Goal: Information Seeking & Learning: Learn about a topic

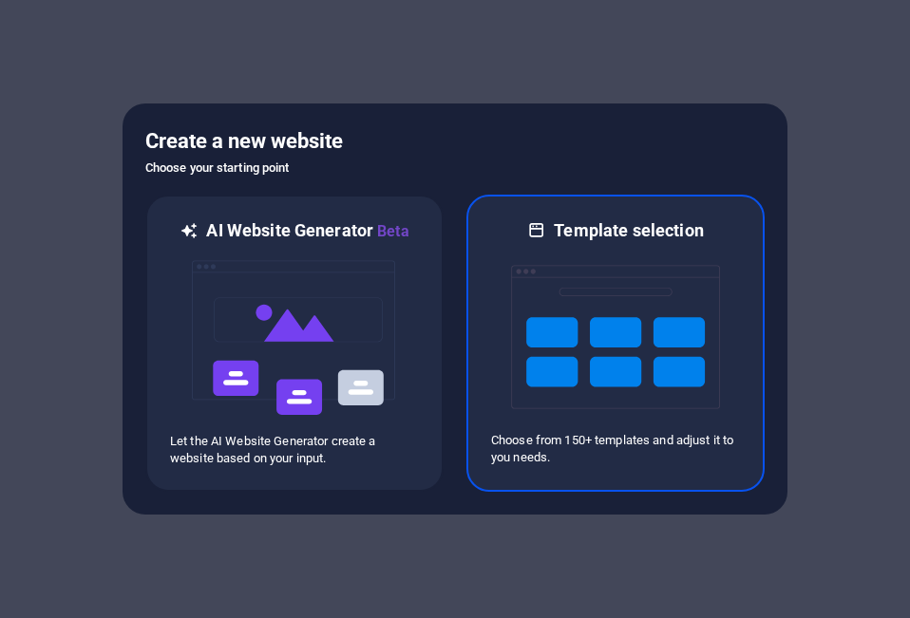
click at [578, 441] on p "Choose from 150+ templates and adjust it to you needs." at bounding box center [615, 449] width 249 height 34
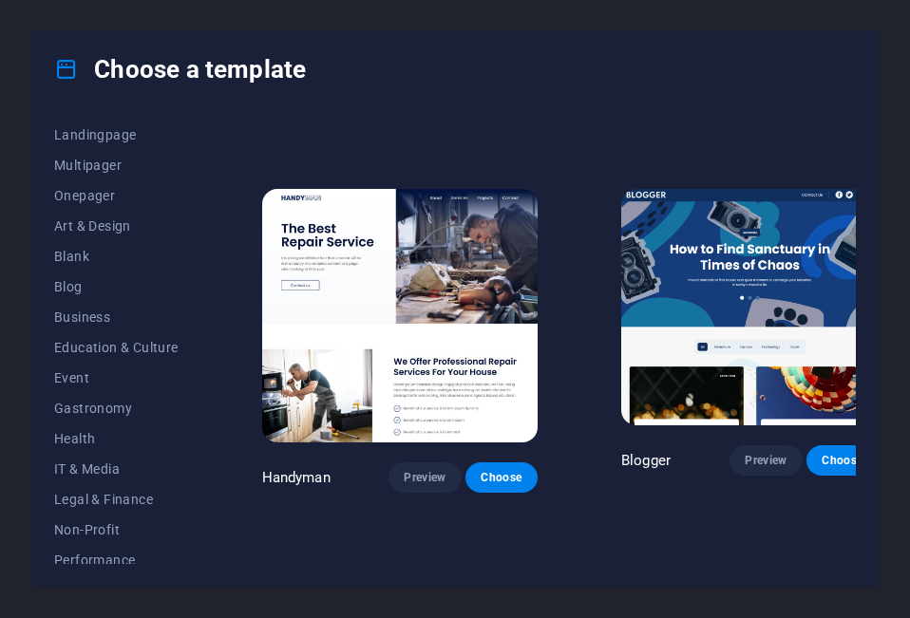
scroll to position [5327, 0]
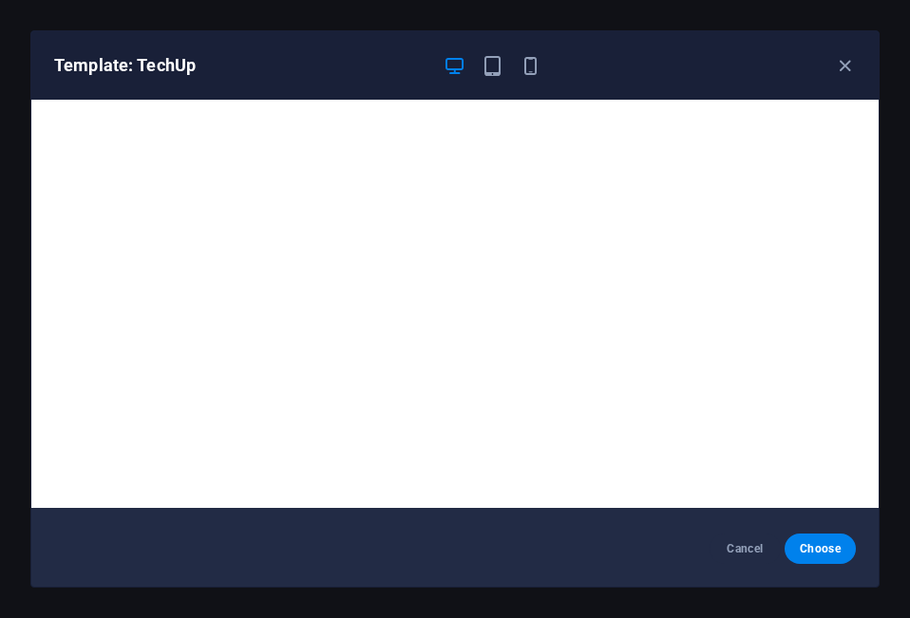
scroll to position [5, 0]
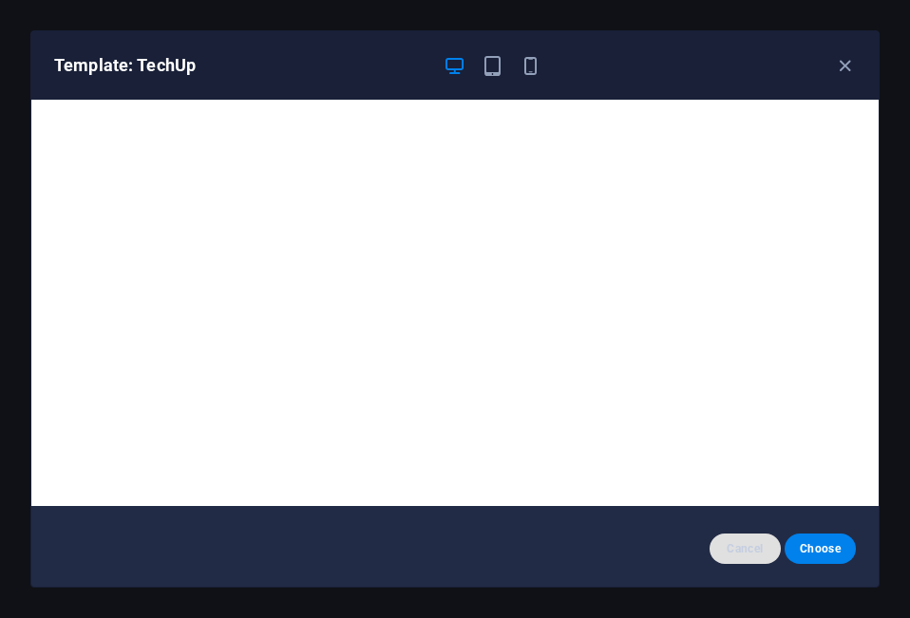
click at [750, 553] on span "Cancel" at bounding box center [744, 548] width 41 height 15
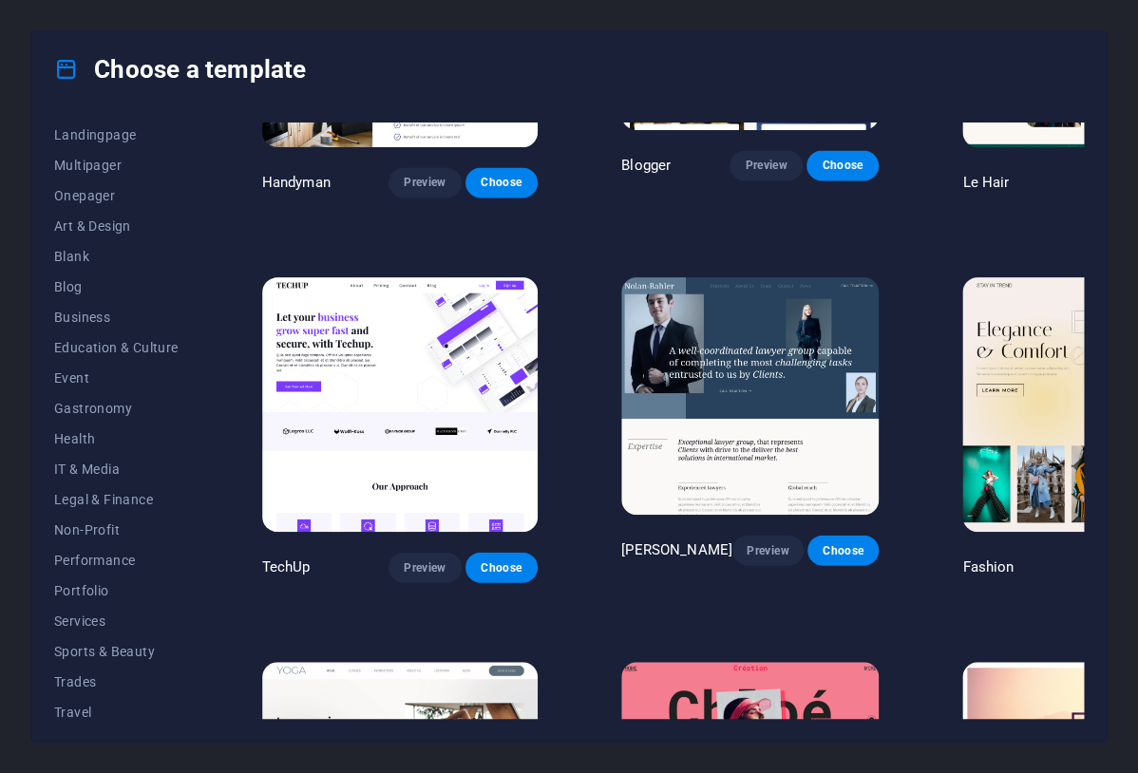
scroll to position [5619, 0]
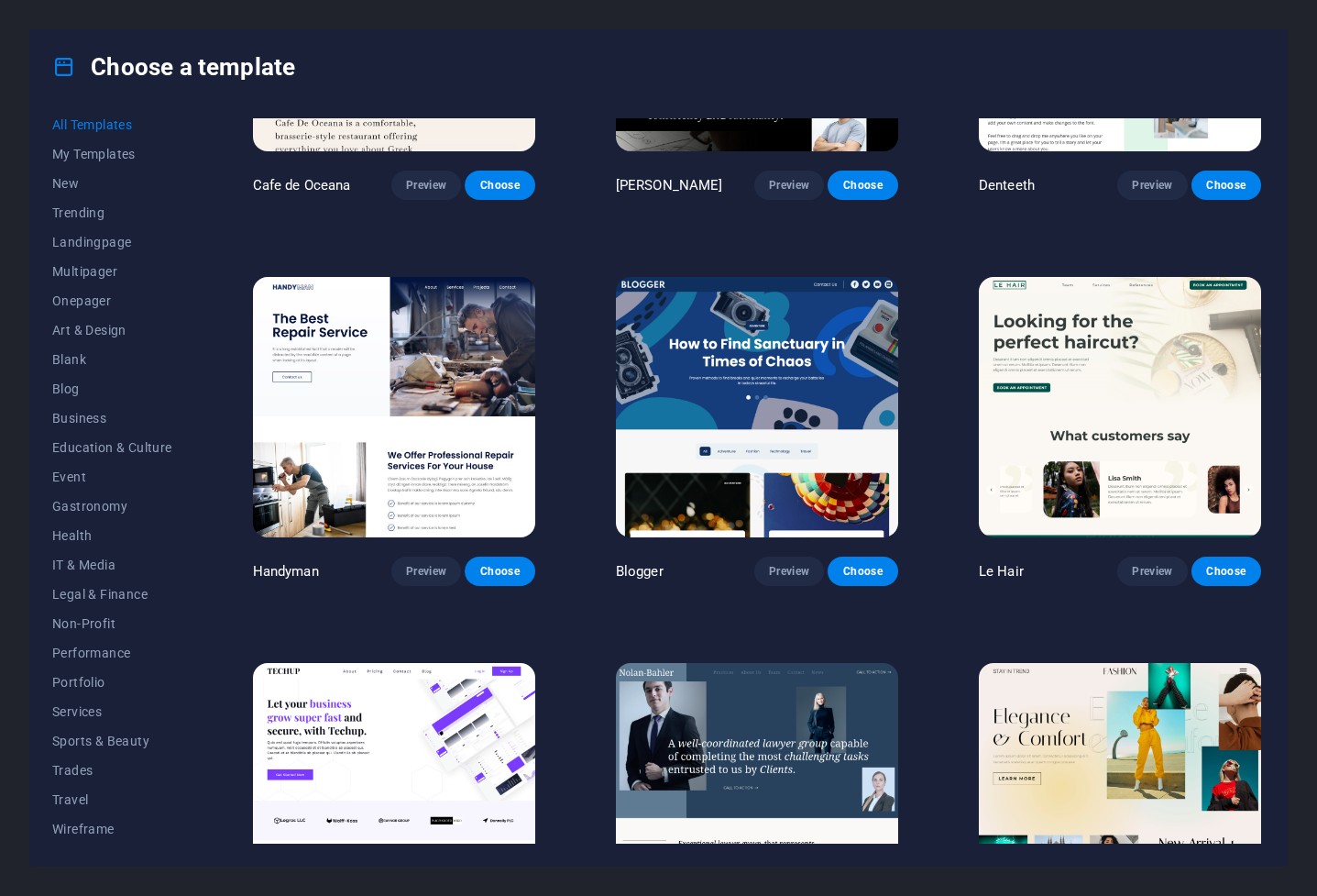
scroll to position [10, 0]
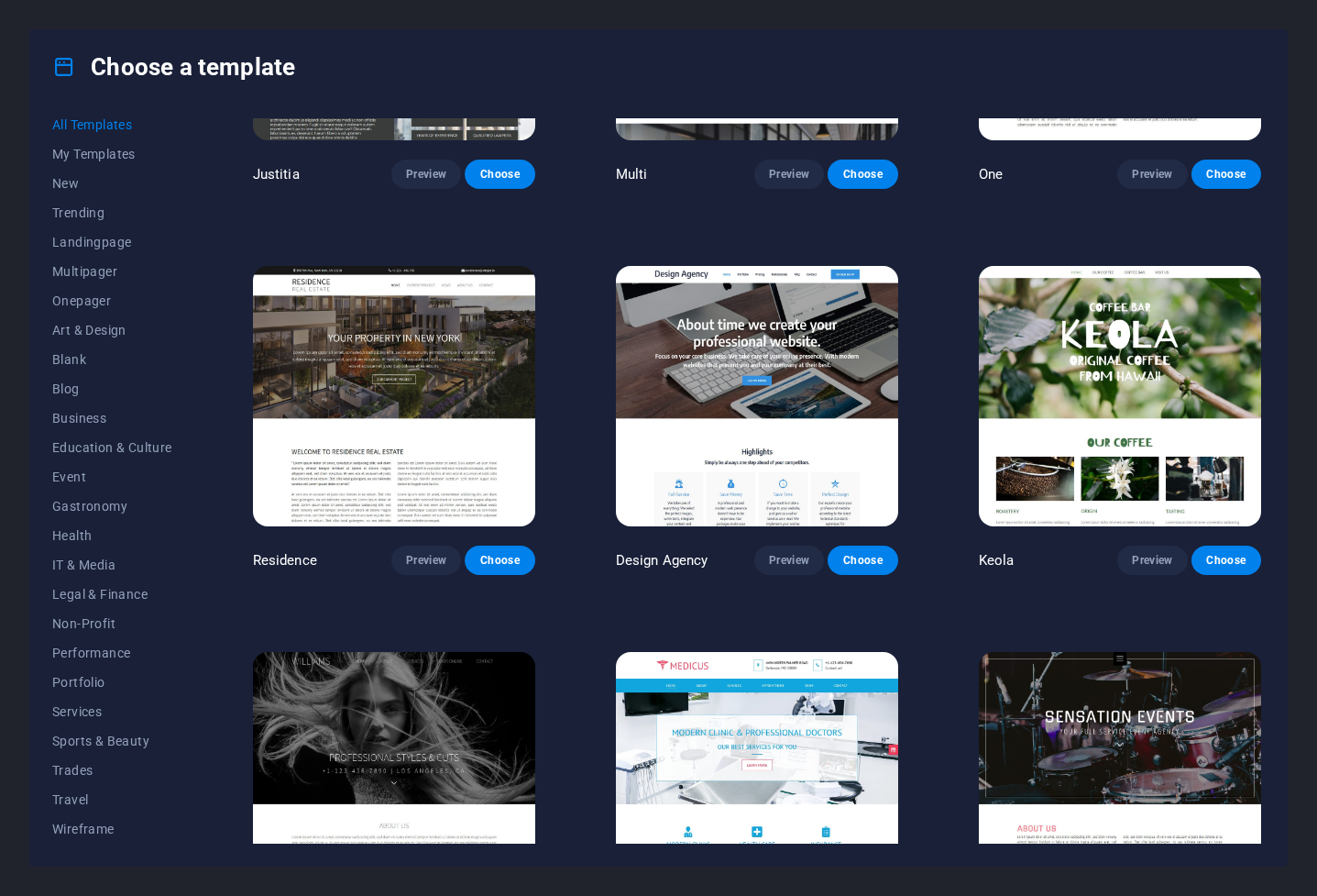
scroll to position [16088, 0]
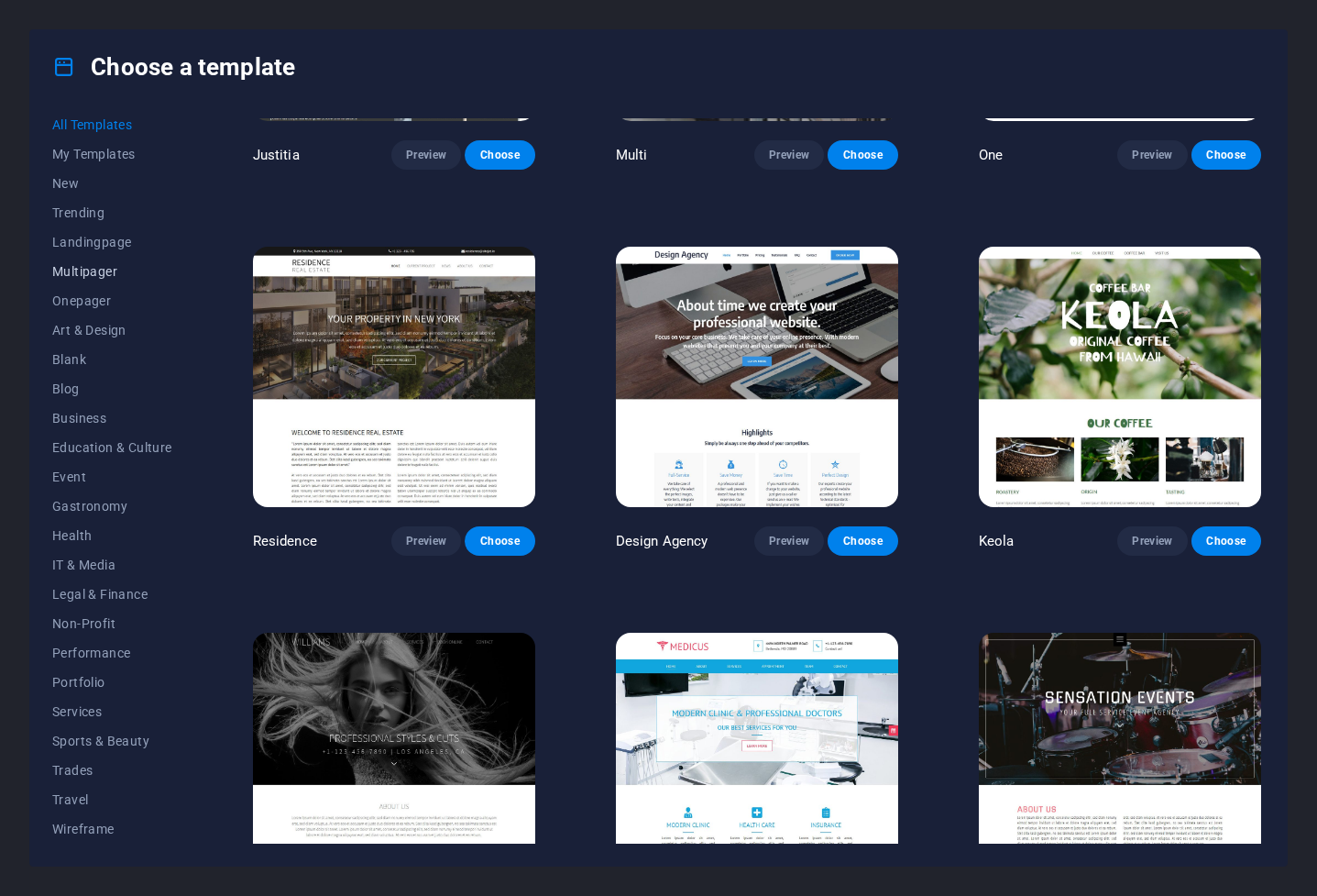
click at [85, 274] on span "Multipager" at bounding box center [112, 270] width 120 height 14
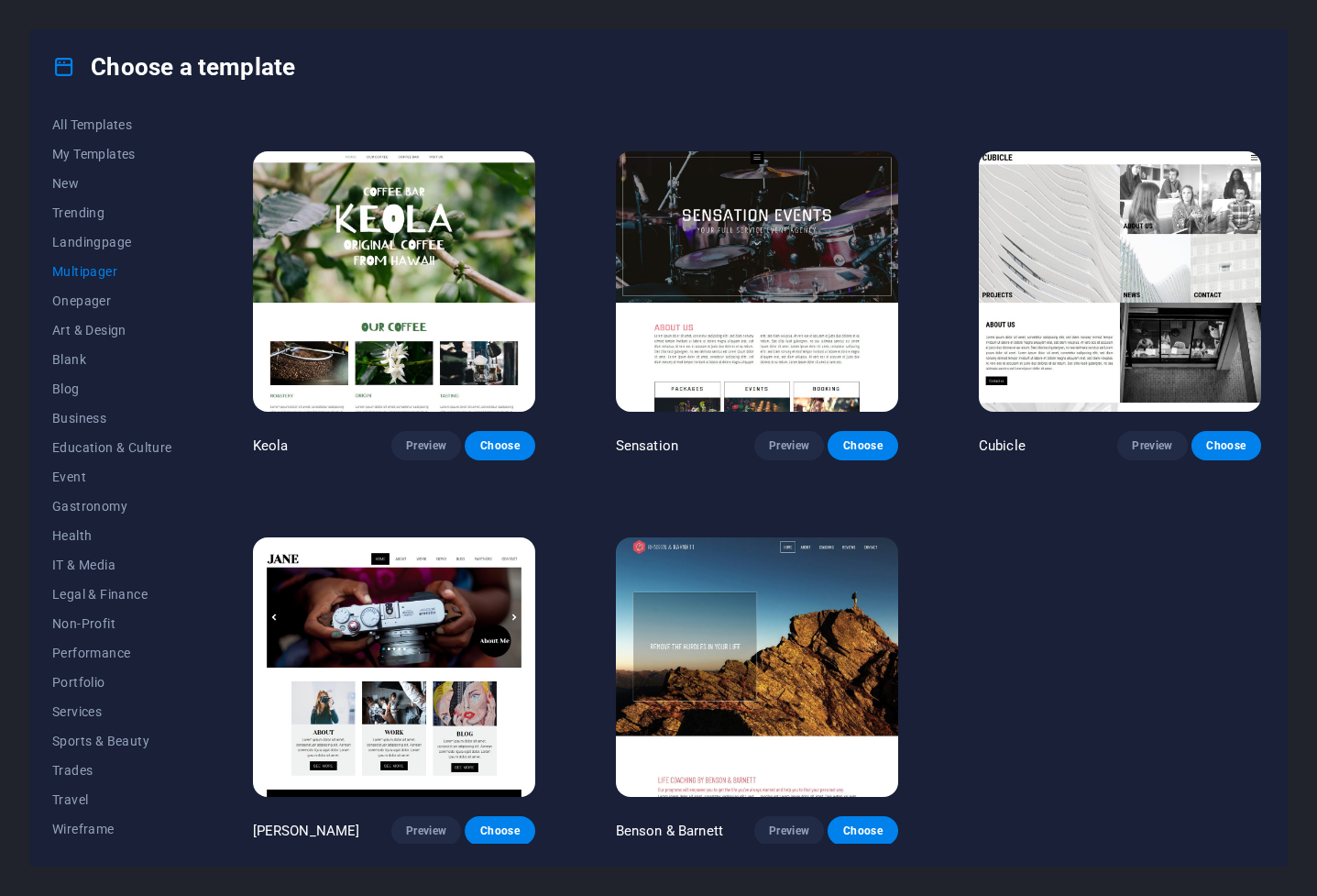
scroll to position [8083, 0]
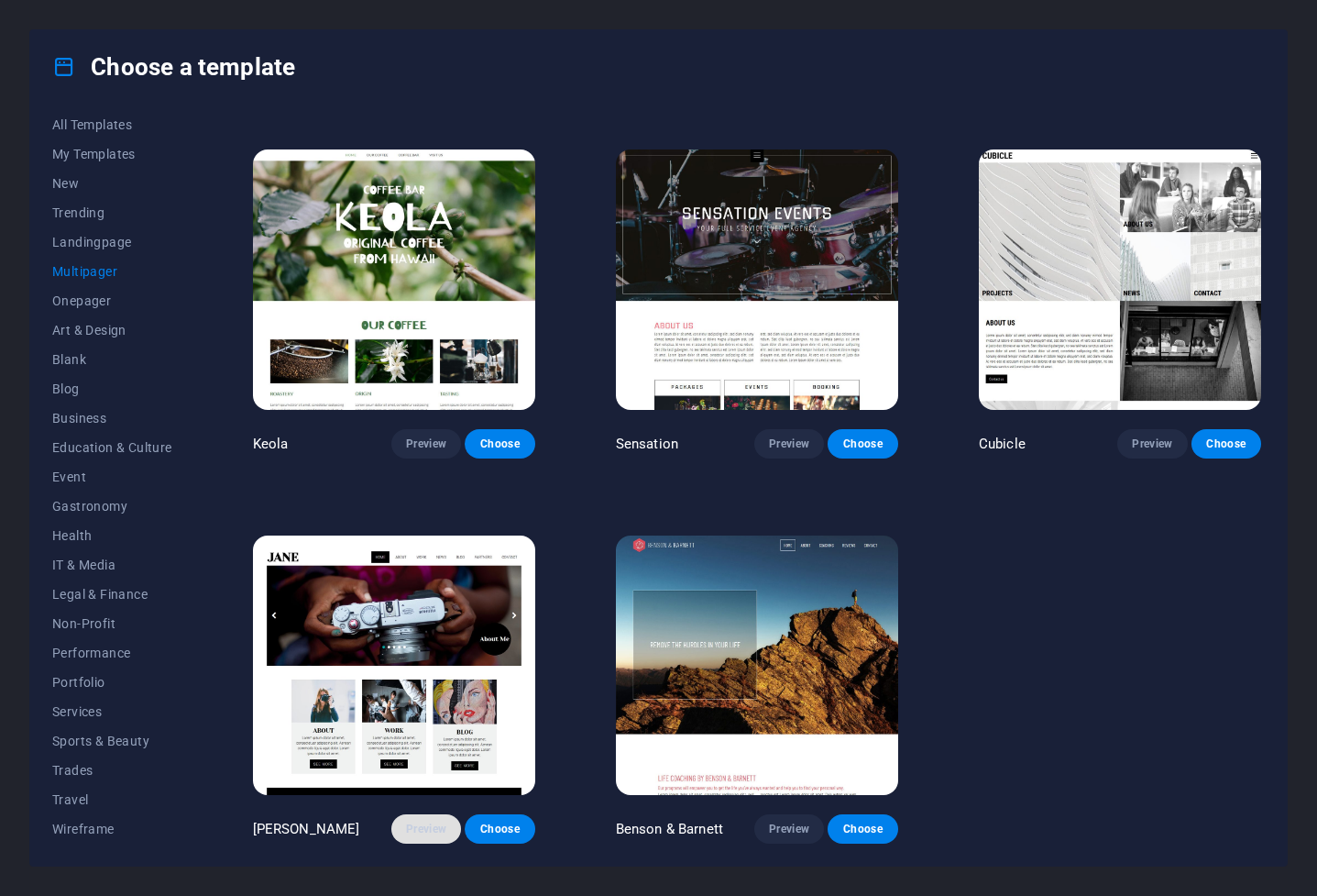
click at [428, 596] on button "Preview" at bounding box center [426, 828] width 70 height 29
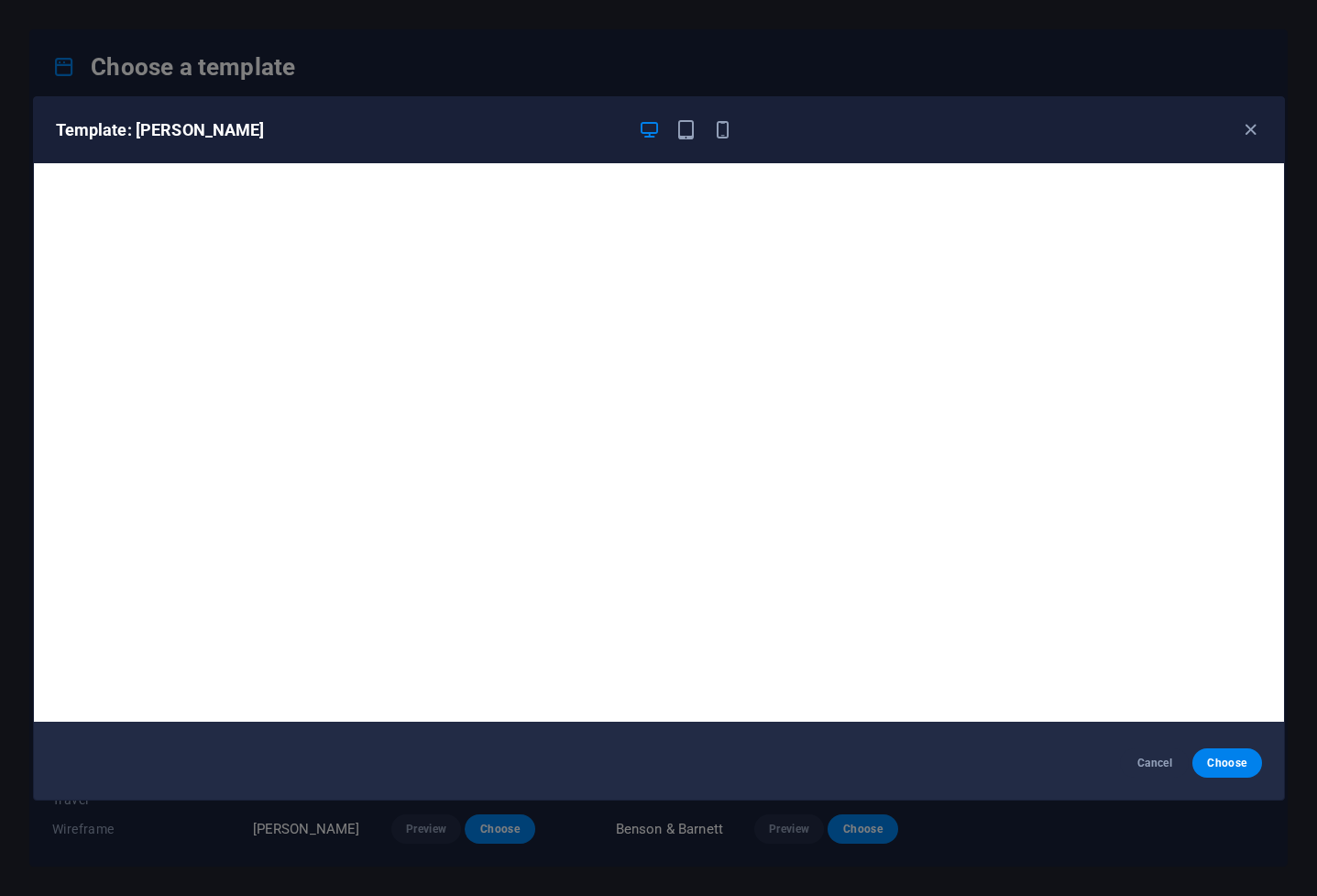
scroll to position [0, 0]
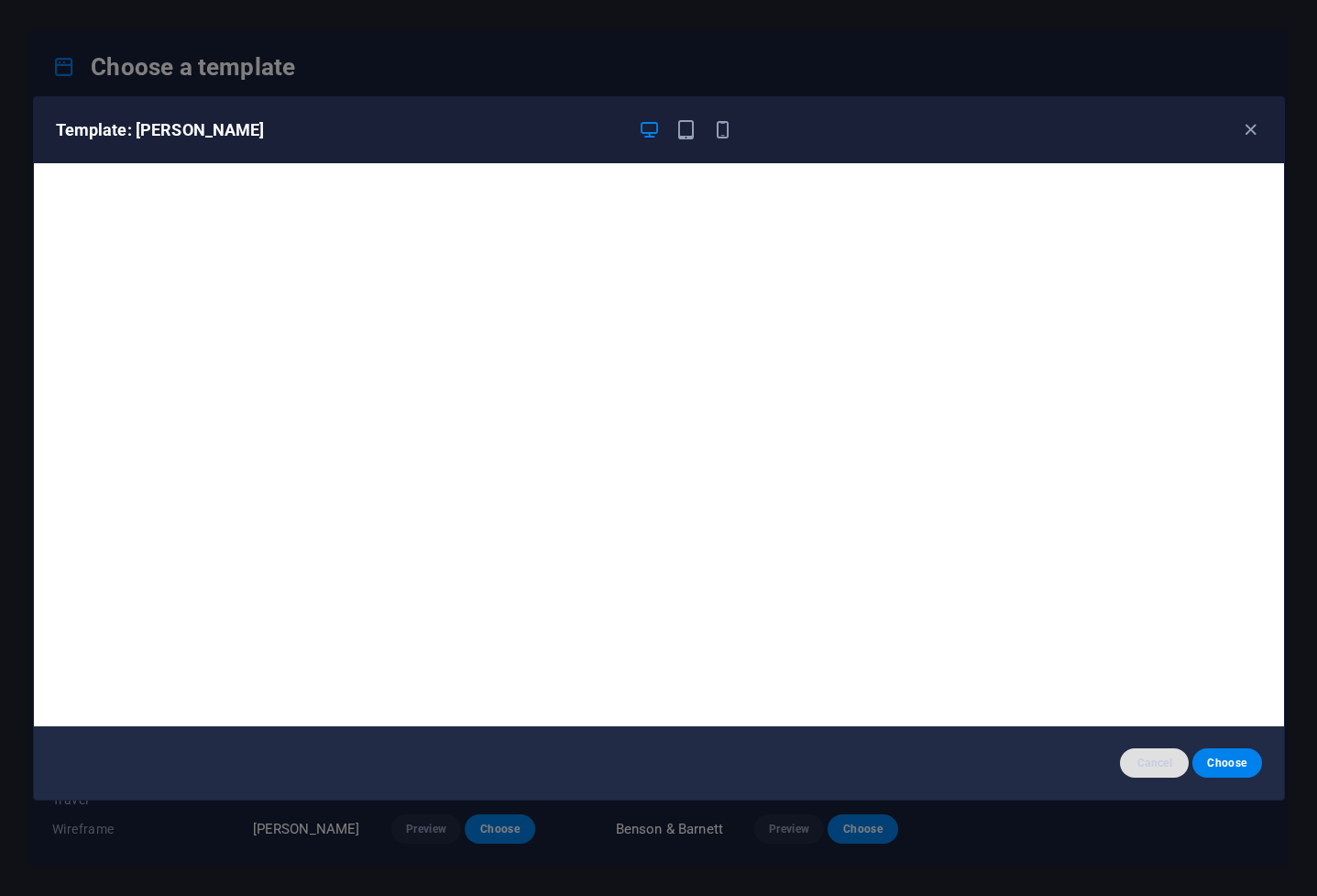
click at [878, 596] on span "Cancel" at bounding box center [1155, 762] width 40 height 14
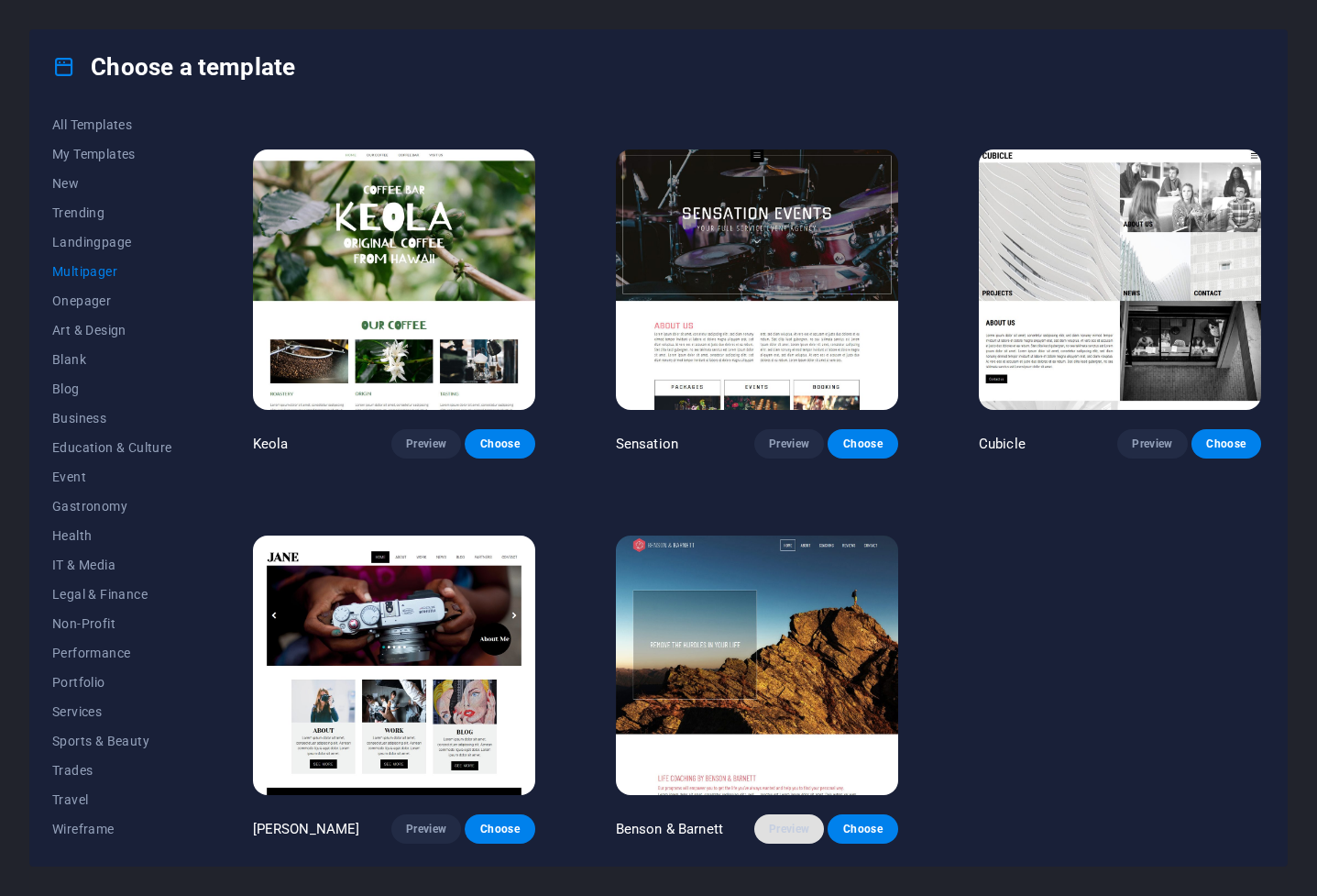
click at [784, 596] on span "Preview" at bounding box center [790, 828] width 41 height 14
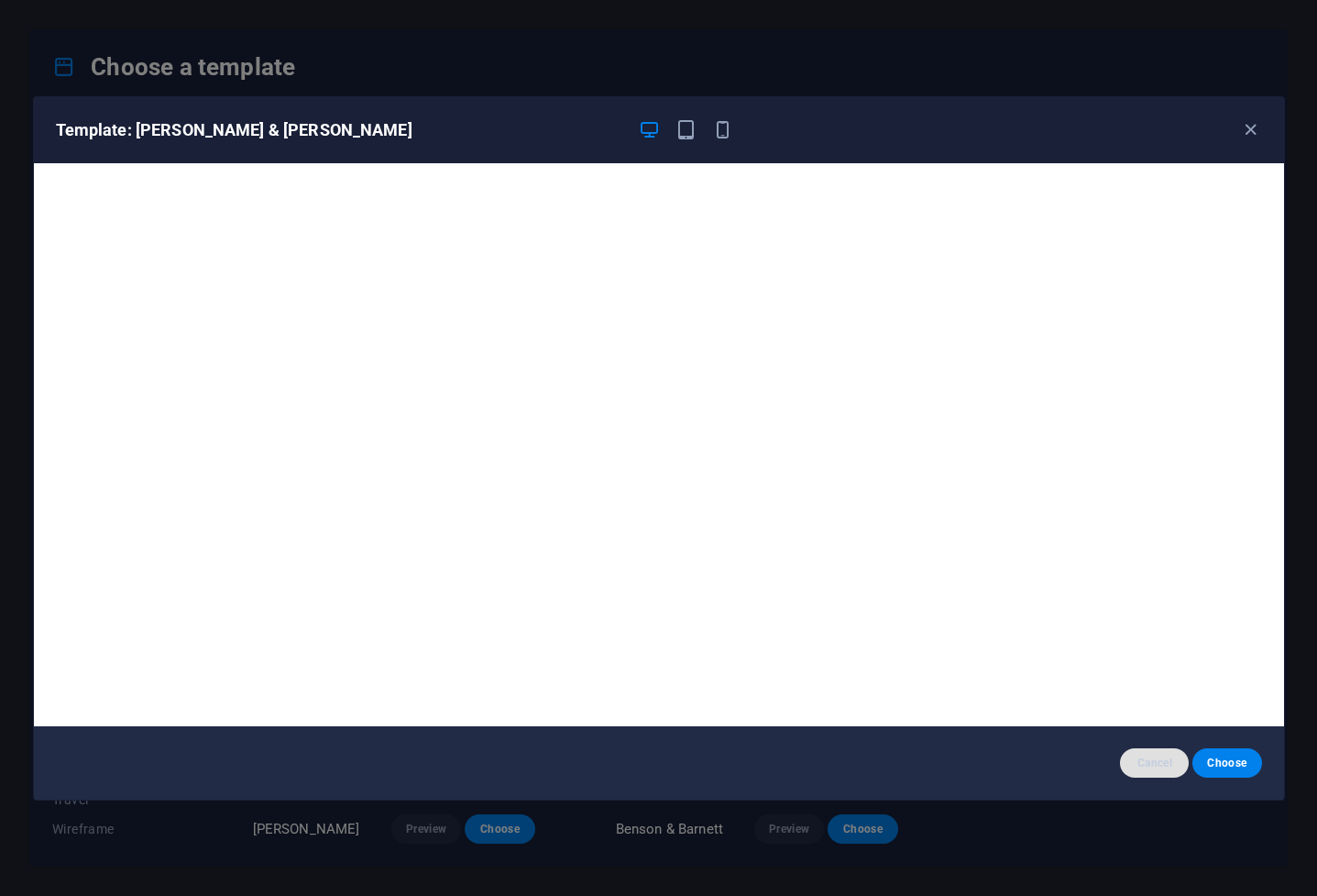
click at [878, 596] on span "Cancel" at bounding box center [1155, 762] width 40 height 14
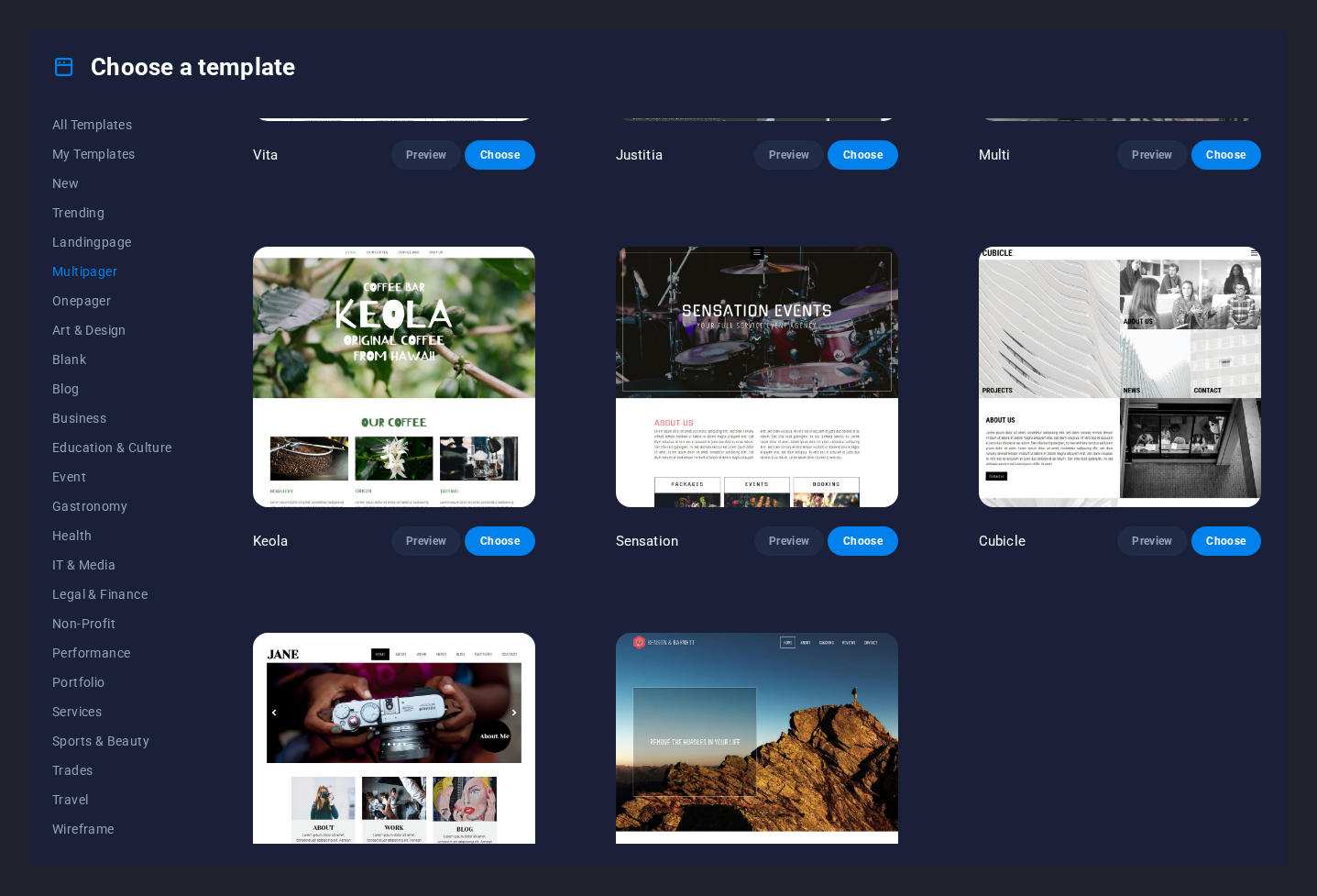
scroll to position [7984, 0]
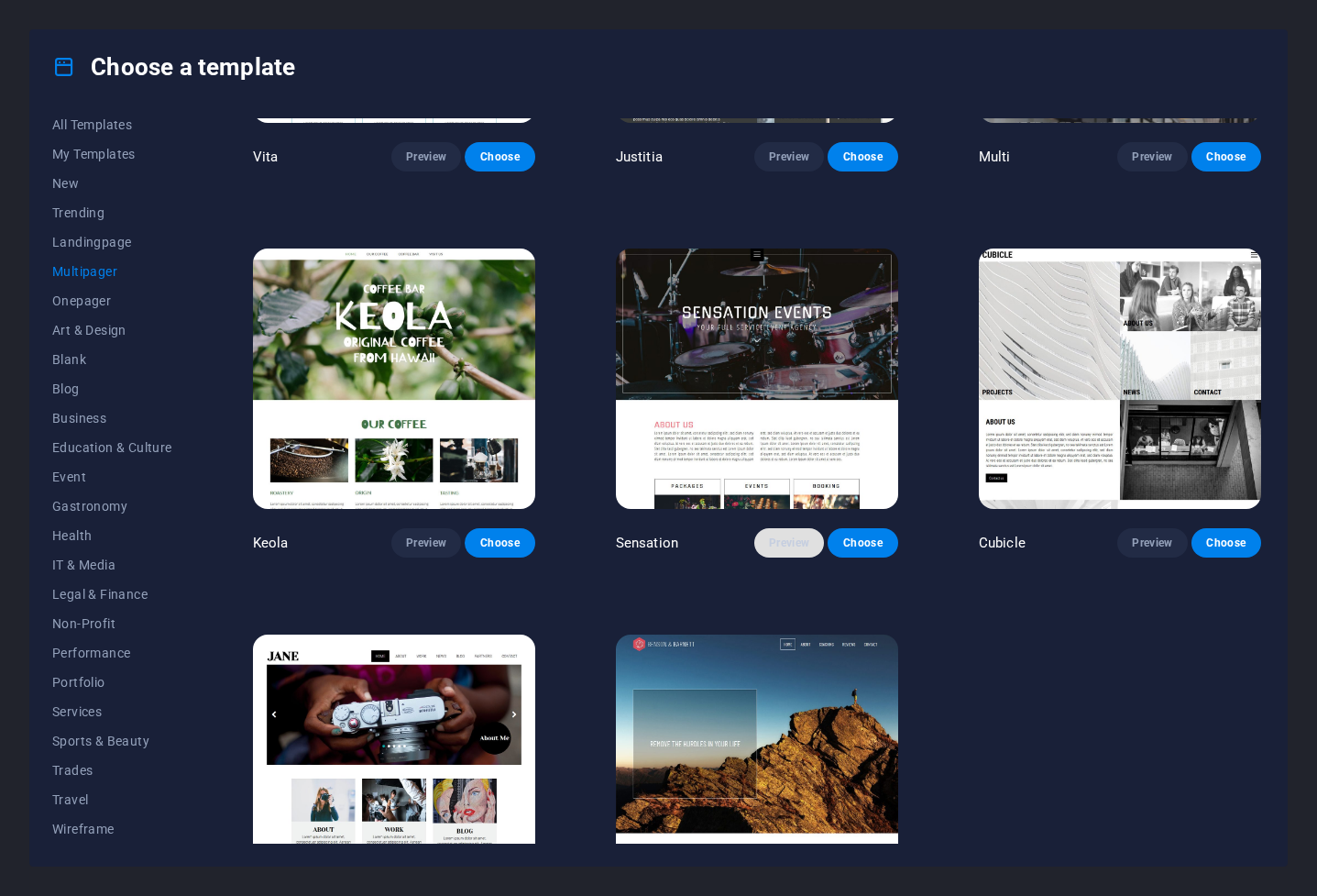
click at [787, 545] on span "Preview" at bounding box center [790, 543] width 41 height 14
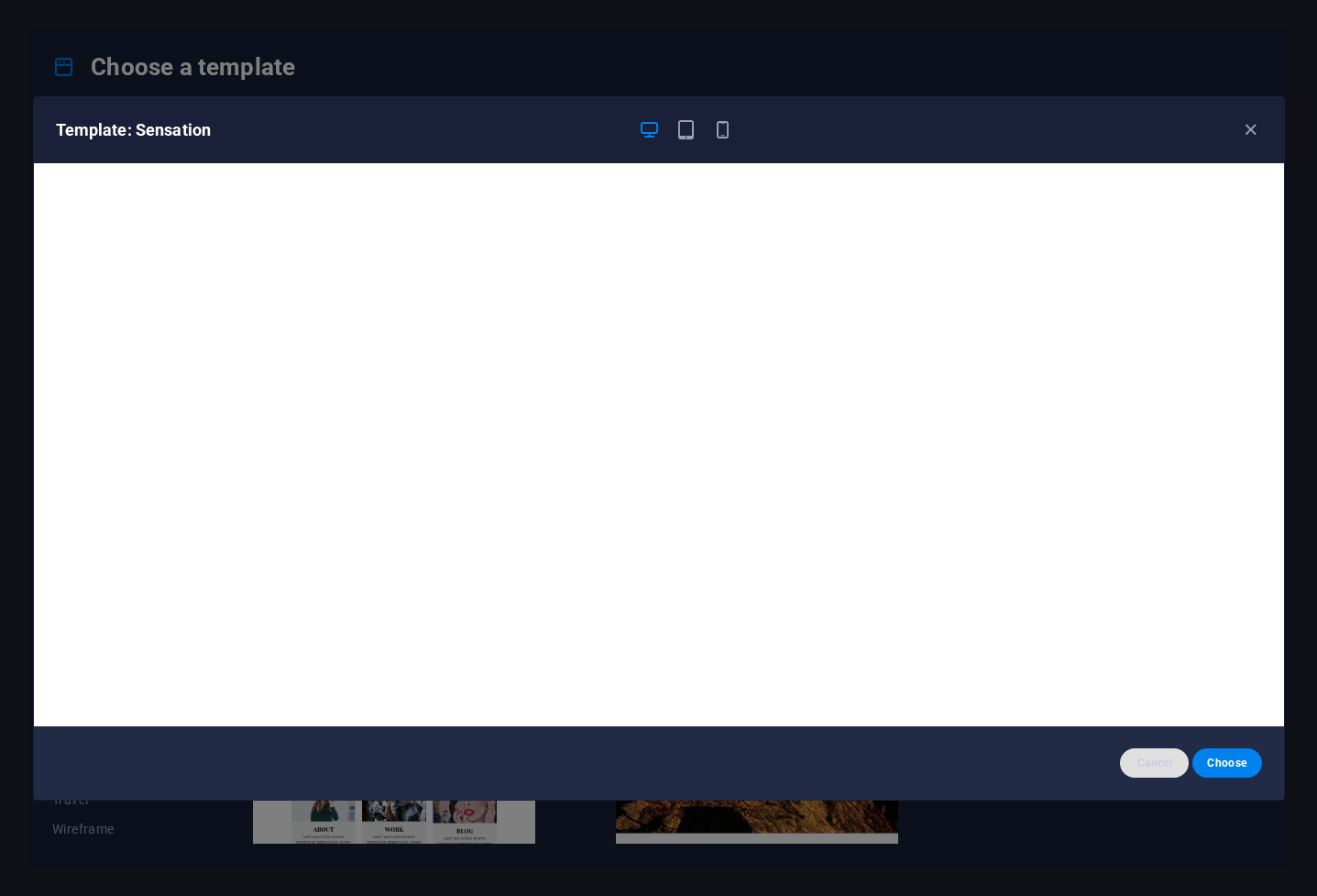
click at [878, 596] on span "Cancel" at bounding box center [1155, 762] width 40 height 14
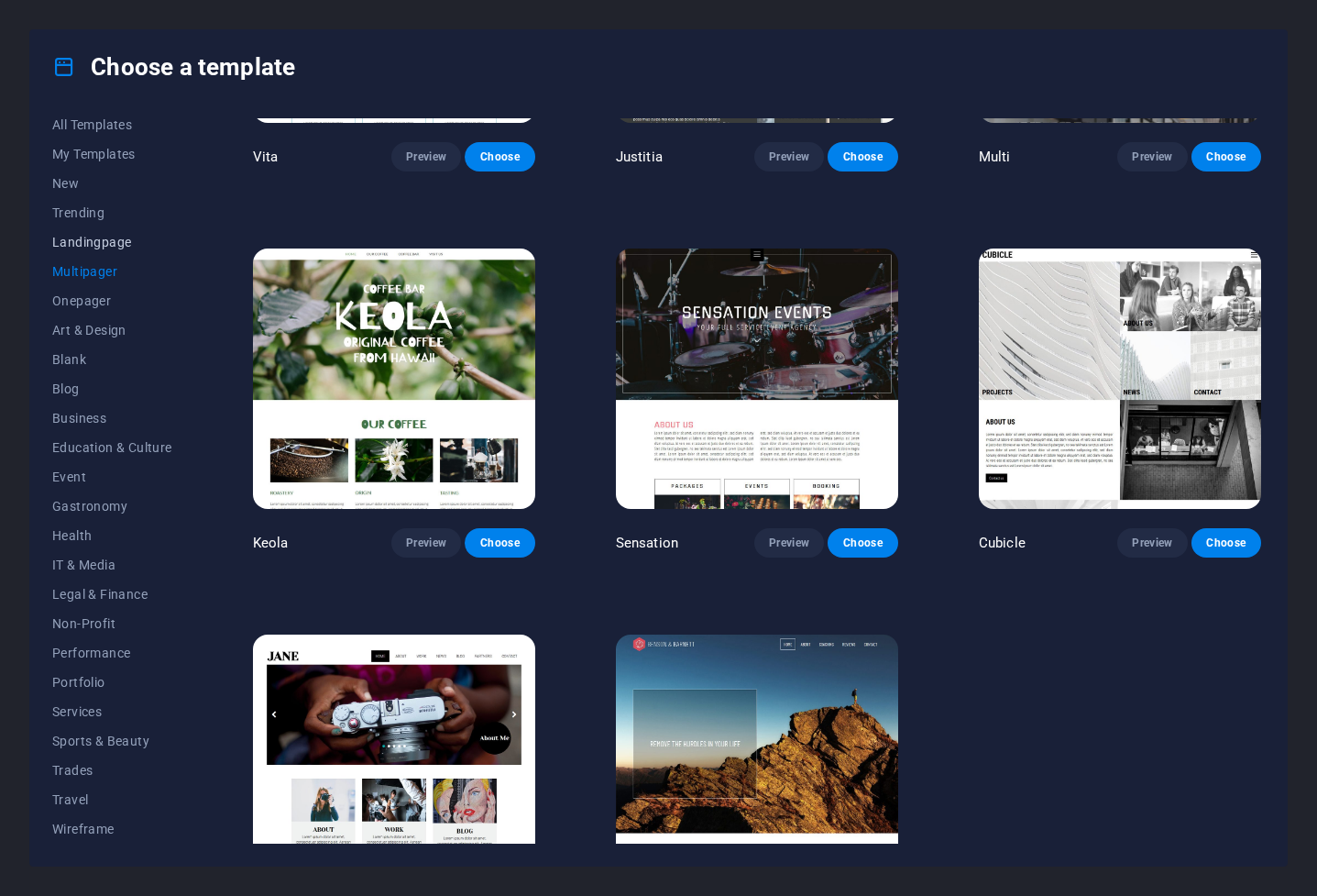
click at [99, 242] on span "Landingpage" at bounding box center [112, 241] width 120 height 14
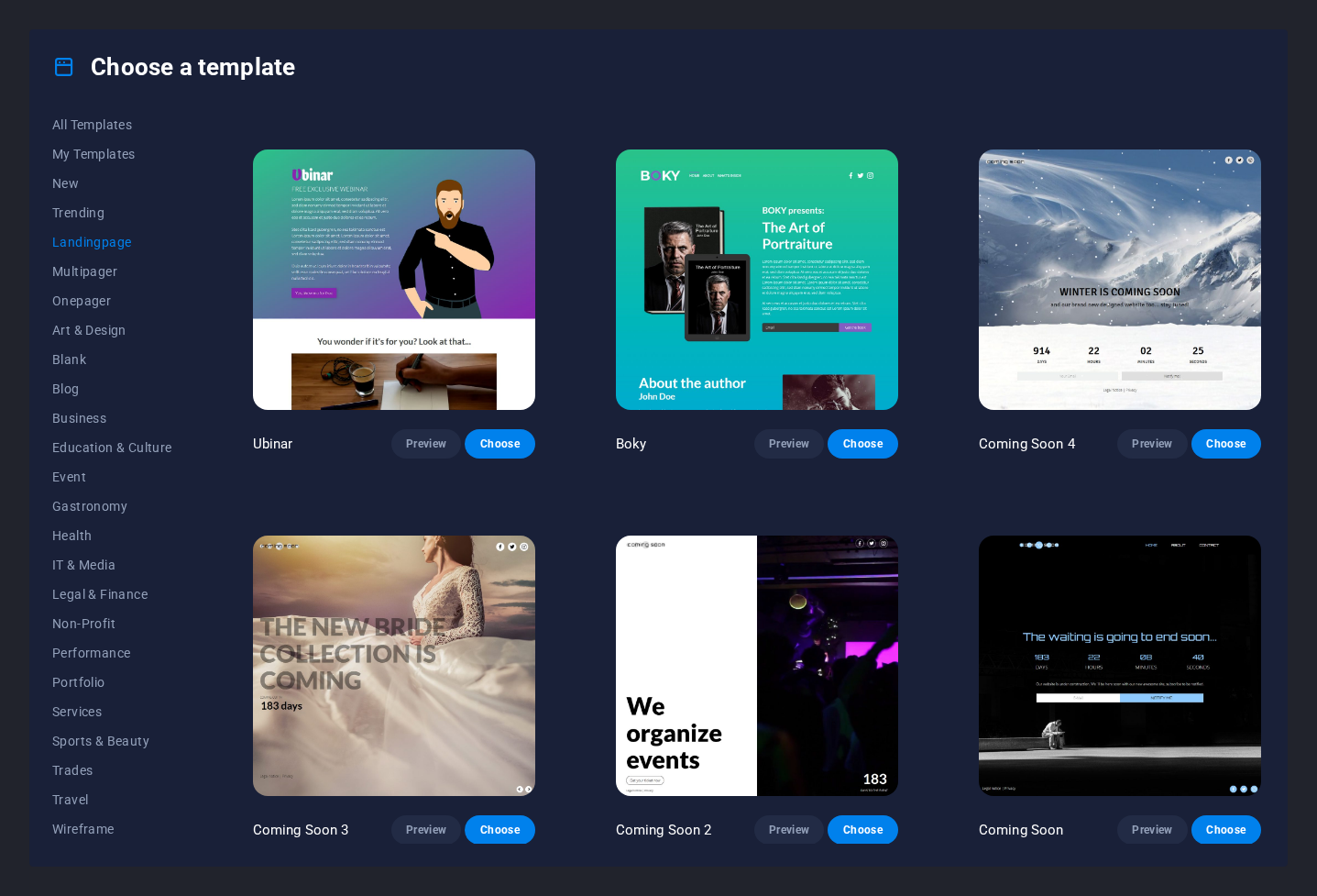
scroll to position [2675, 0]
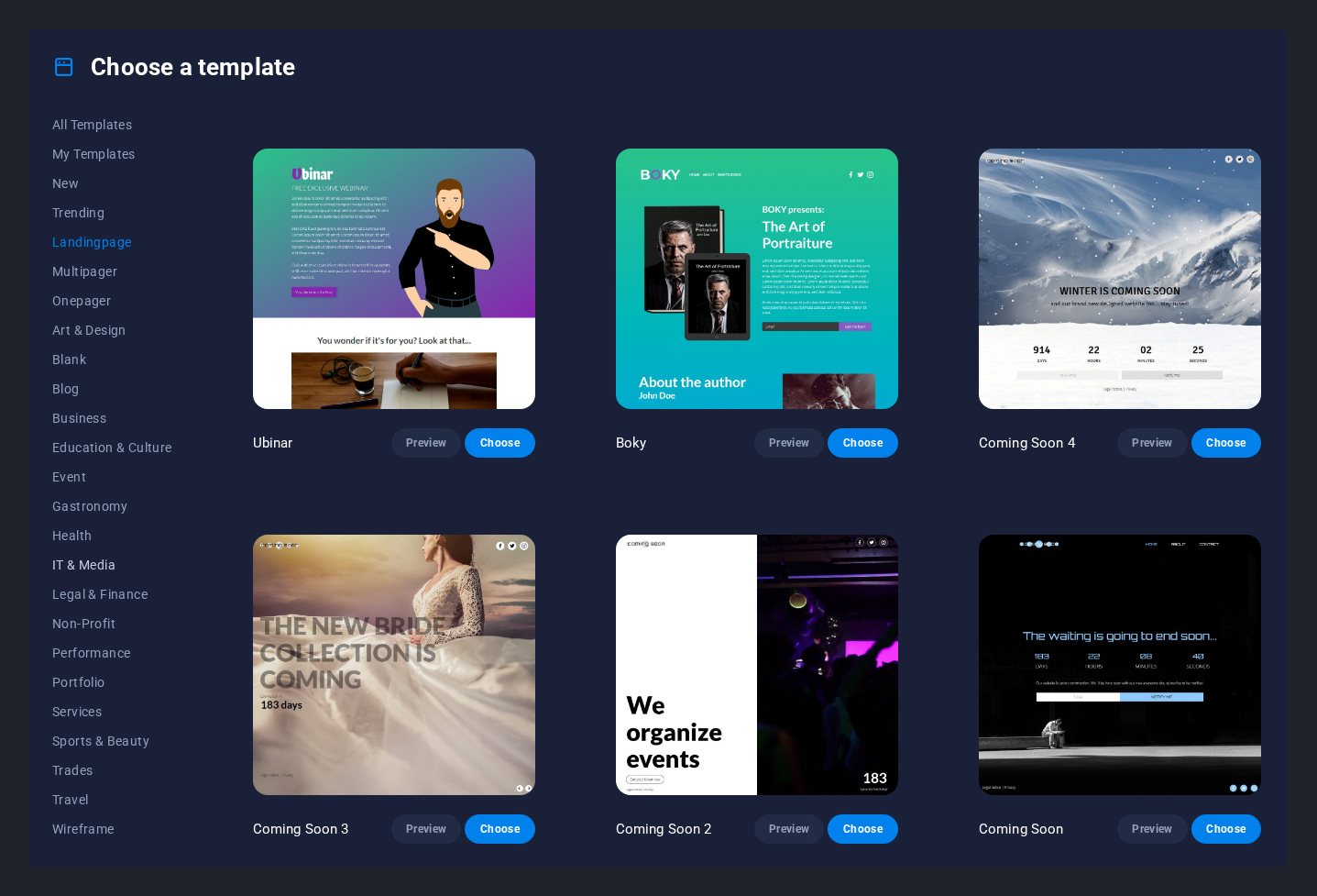
click at [98, 567] on span "IT & Media" at bounding box center [112, 564] width 120 height 14
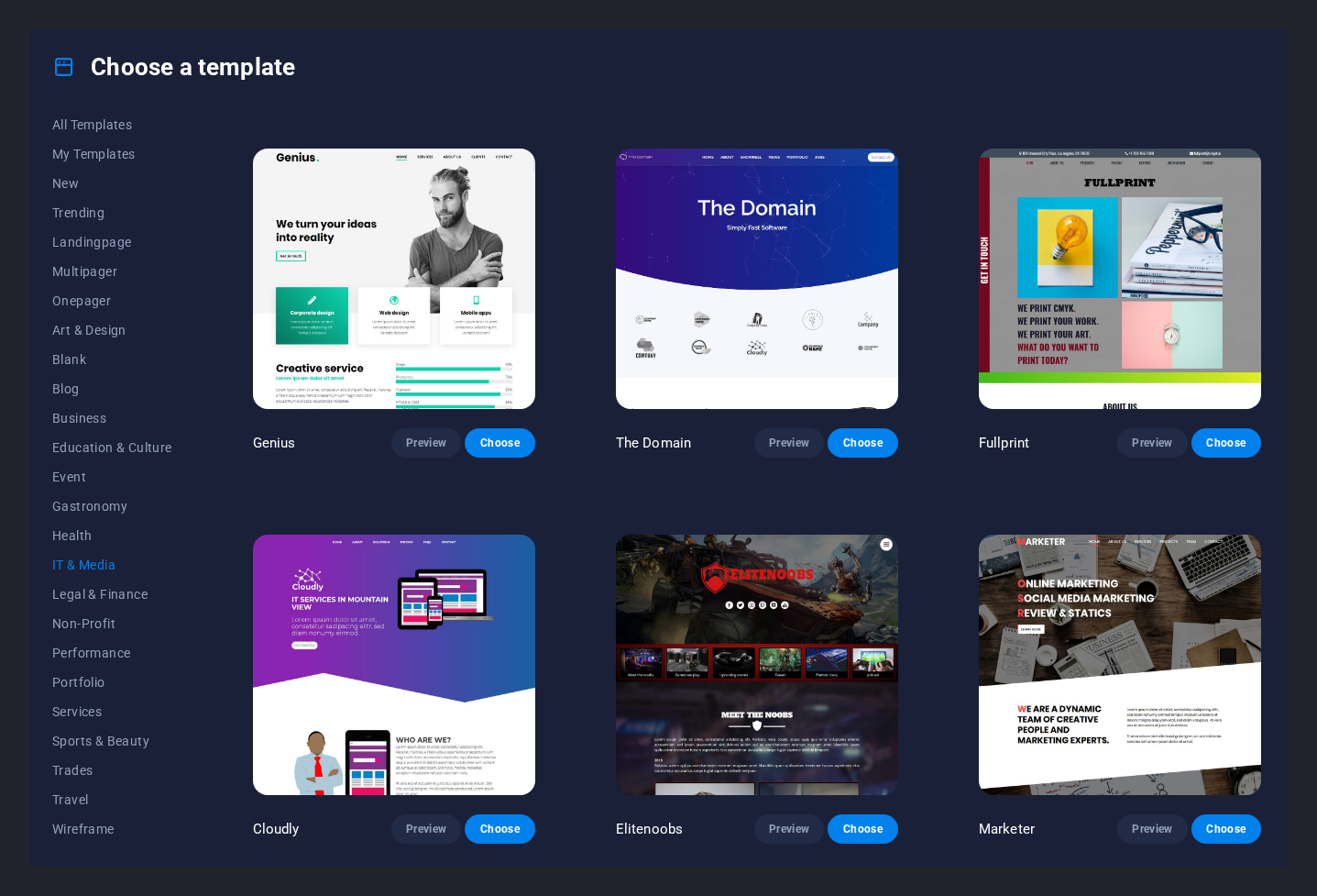
scroll to position [745, 0]
click at [878, 454] on button "Preview" at bounding box center [1152, 442] width 70 height 29
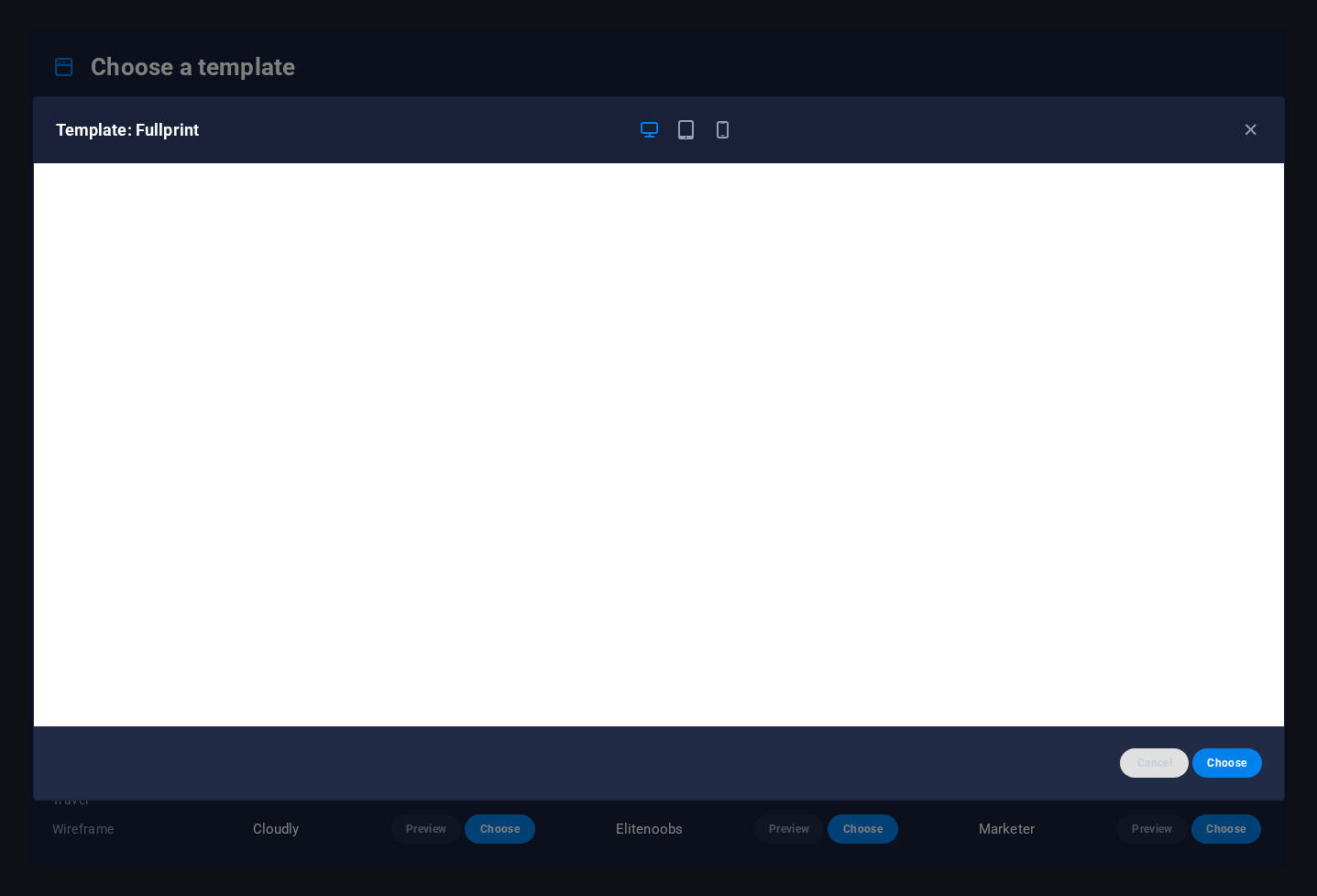
click at [878, 596] on span "Cancel" at bounding box center [1155, 762] width 40 height 14
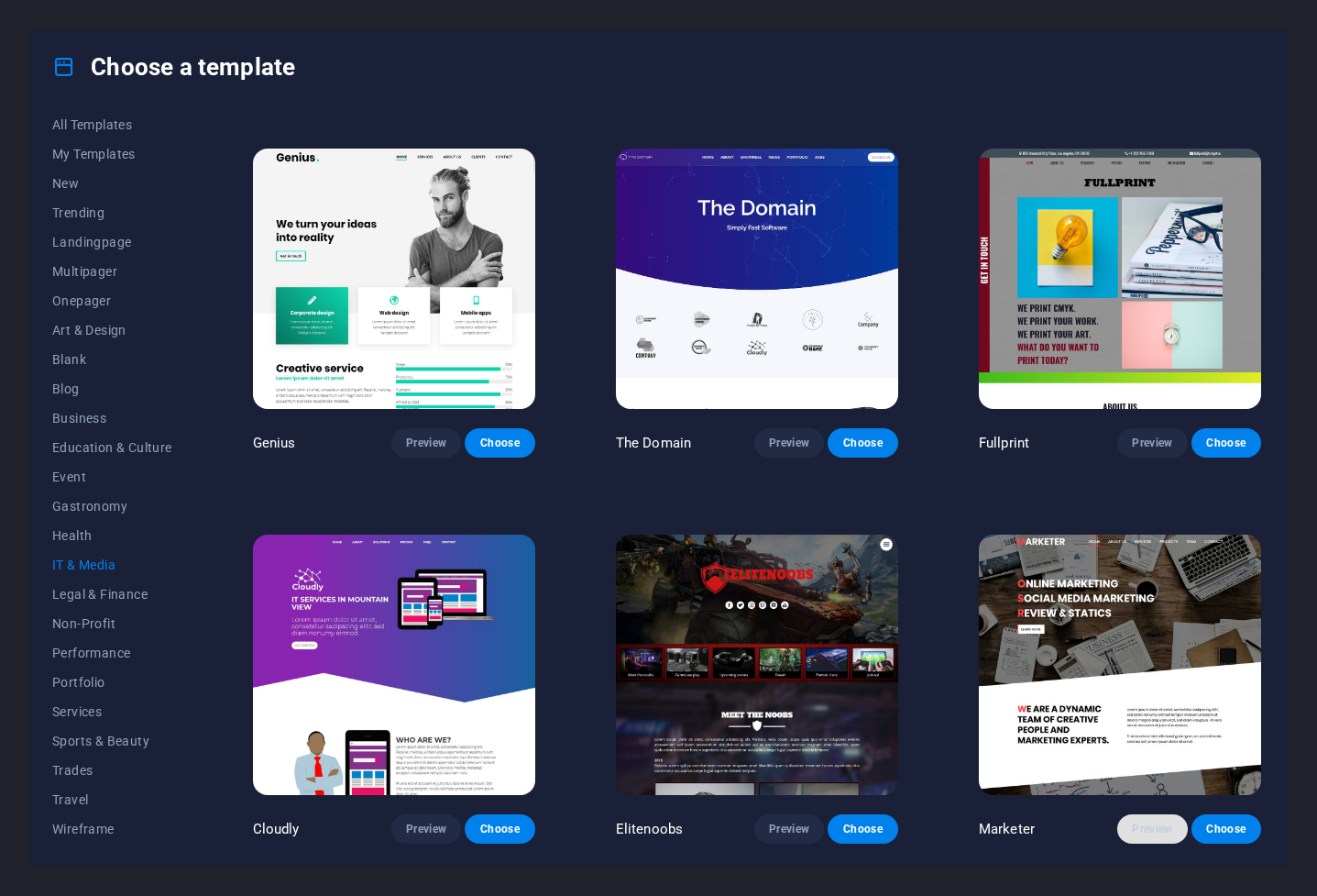
click at [878, 596] on span "Preview" at bounding box center [1153, 828] width 41 height 14
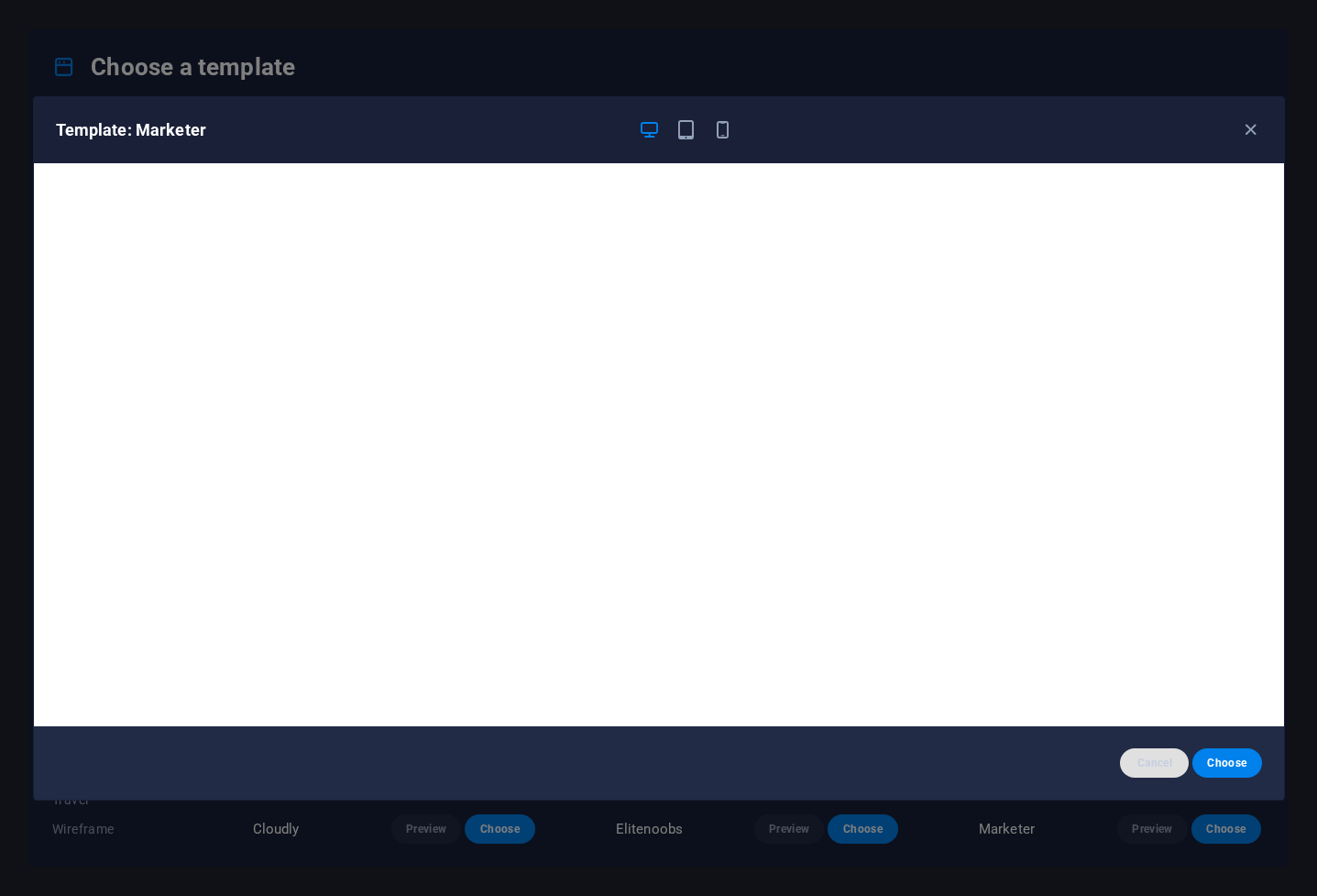
click at [878, 596] on span "Cancel" at bounding box center [1155, 762] width 40 height 14
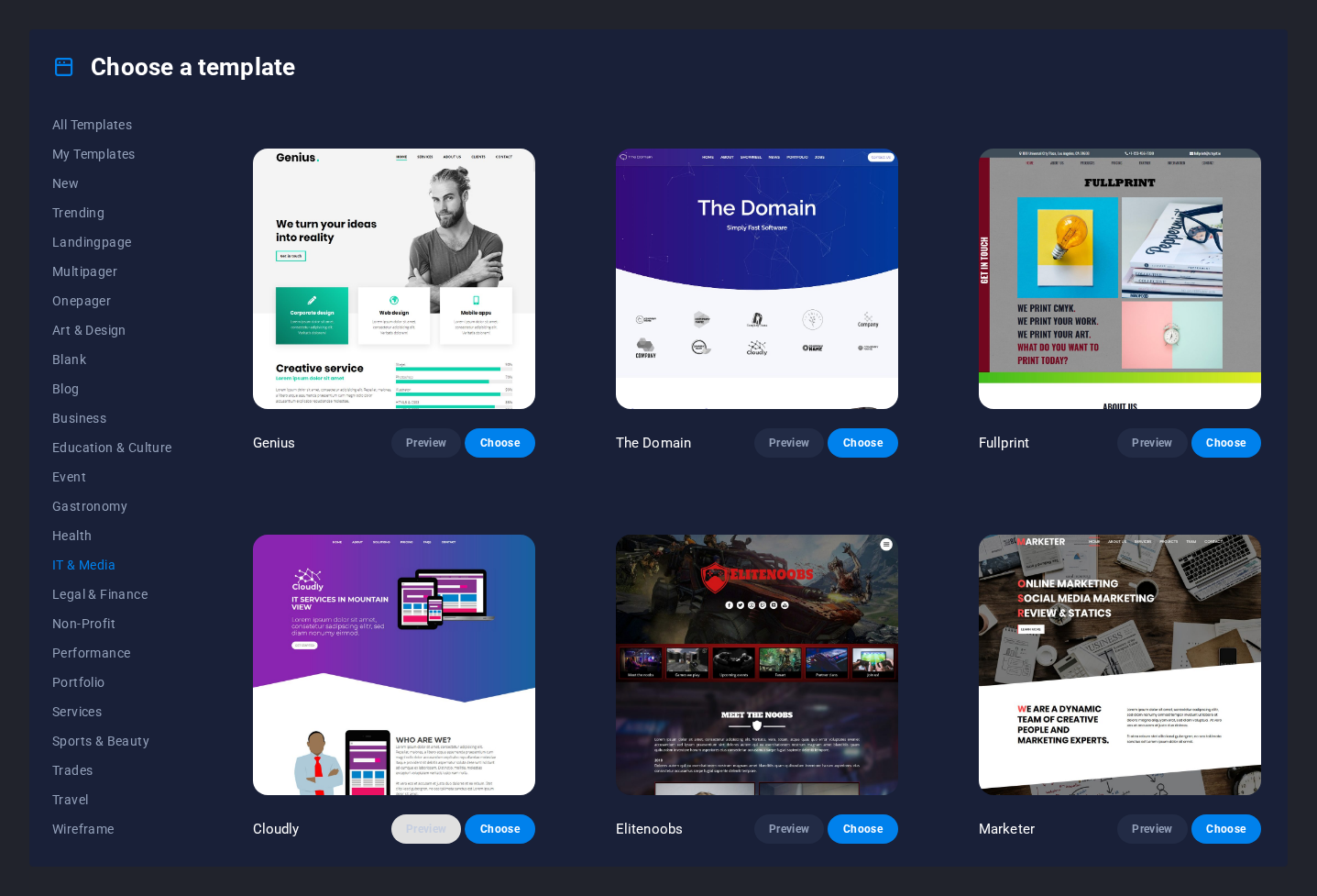
click at [428, 596] on span "Preview" at bounding box center [427, 828] width 41 height 14
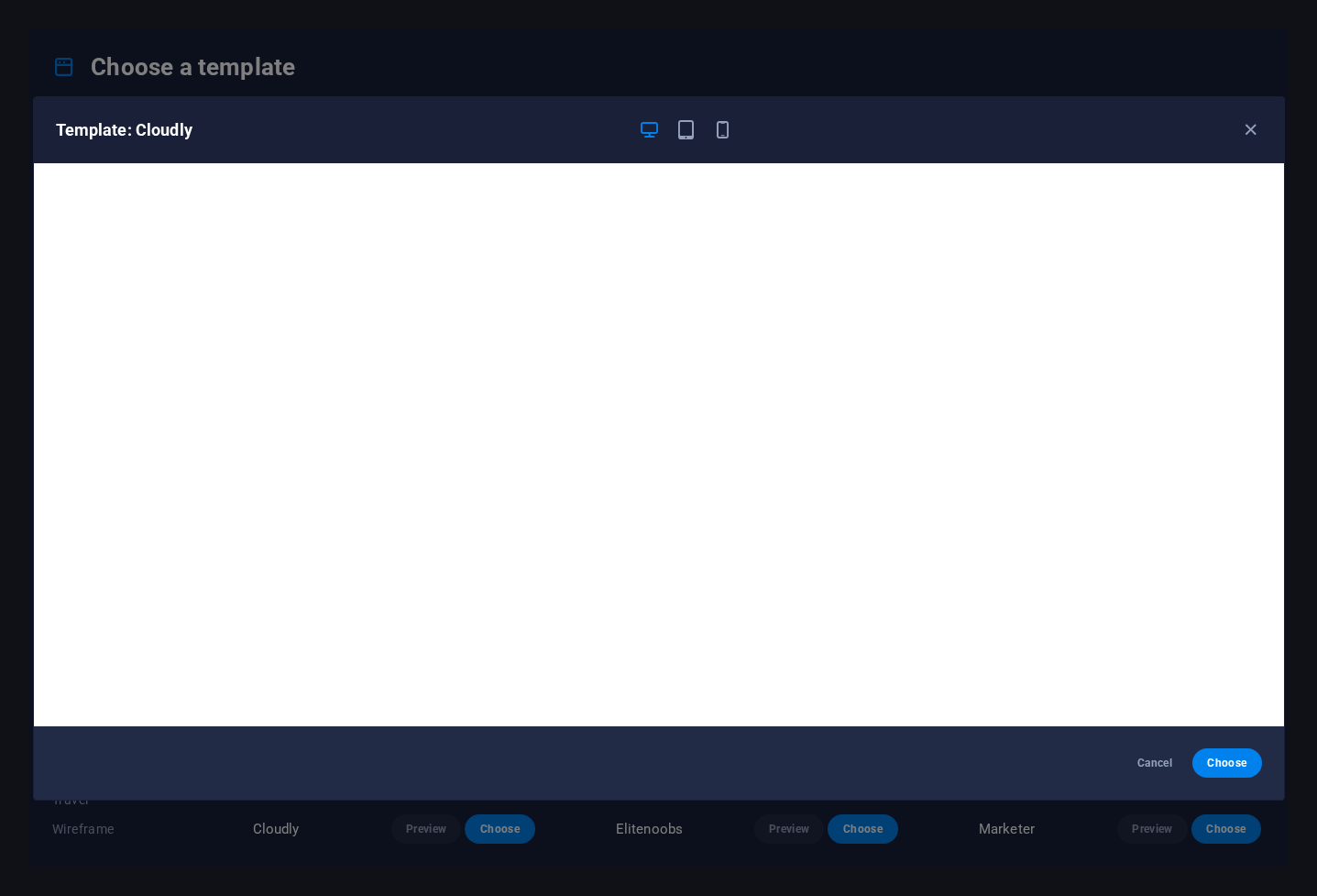
scroll to position [5, 0]
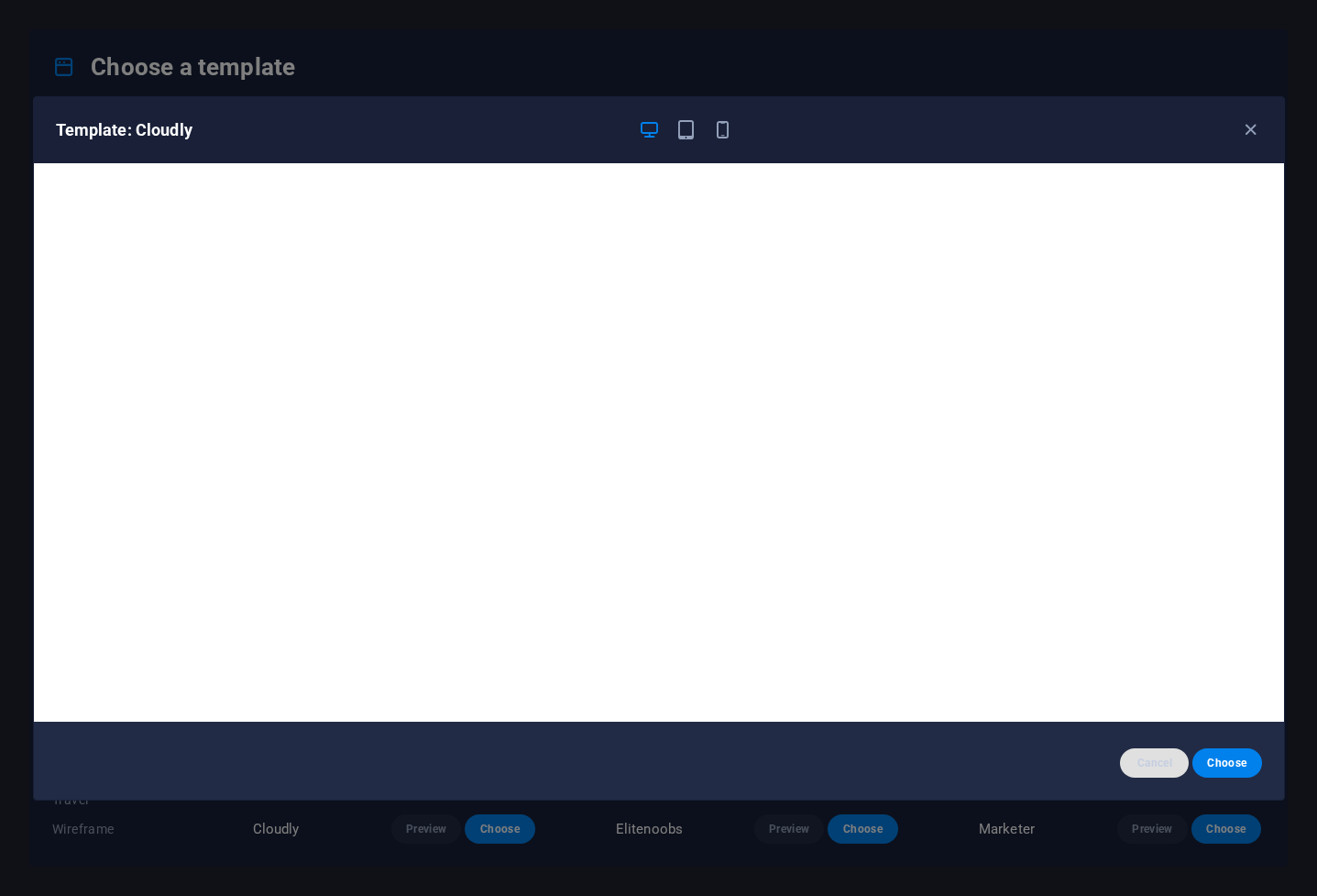
click at [878, 596] on span "Cancel" at bounding box center [1155, 762] width 40 height 14
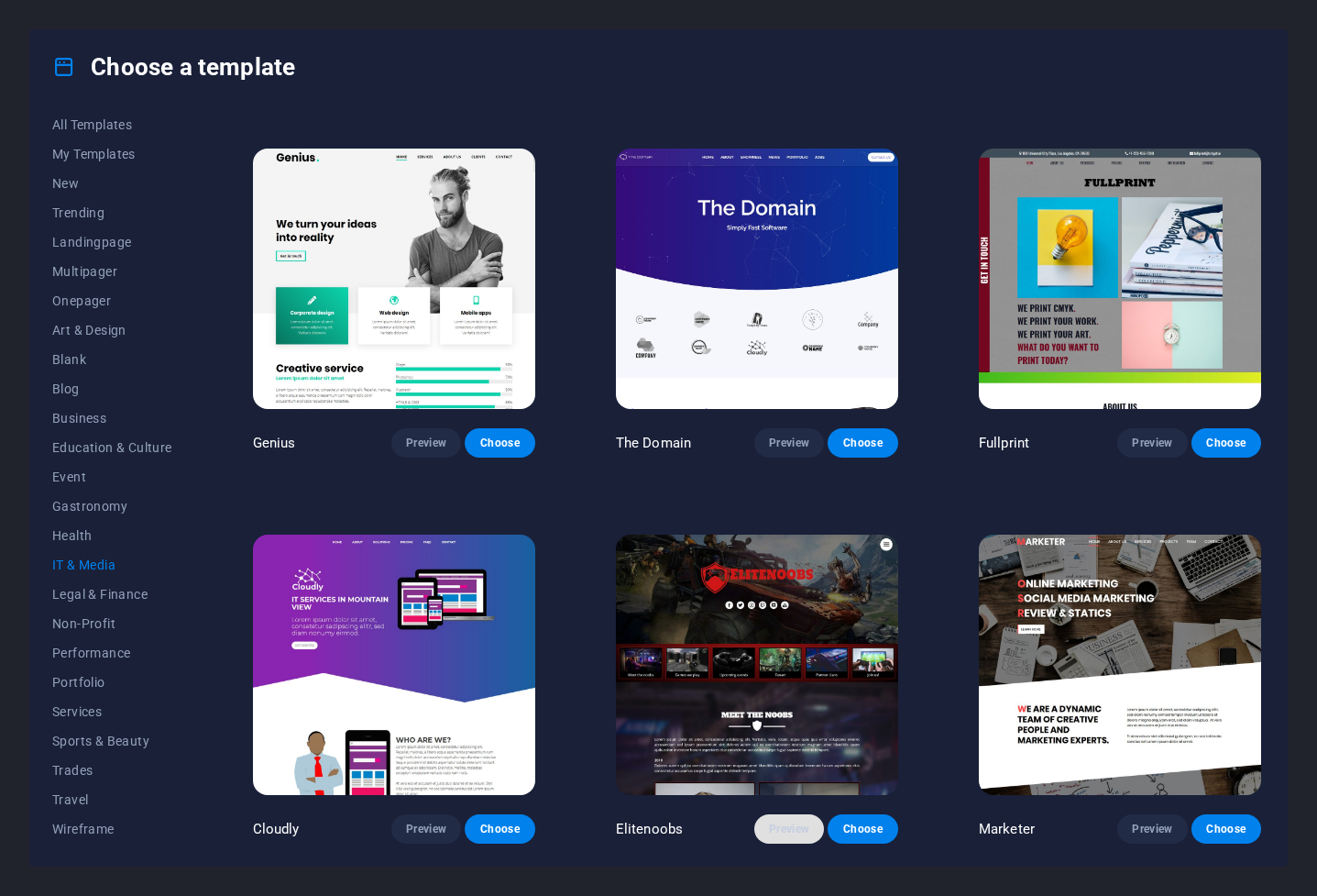
click at [770, 596] on span "Preview" at bounding box center [790, 828] width 41 height 14
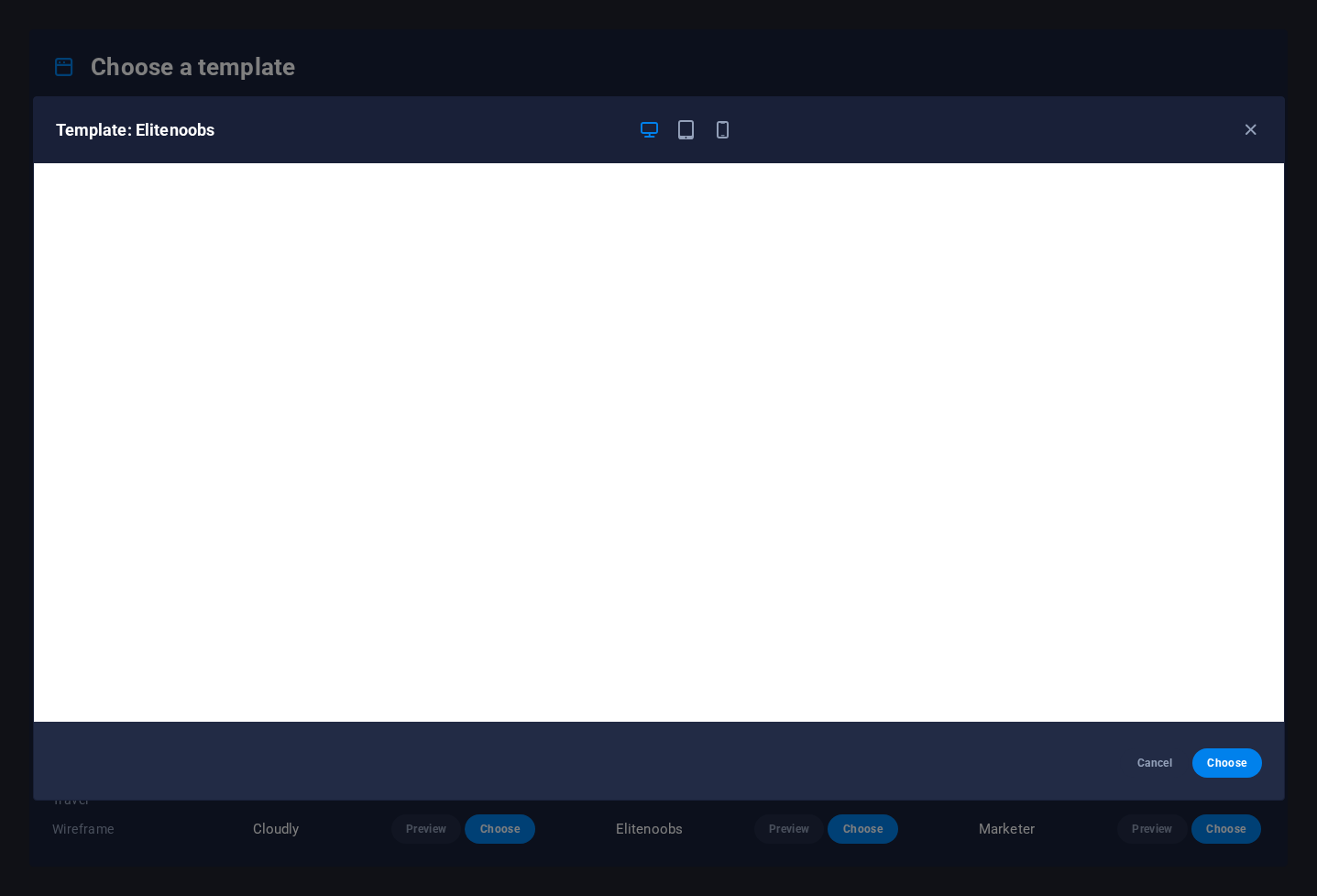
scroll to position [0, 0]
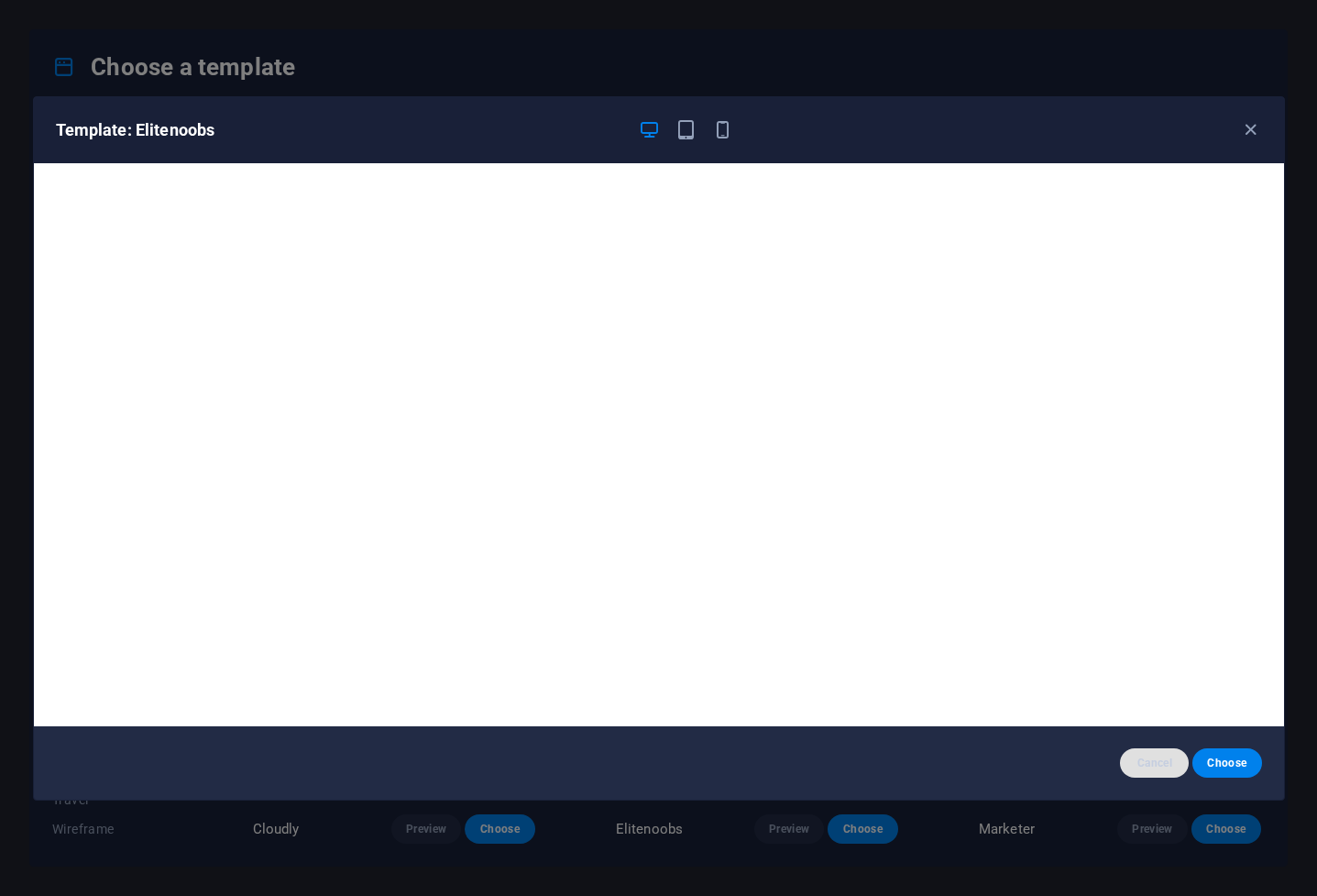
click at [878, 596] on span "Cancel" at bounding box center [1155, 762] width 40 height 14
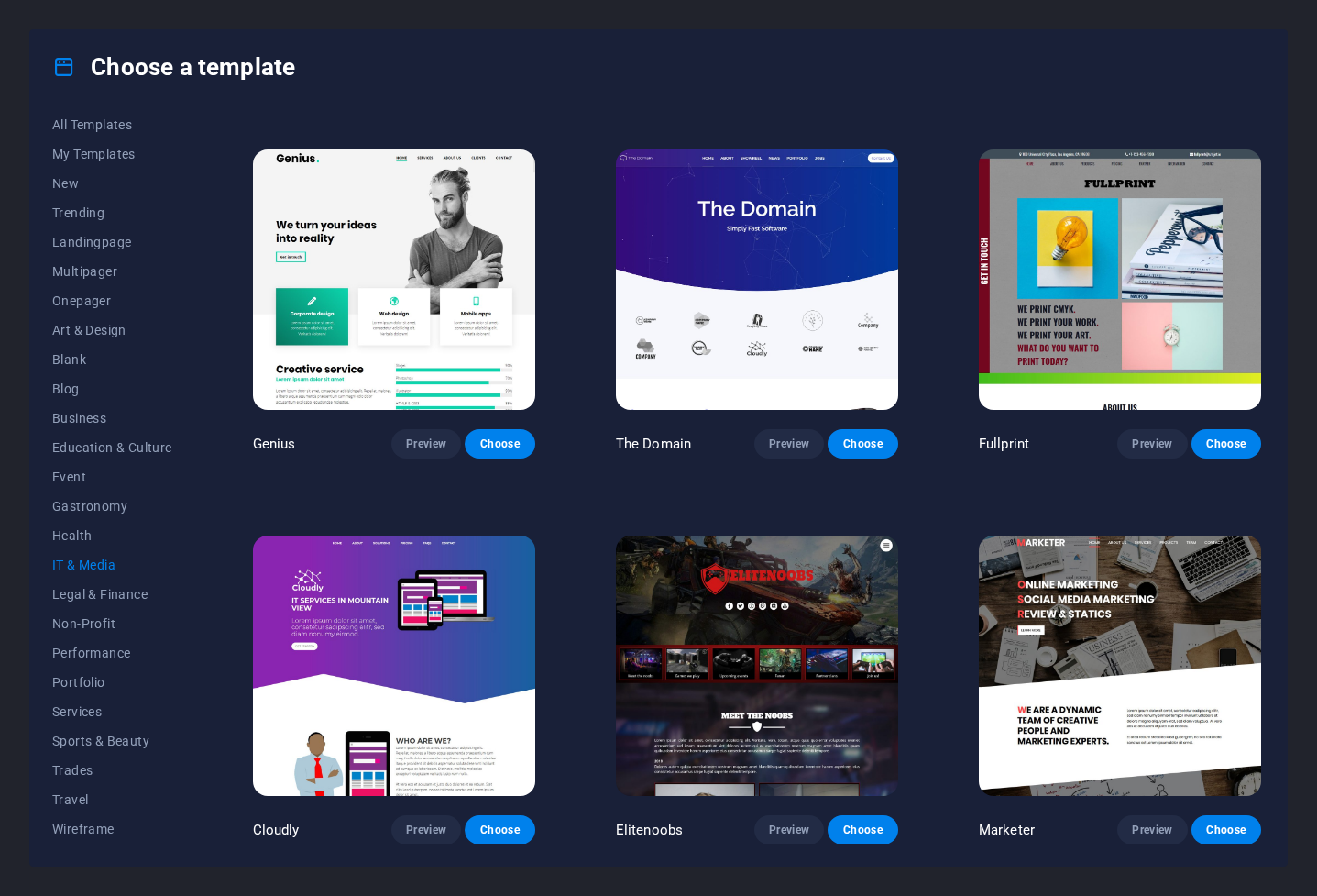
scroll to position [745, 0]
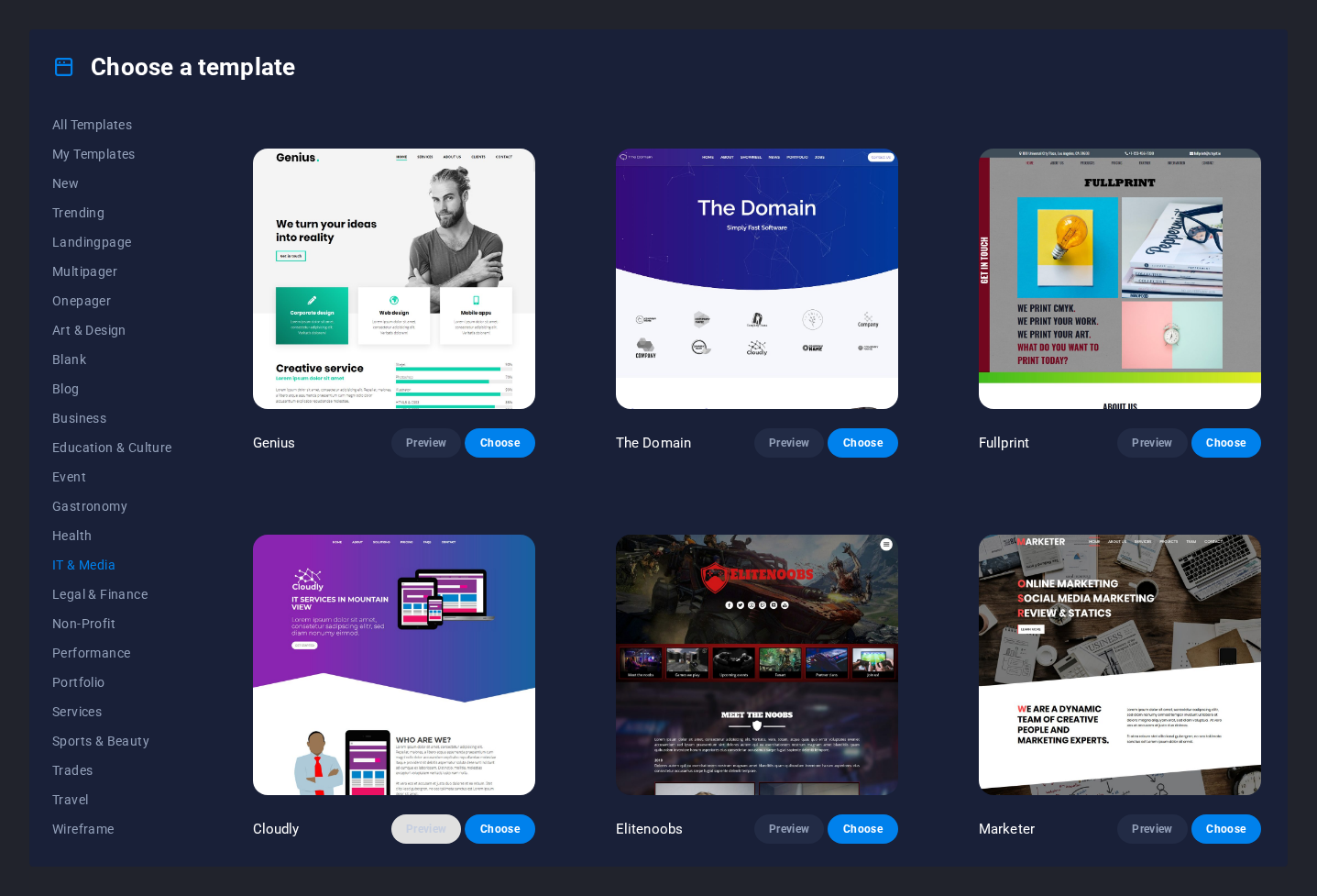
click at [407, 596] on span "Preview" at bounding box center [427, 828] width 41 height 14
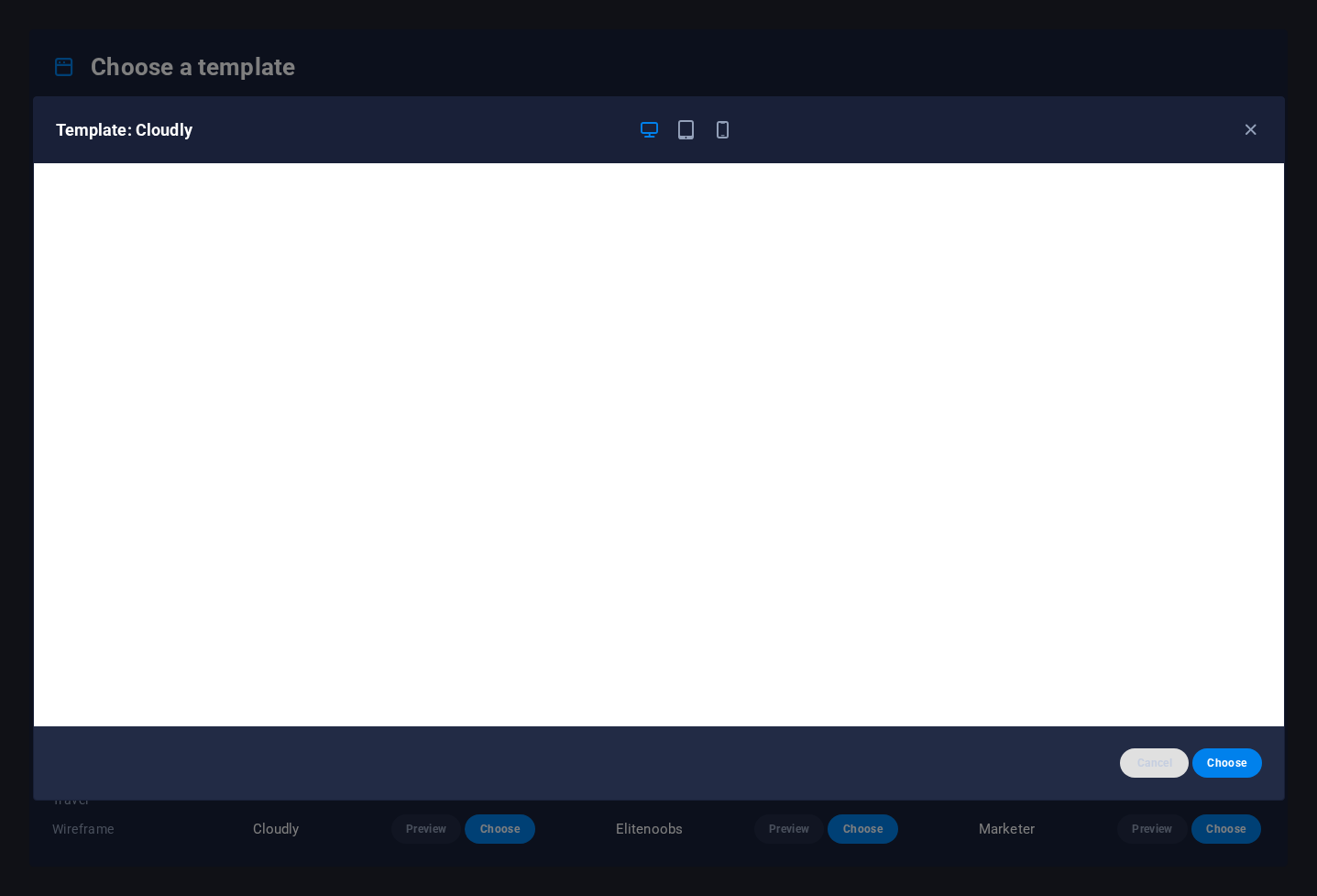
click at [878, 596] on span "Cancel" at bounding box center [1155, 762] width 40 height 14
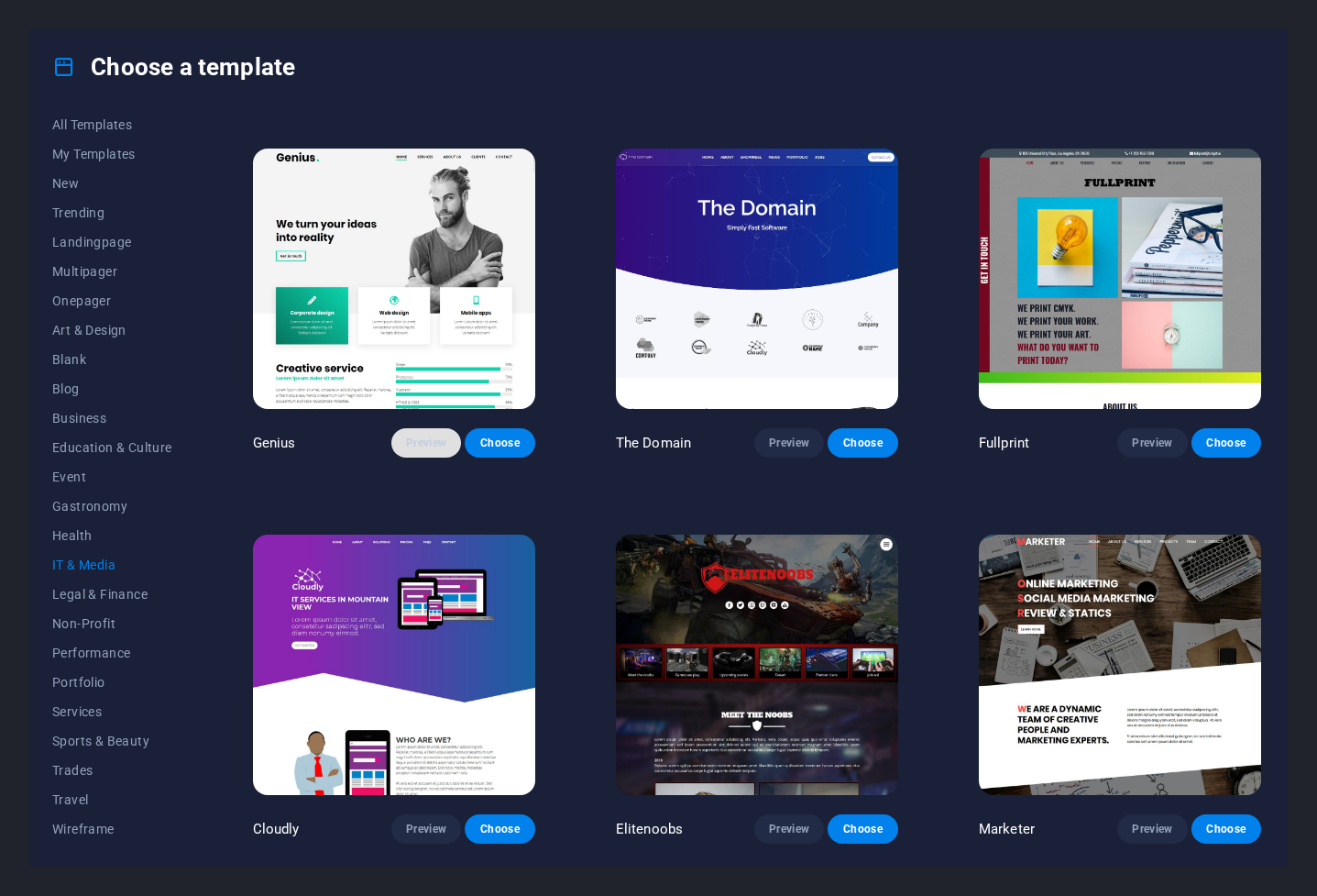
click at [432, 443] on span "Preview" at bounding box center [427, 442] width 41 height 14
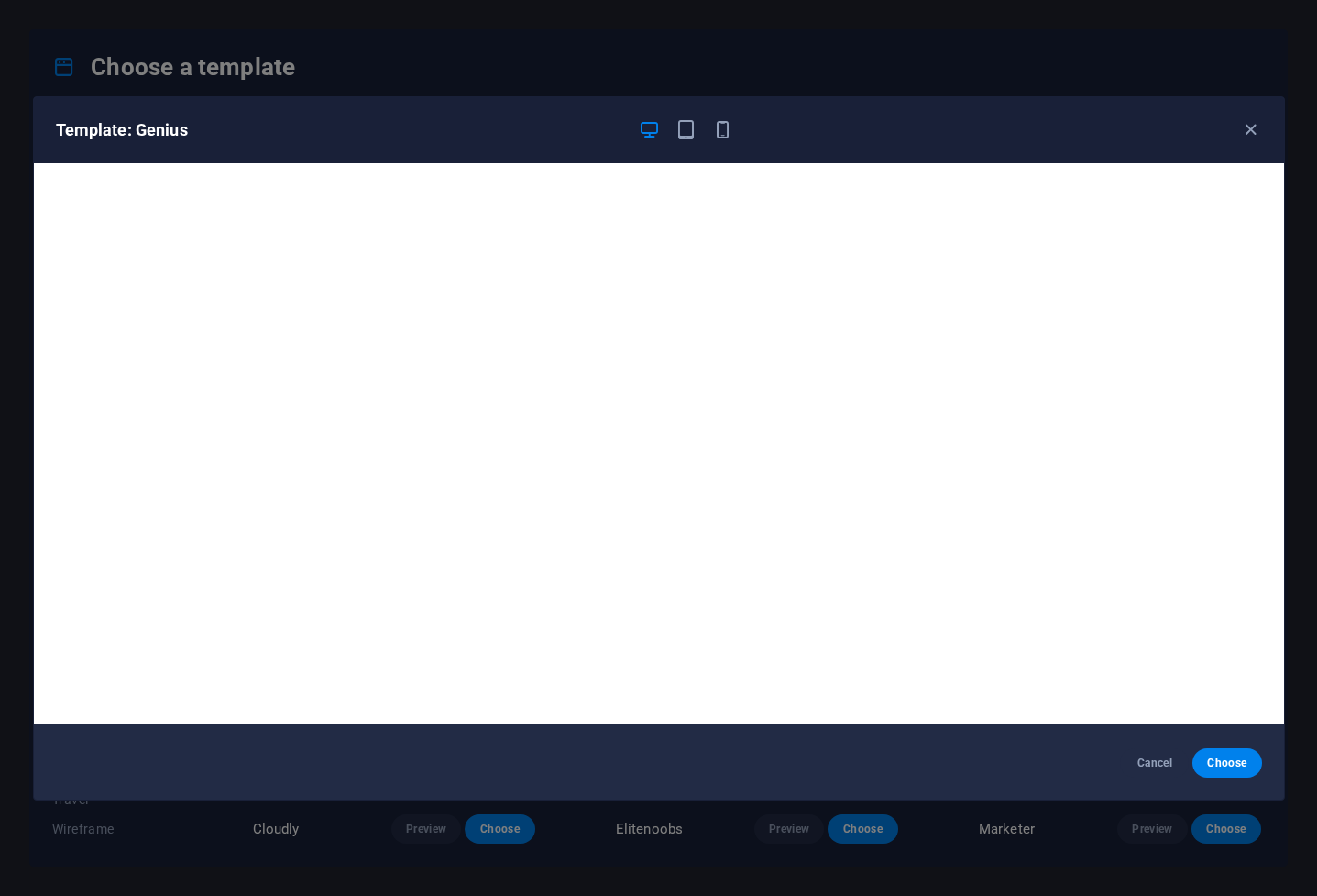
scroll to position [5, 0]
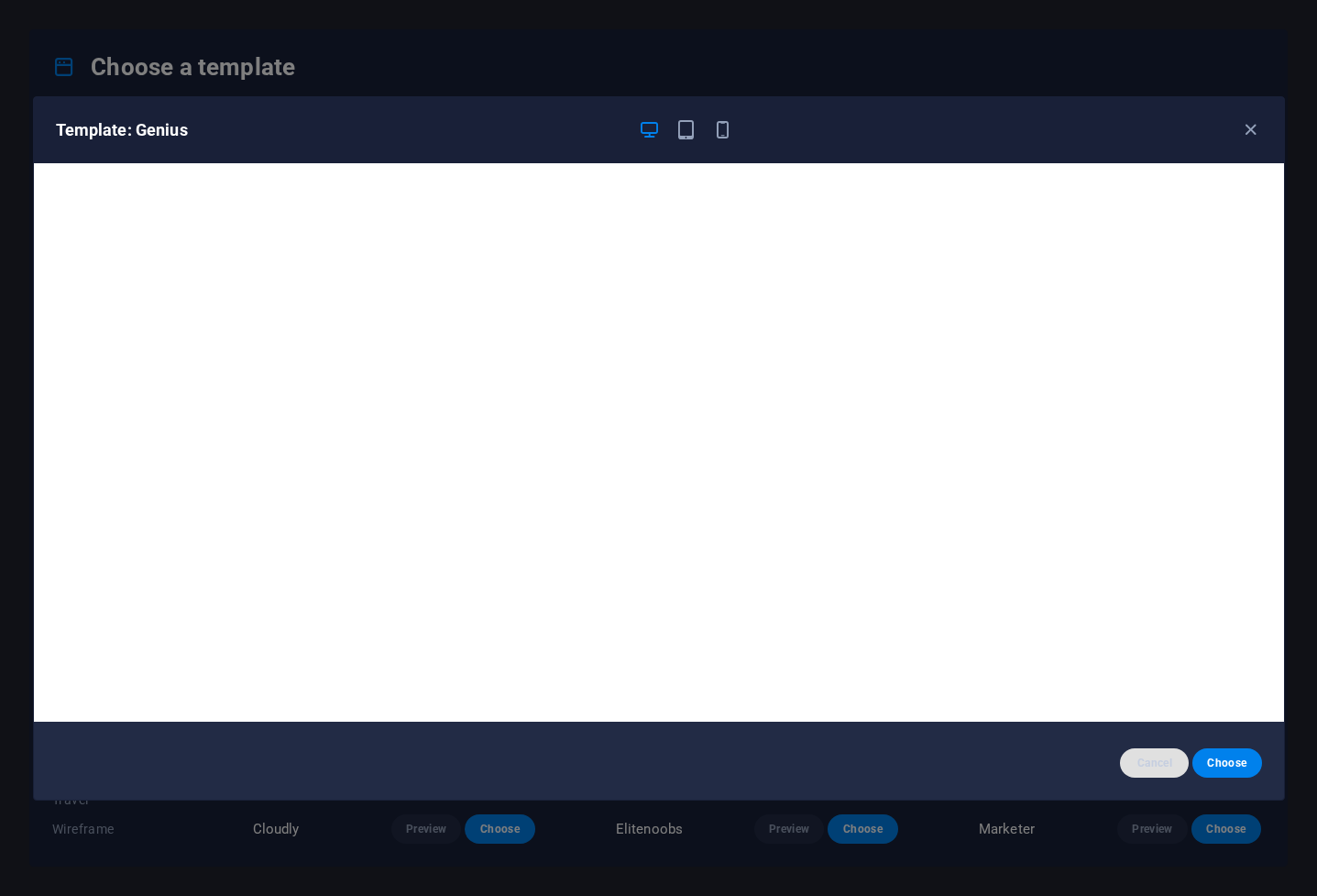
click at [878, 596] on span "Cancel" at bounding box center [1155, 762] width 40 height 14
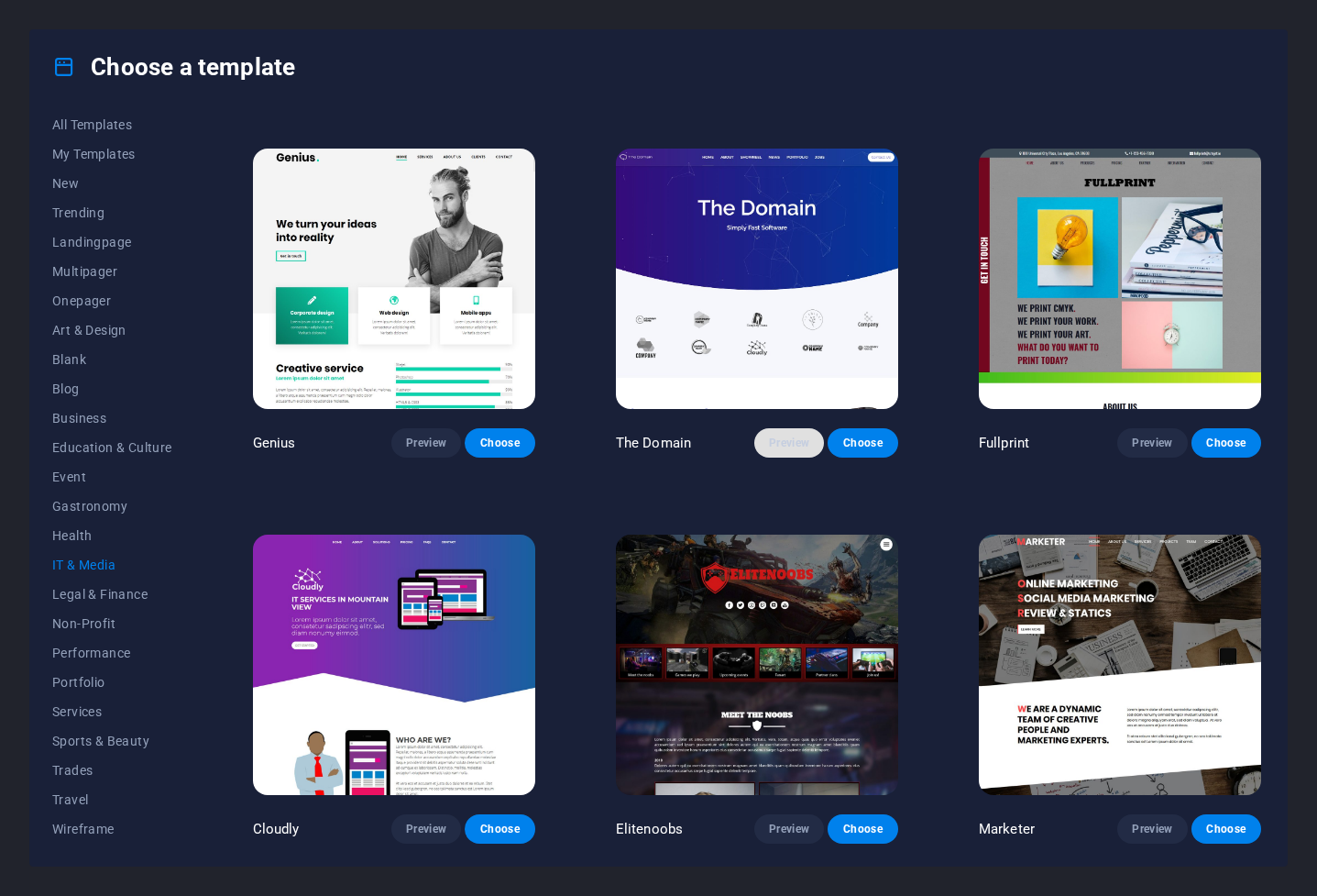
click at [794, 445] on span "Preview" at bounding box center [790, 442] width 41 height 14
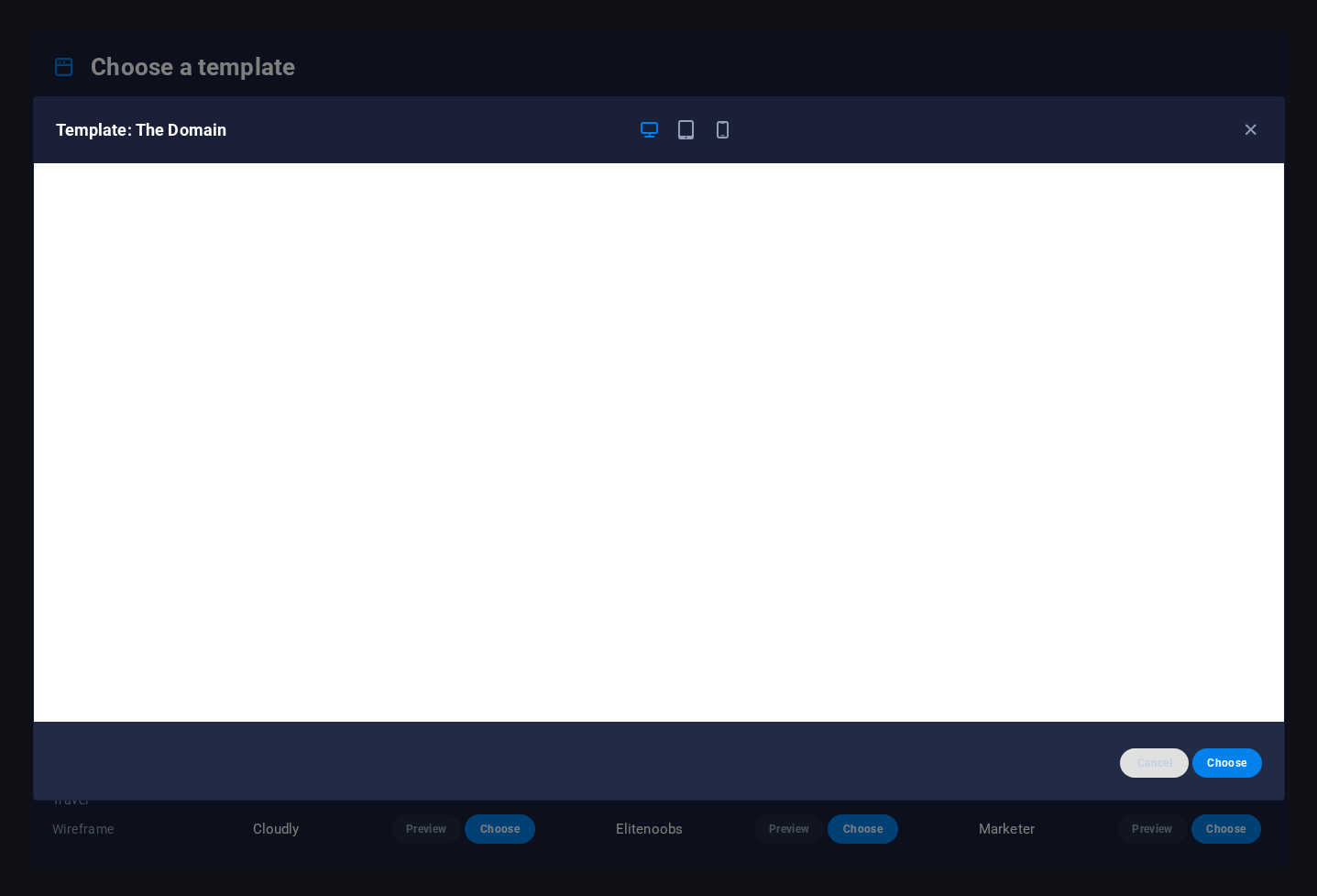
click at [878, 596] on span "Cancel" at bounding box center [1155, 762] width 40 height 14
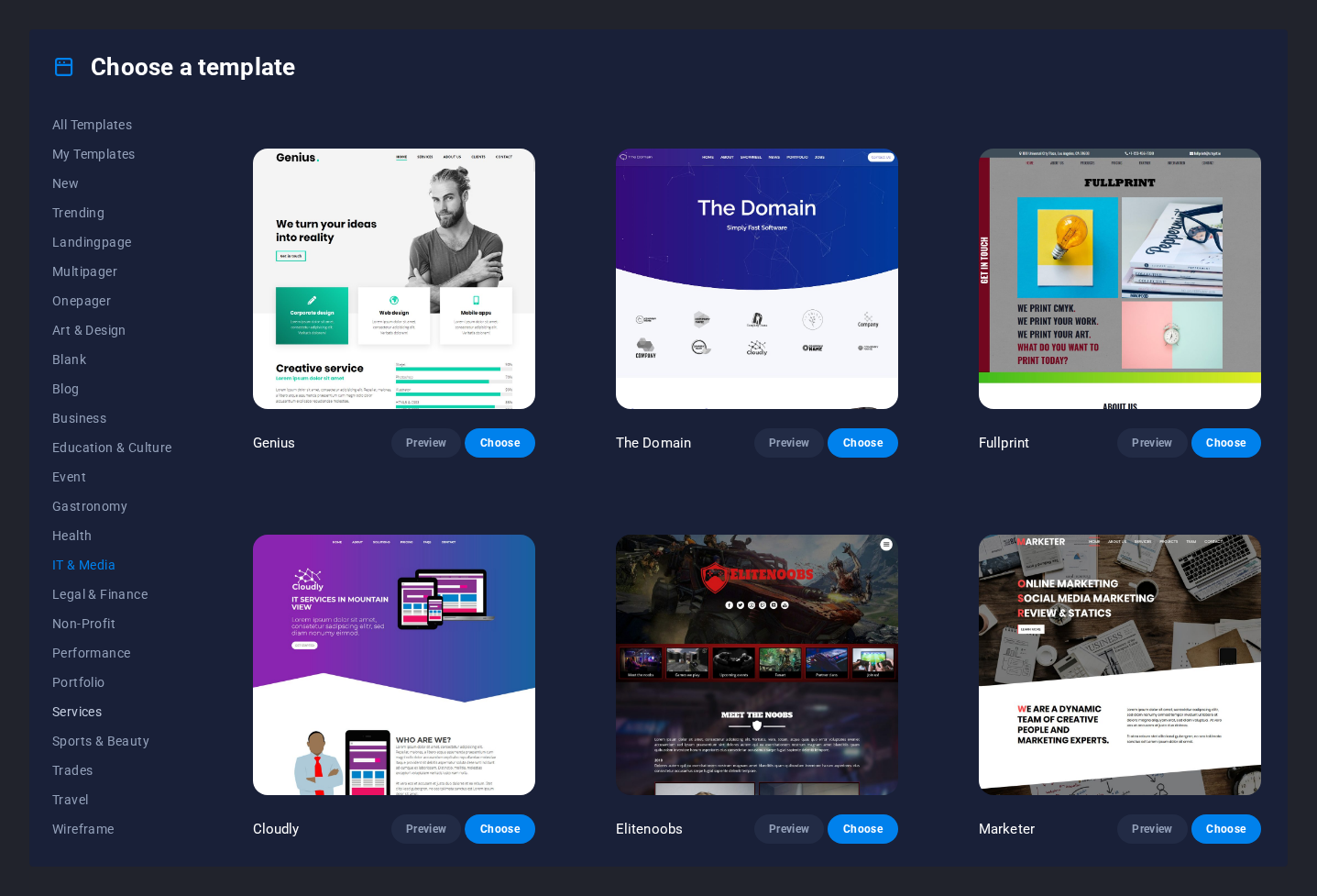
click at [93, 596] on span "Services" at bounding box center [112, 711] width 120 height 14
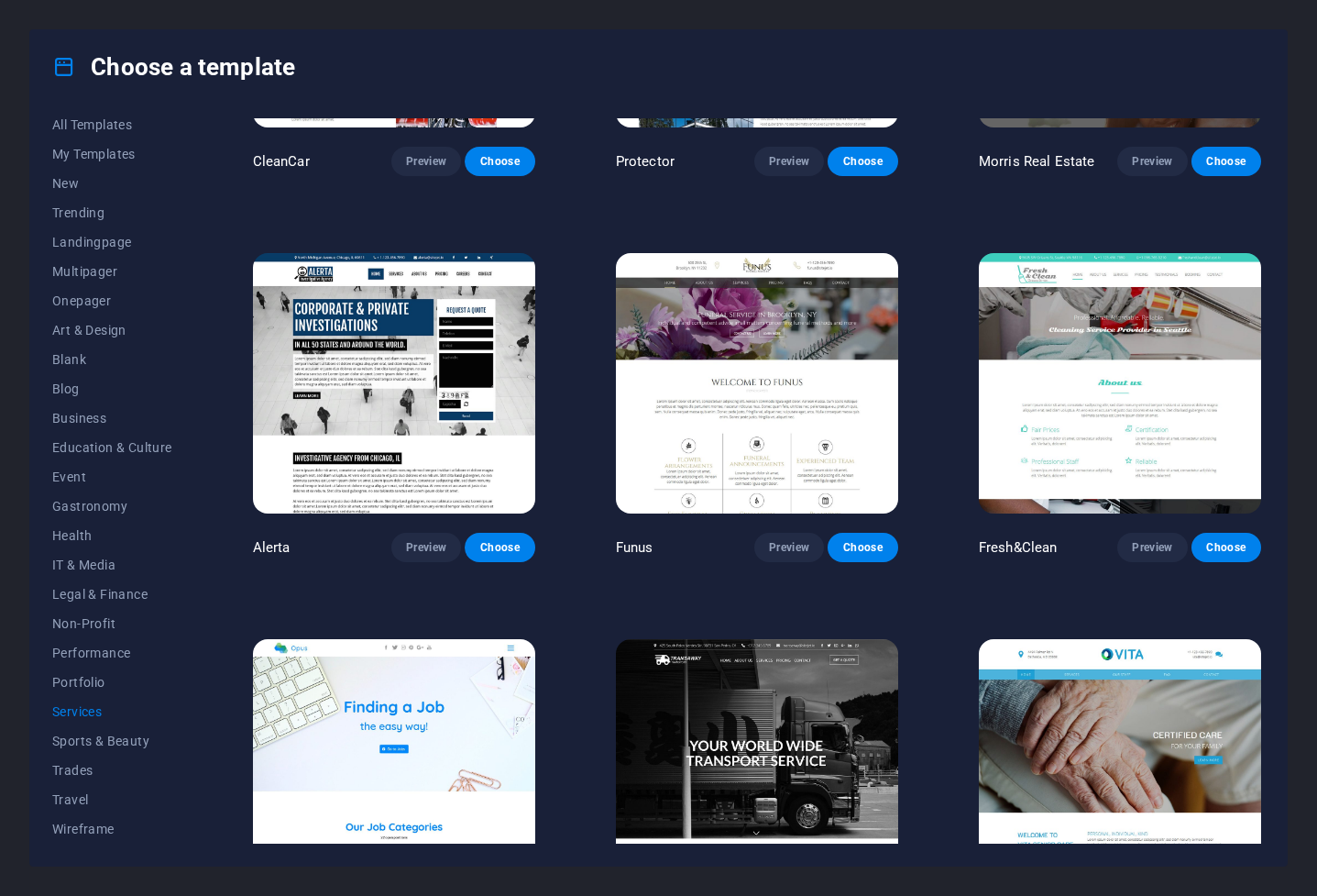
scroll to position [1795, 0]
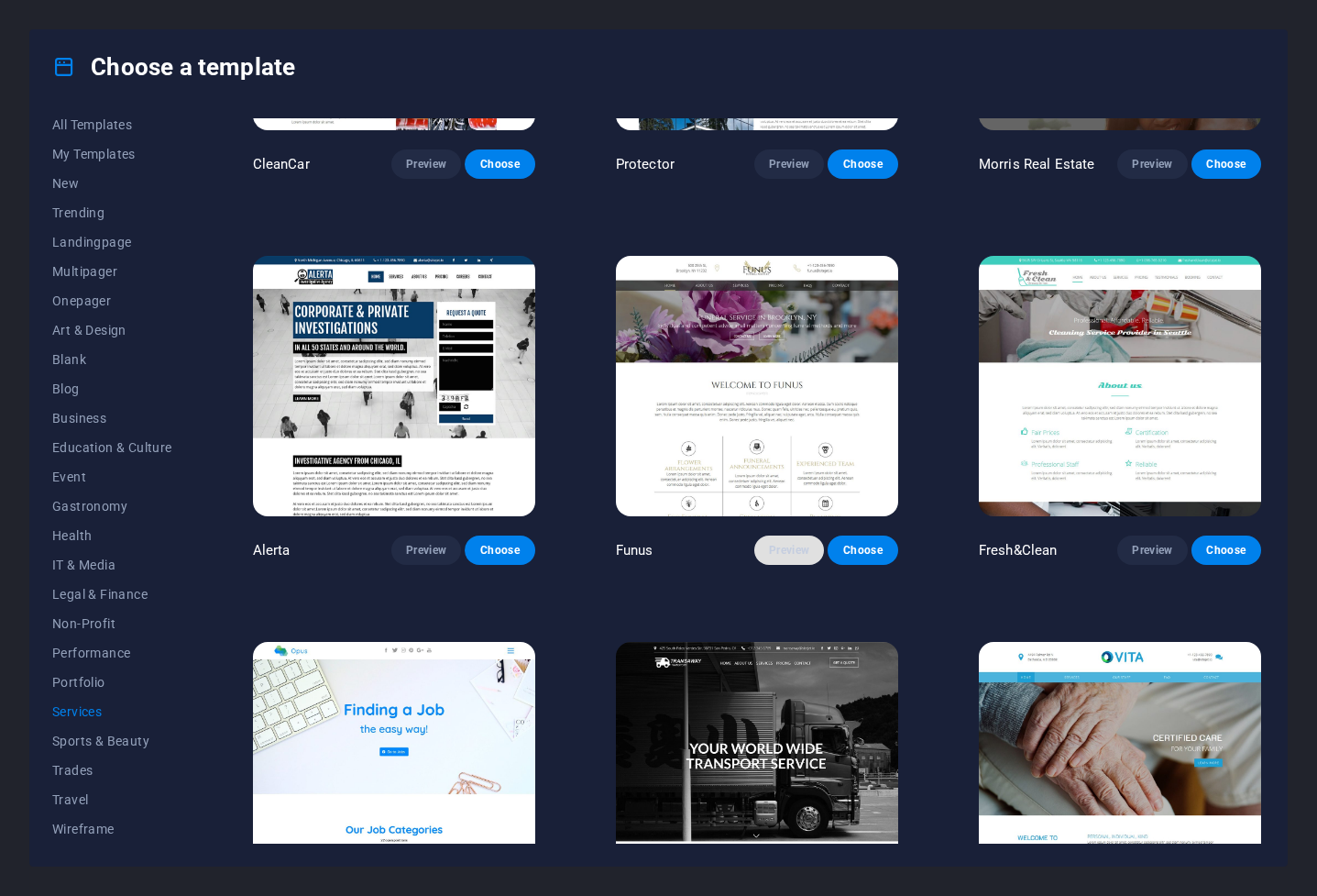
click at [792, 550] on span "Preview" at bounding box center [790, 549] width 41 height 14
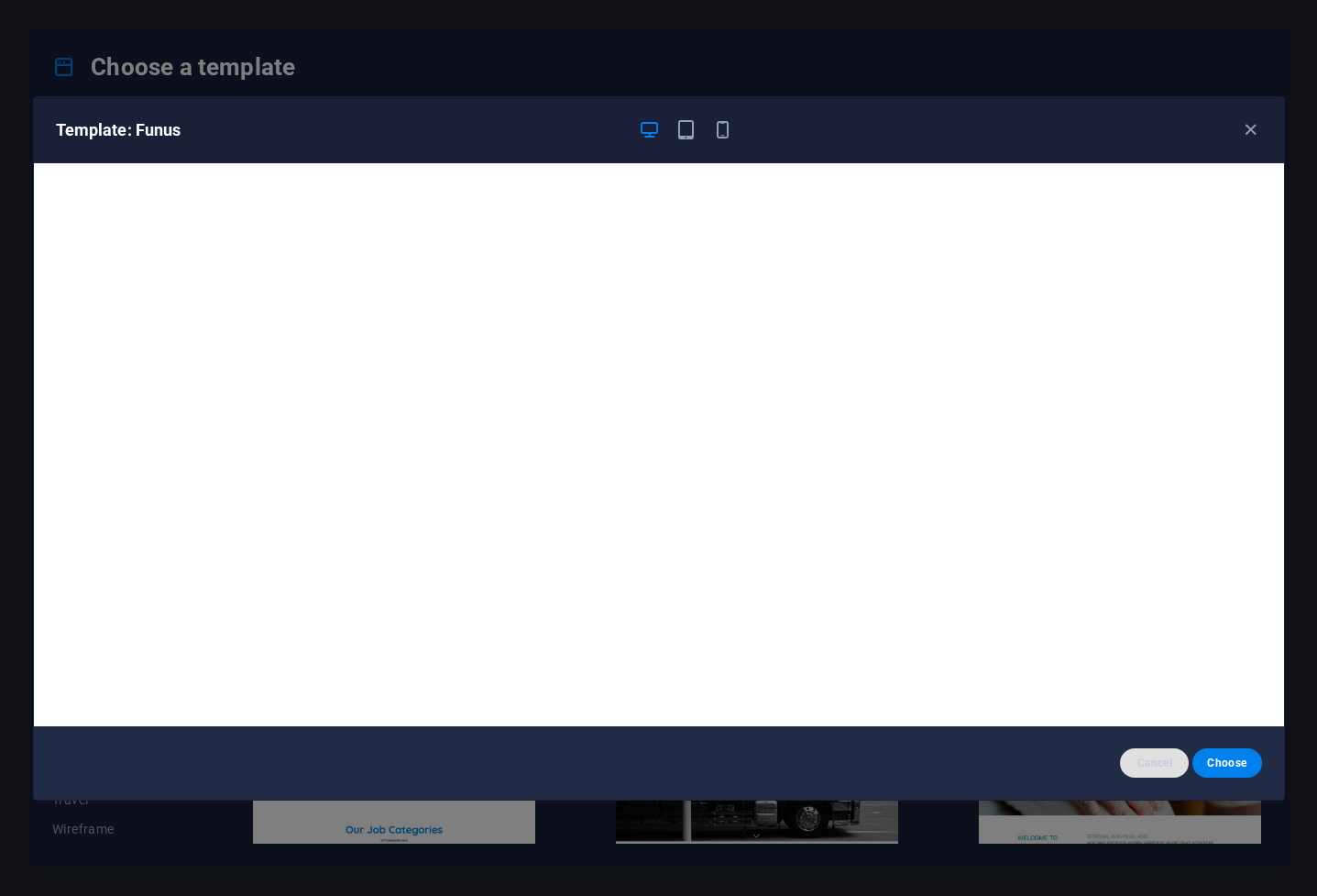
click at [878, 596] on span "Cancel" at bounding box center [1155, 762] width 40 height 14
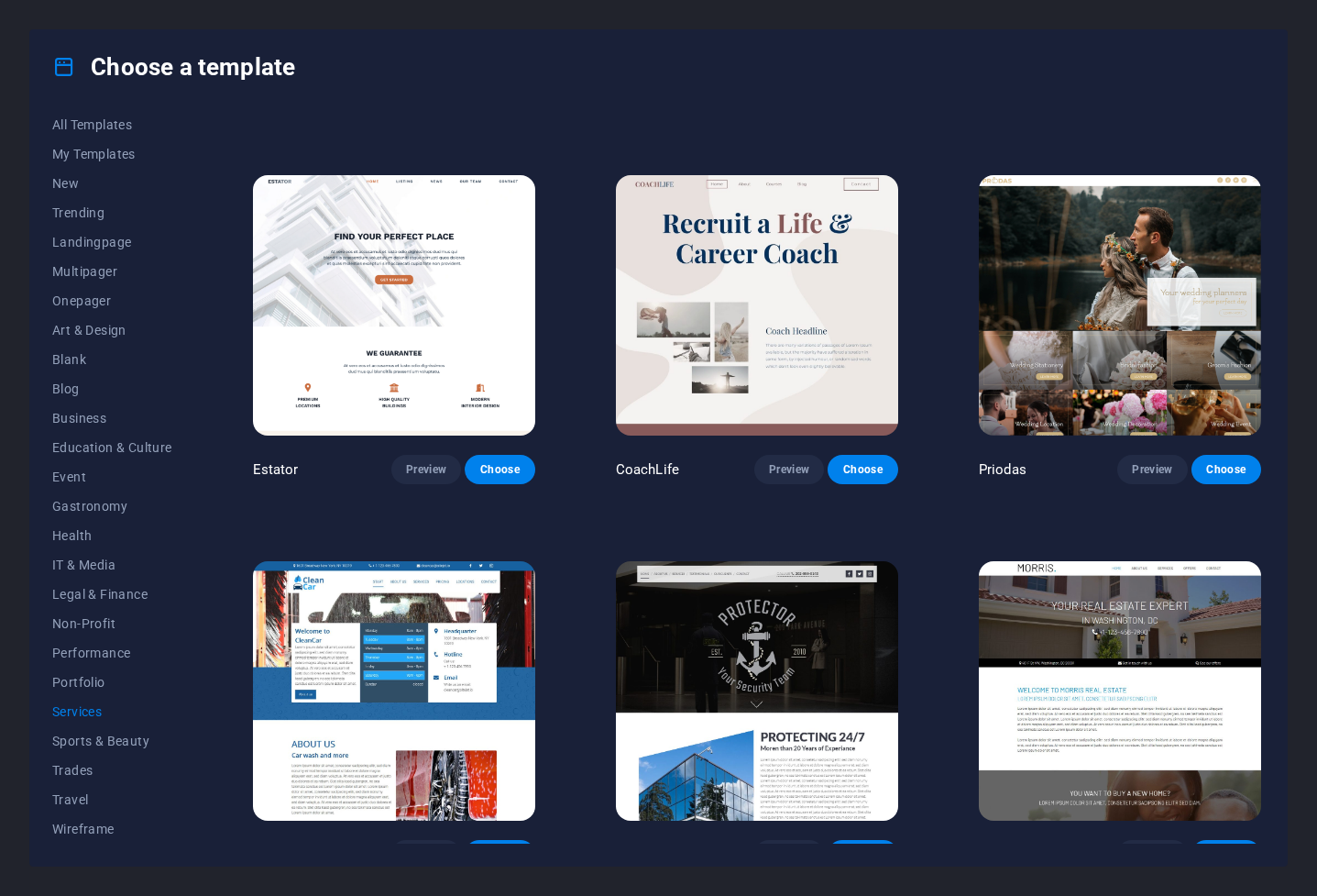
scroll to position [1102, 0]
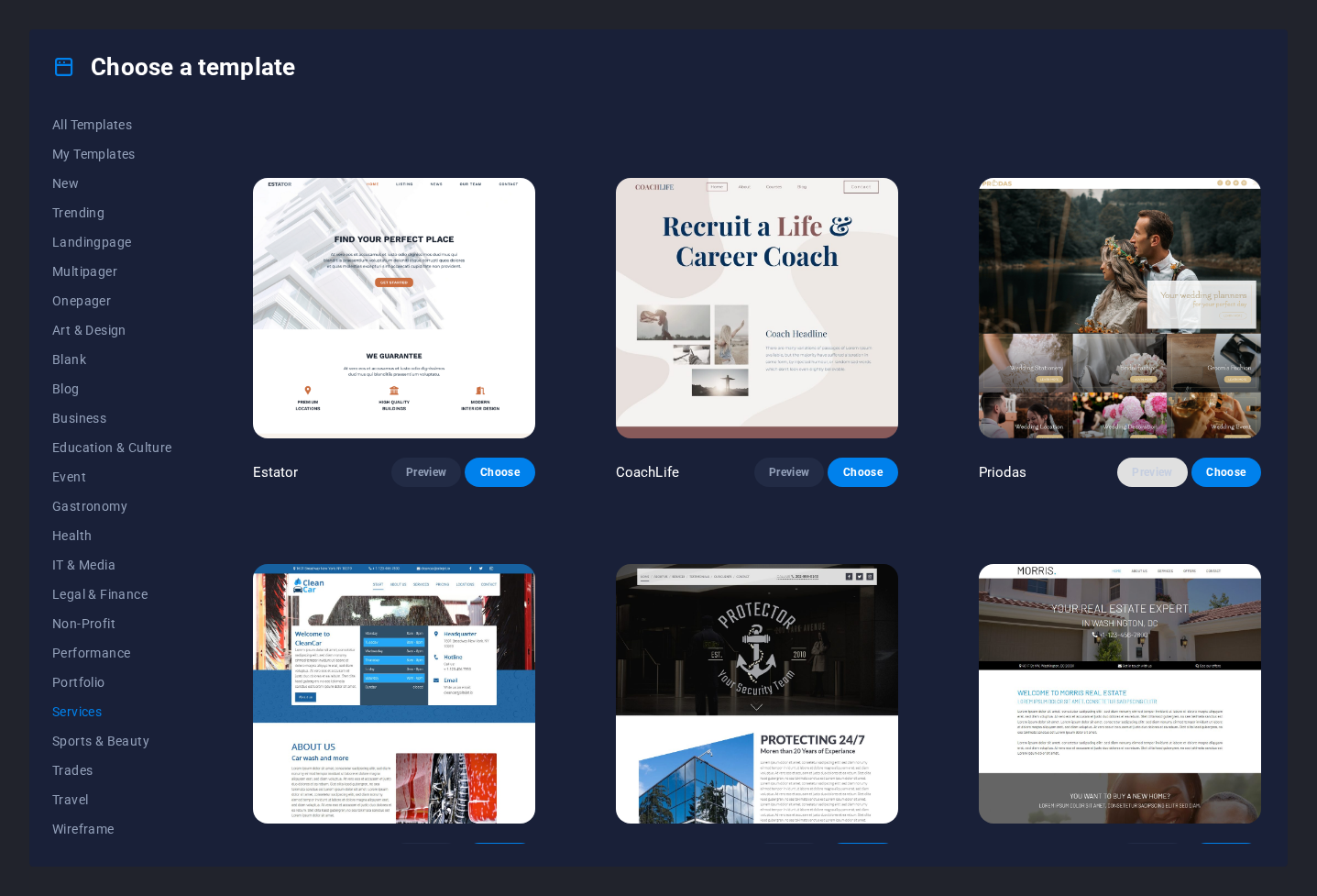
click at [878, 483] on button "Preview" at bounding box center [1152, 472] width 70 height 29
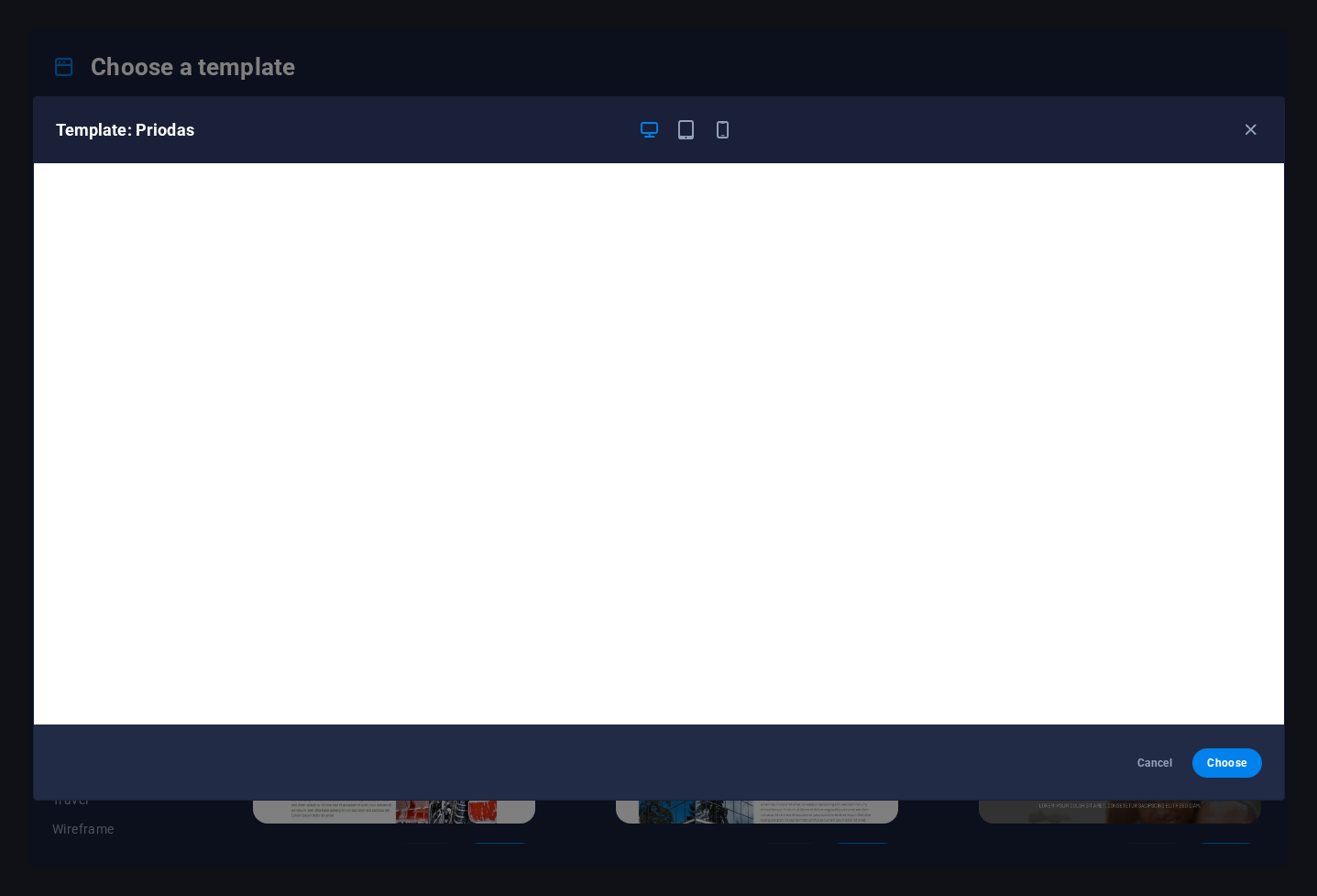
scroll to position [0, 0]
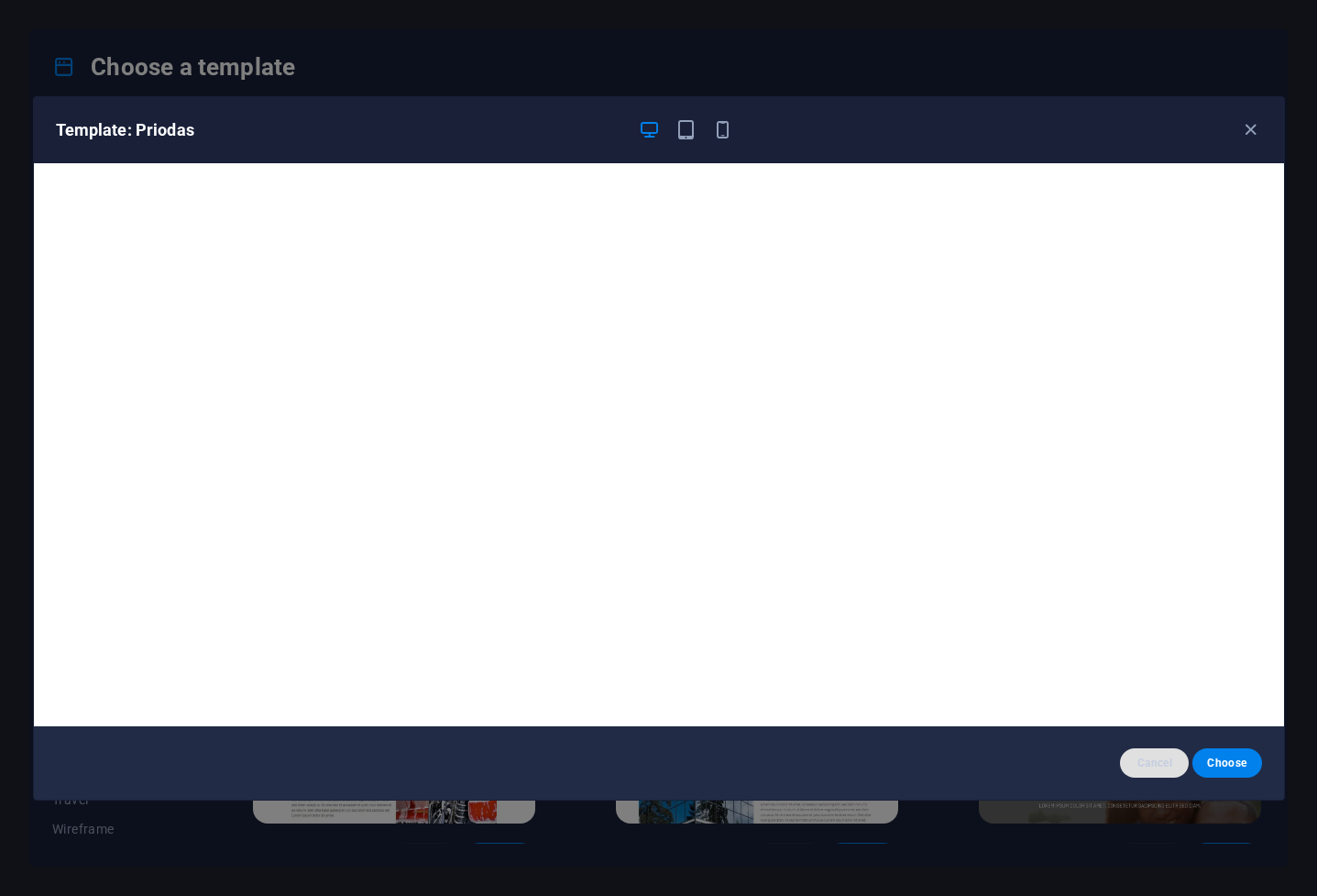
click at [878, 596] on button "Cancel" at bounding box center [1154, 763] width 69 height 29
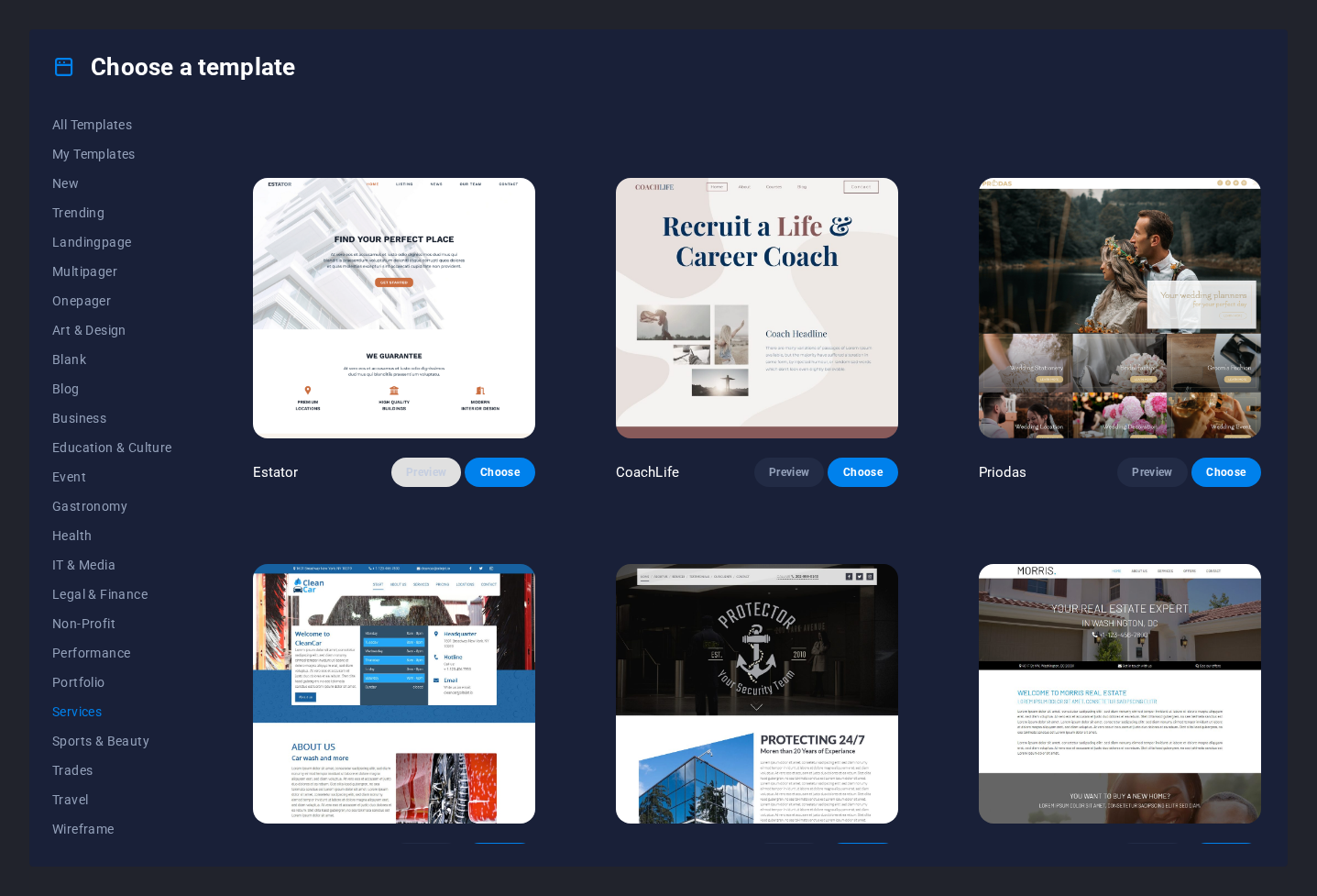
click at [420, 479] on span "Preview" at bounding box center [427, 471] width 41 height 14
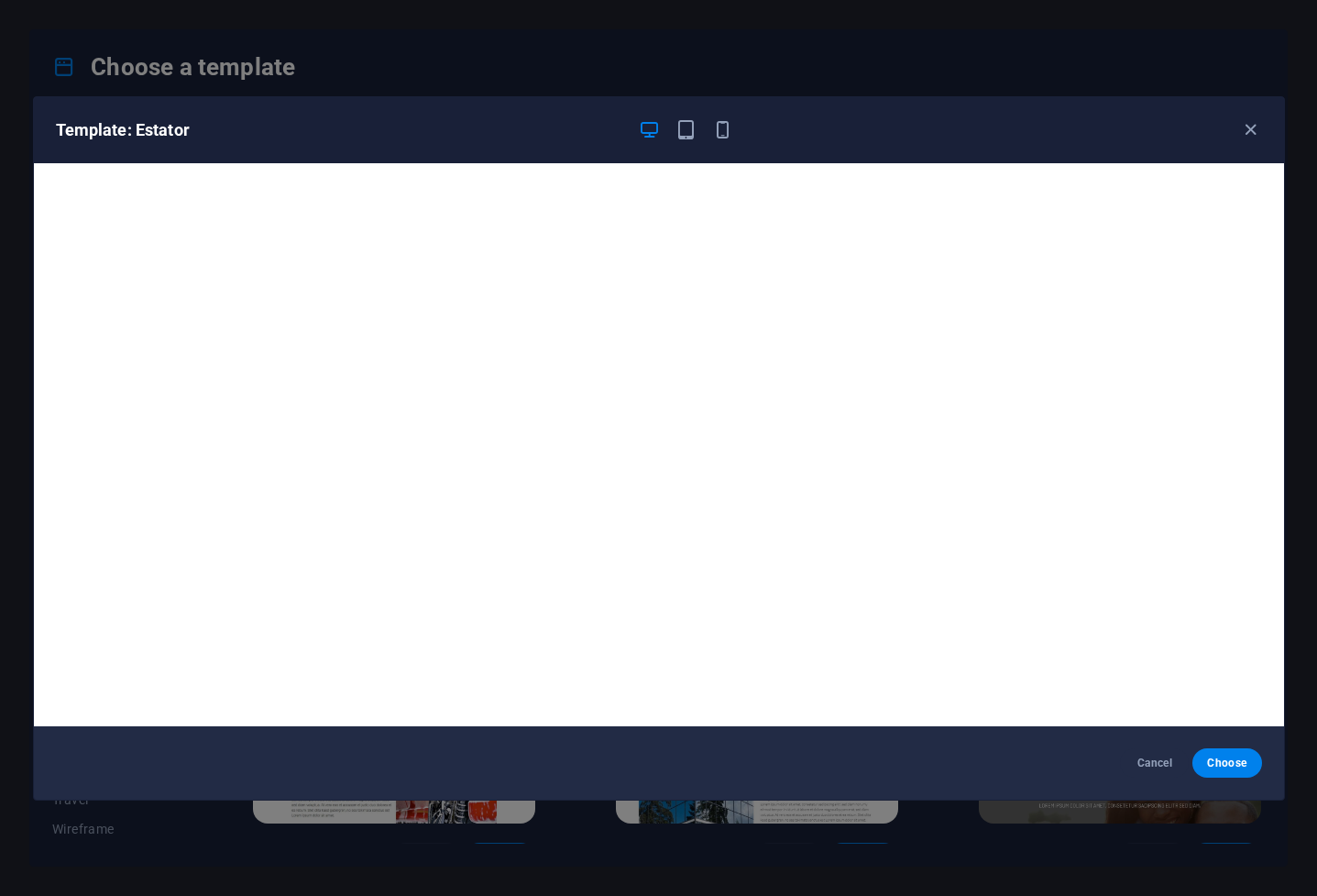
scroll to position [5, 0]
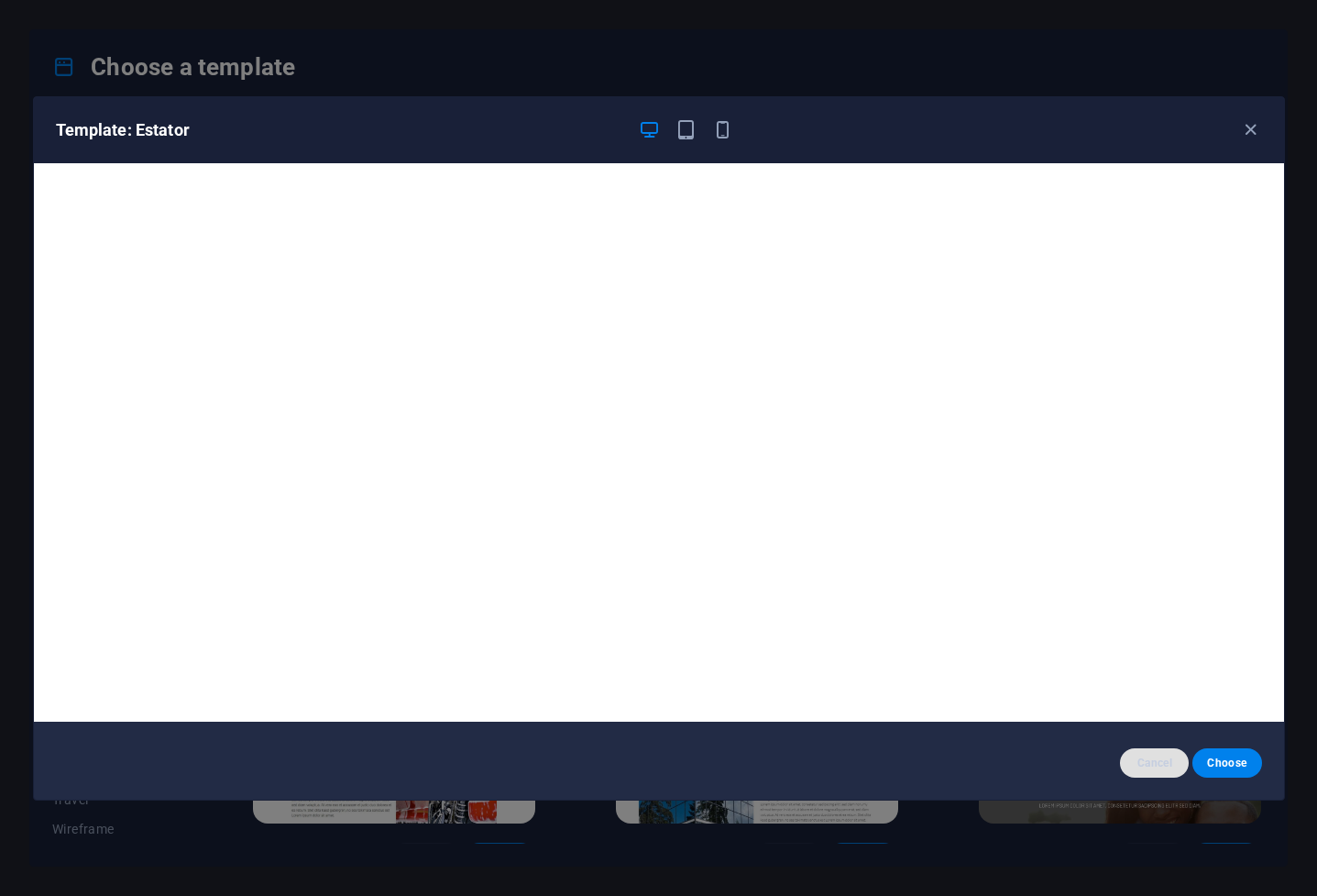
click at [878, 596] on span "Cancel" at bounding box center [1155, 762] width 40 height 14
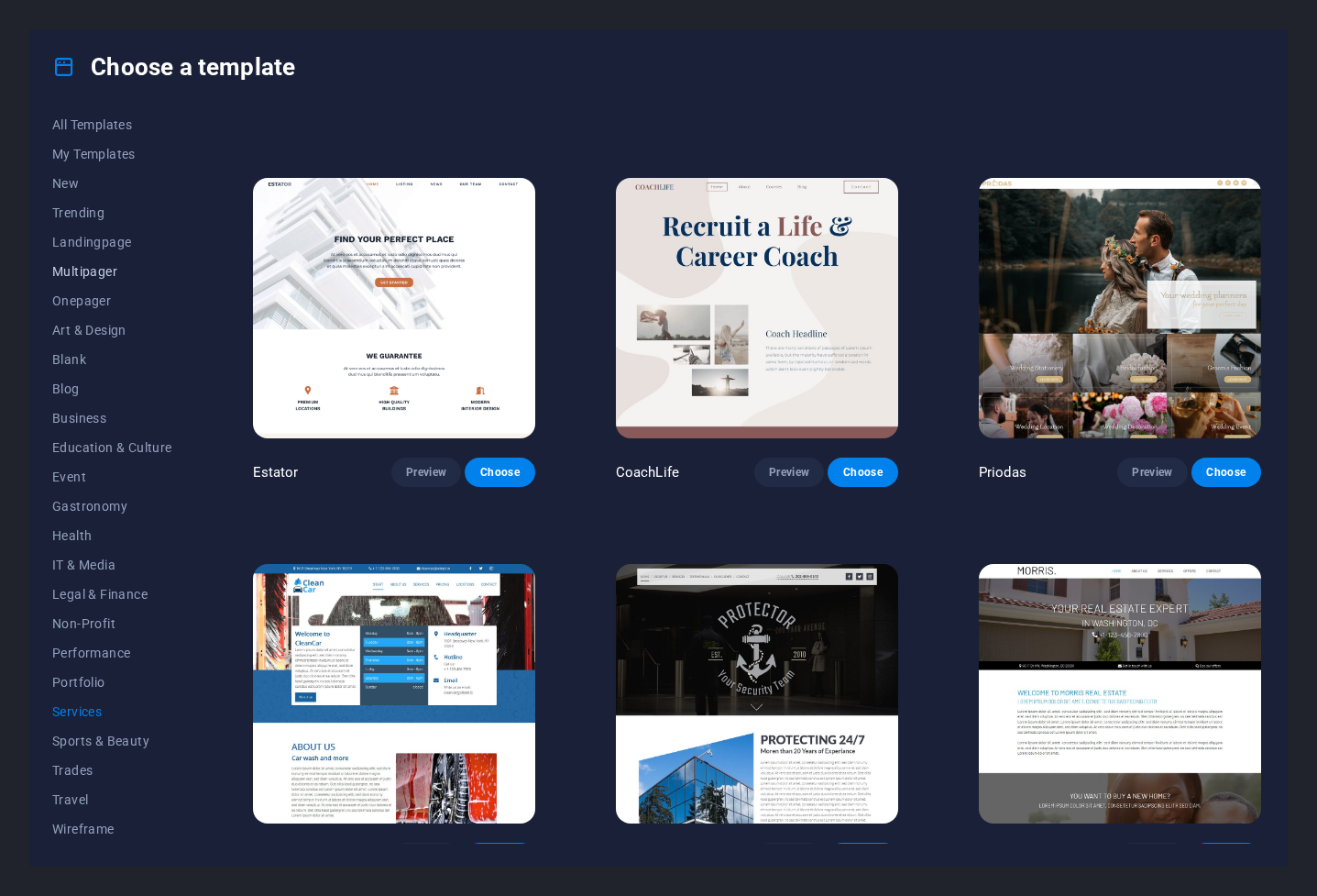
click at [88, 277] on span "Multipager" at bounding box center [112, 270] width 120 height 14
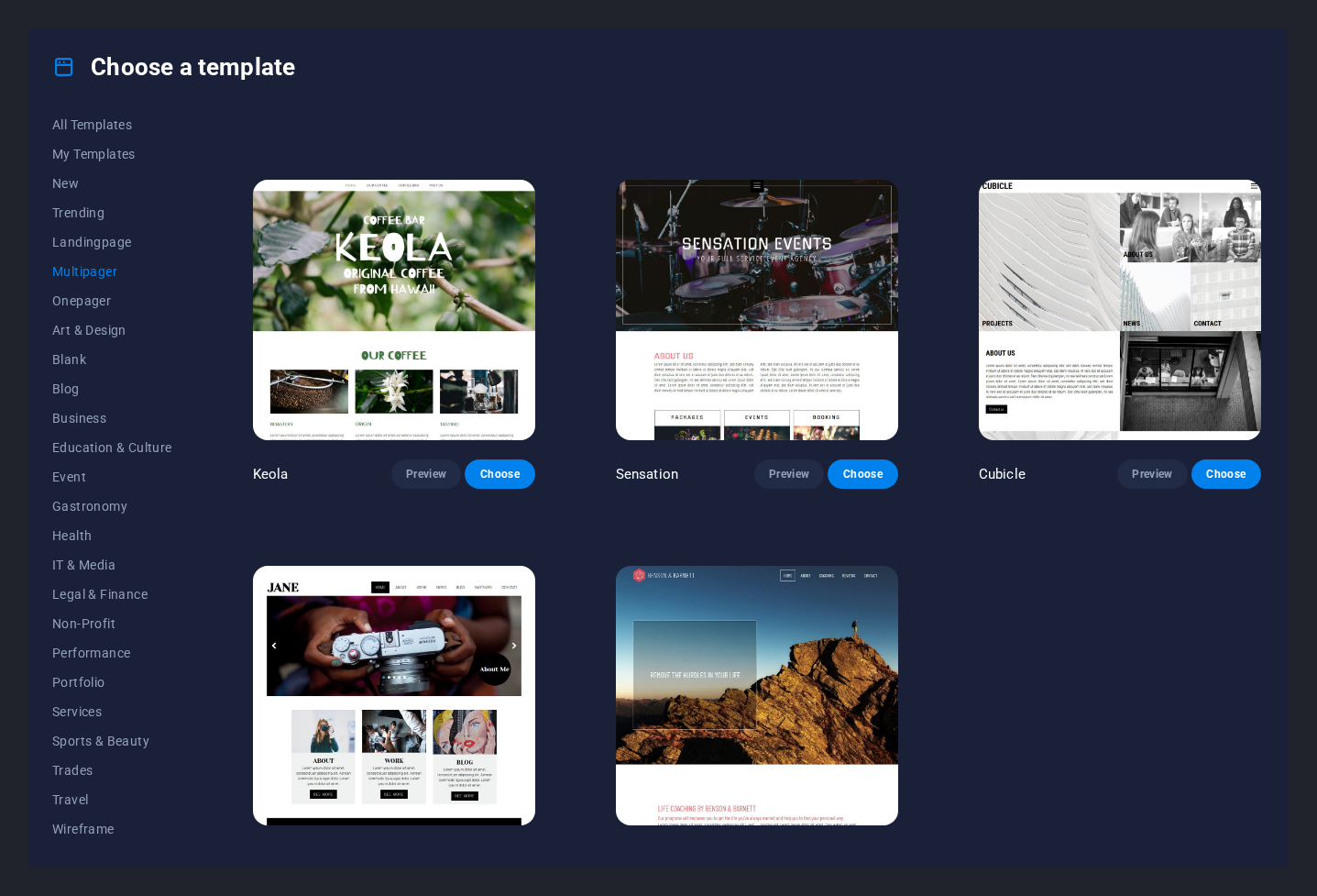
scroll to position [8083, 0]
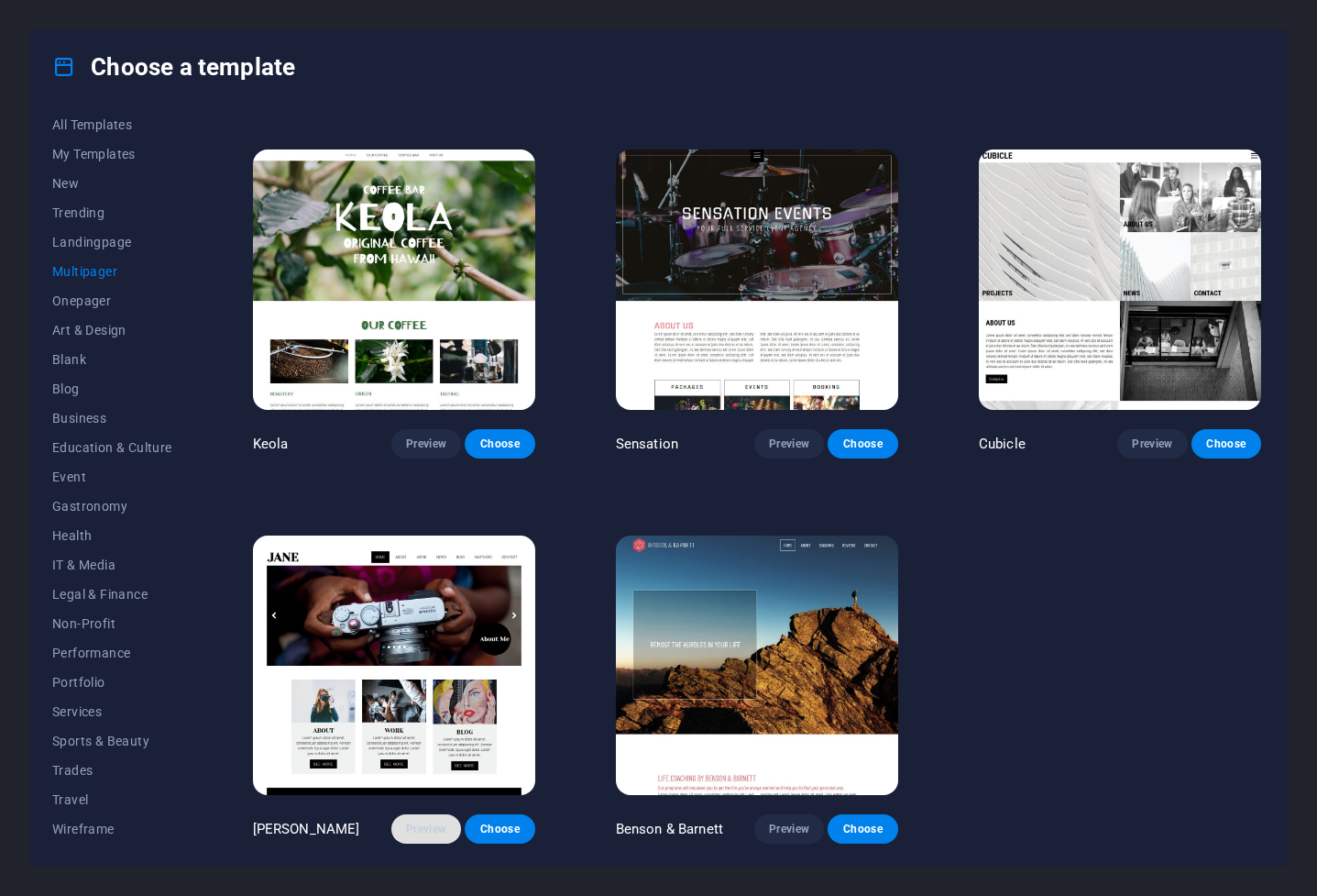
click at [415, 596] on span "Preview" at bounding box center [427, 828] width 41 height 14
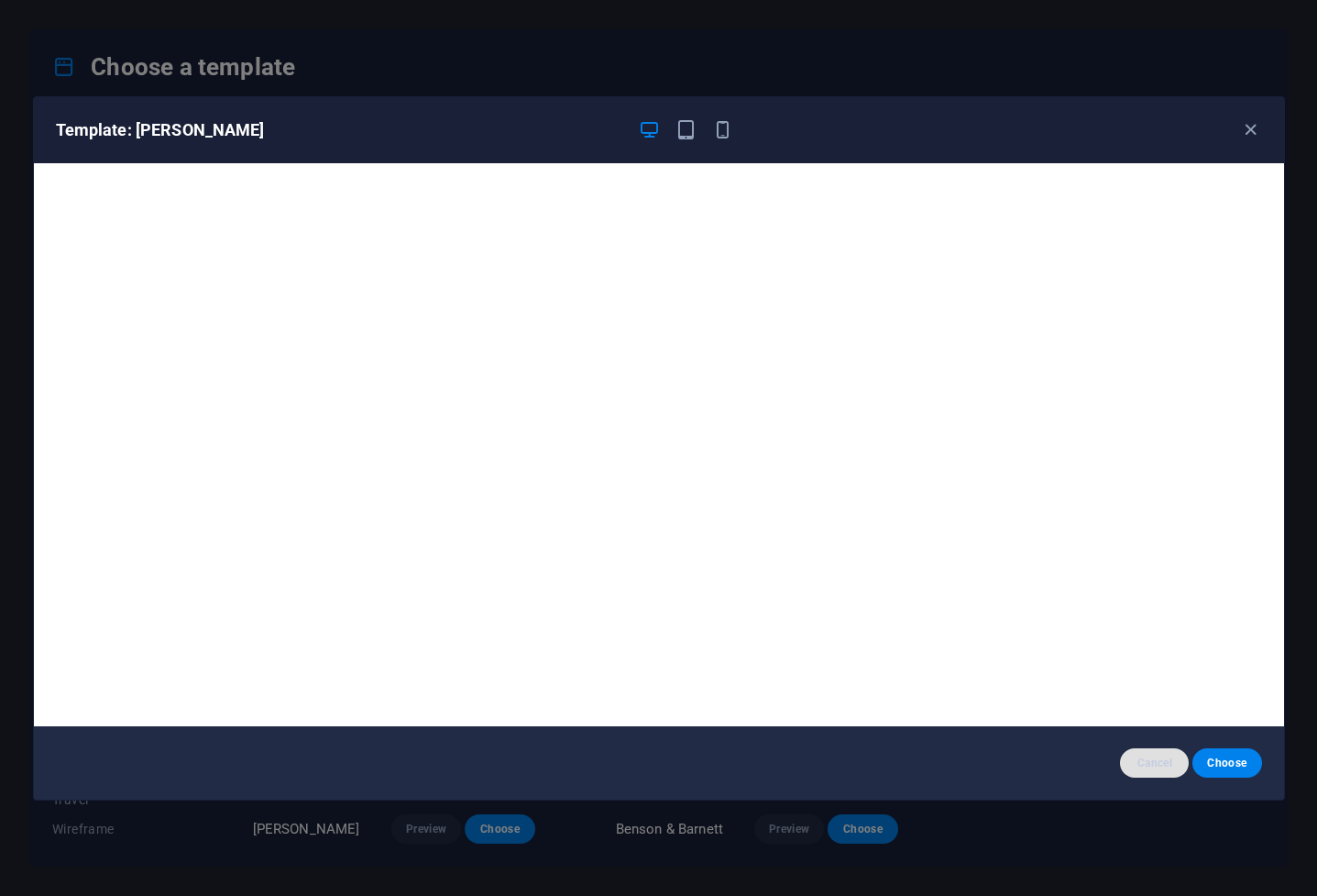
click at [878, 596] on button "Cancel" at bounding box center [1154, 763] width 69 height 29
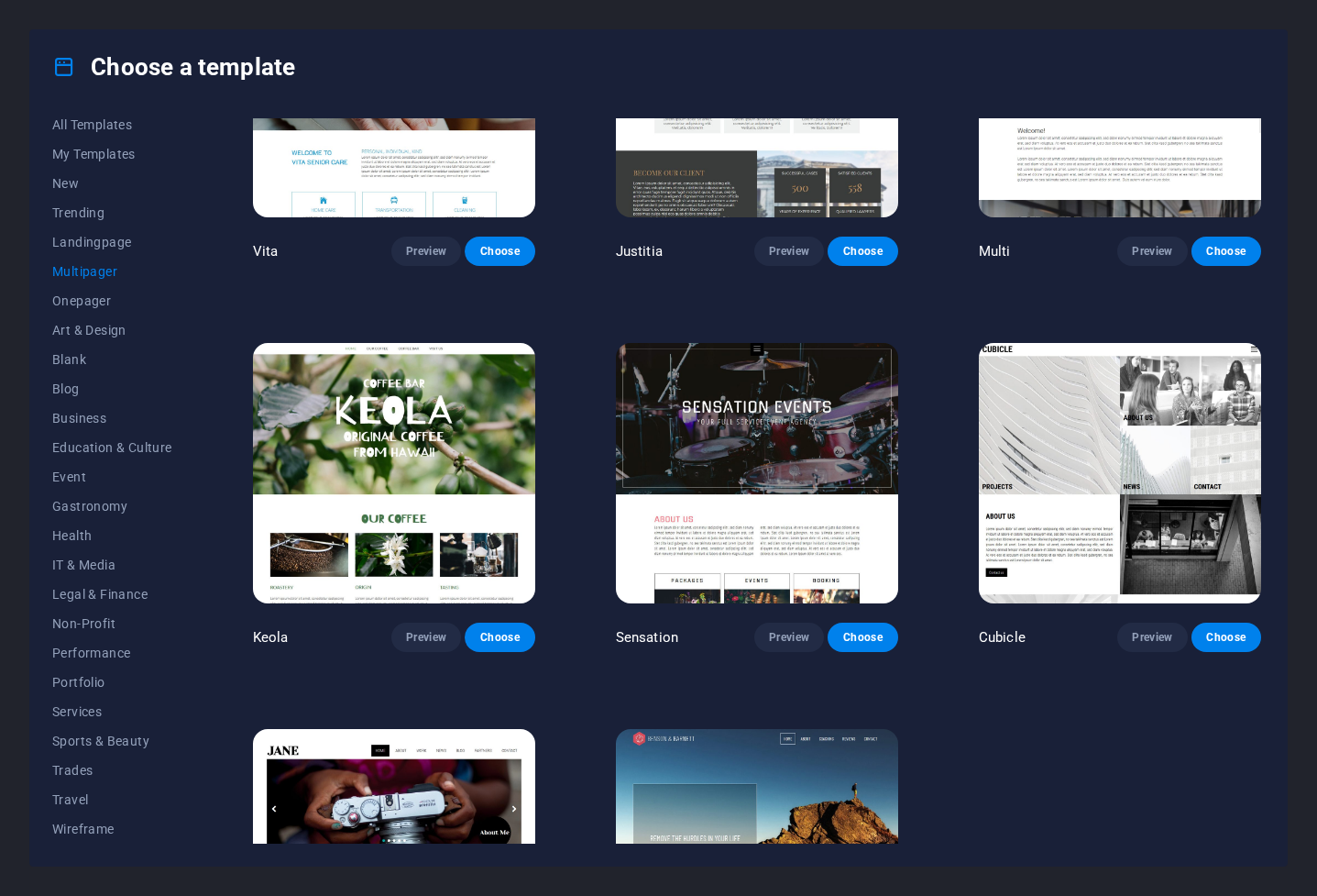
scroll to position [7885, 0]
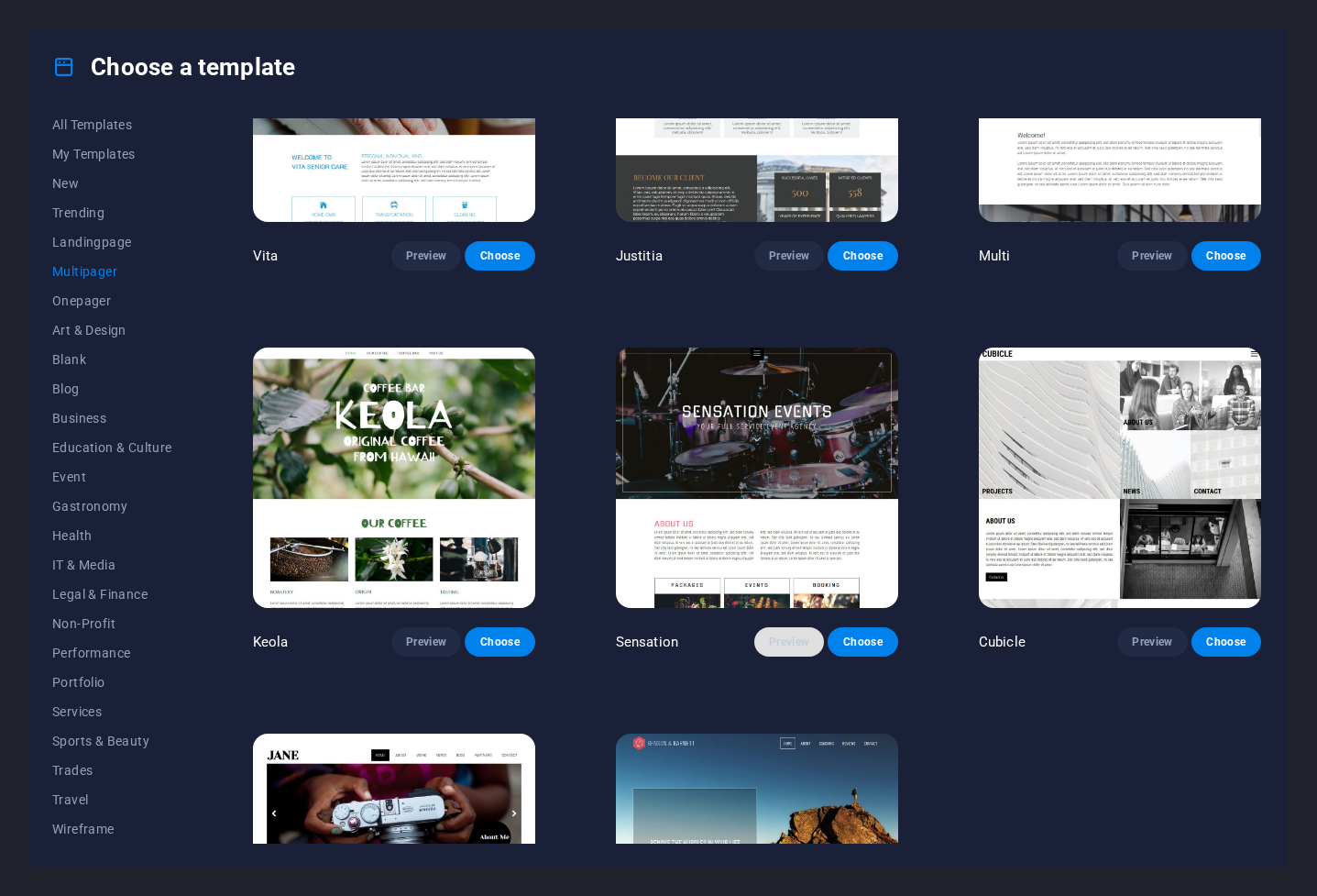
click at [792, 596] on span "Preview" at bounding box center [790, 641] width 41 height 14
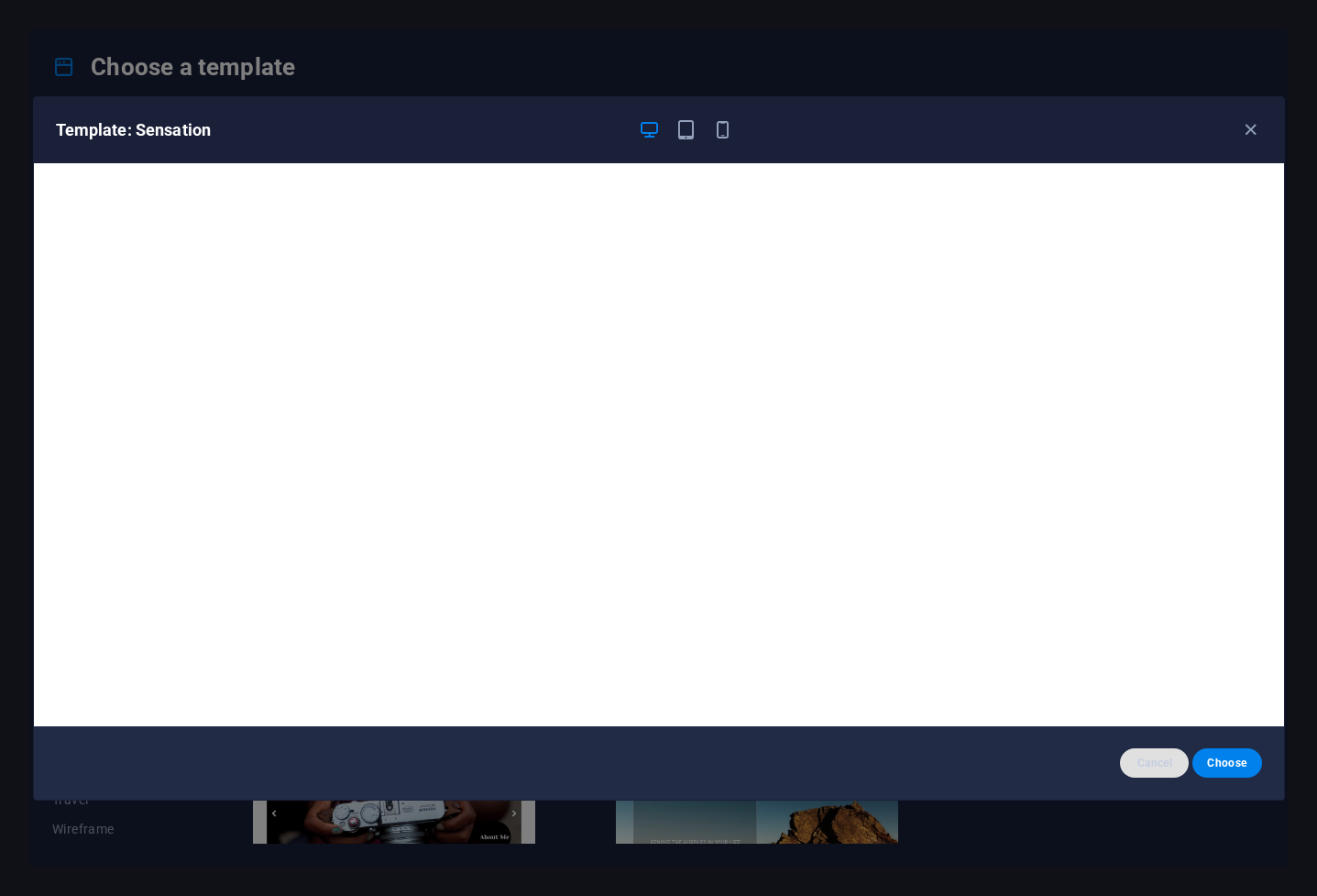
click at [878, 596] on span "Cancel" at bounding box center [1155, 762] width 40 height 14
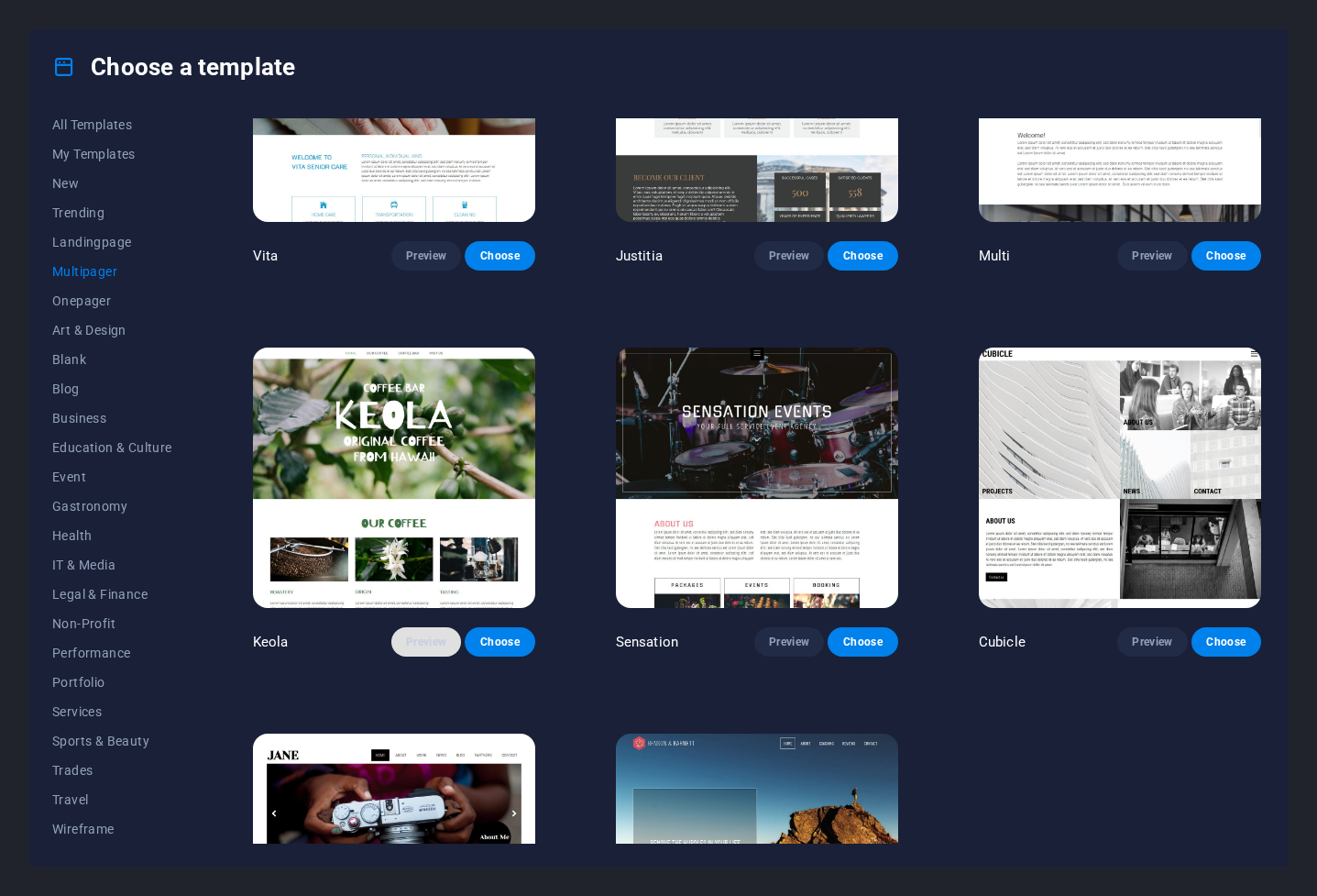
click at [414, 596] on span "Preview" at bounding box center [427, 641] width 41 height 14
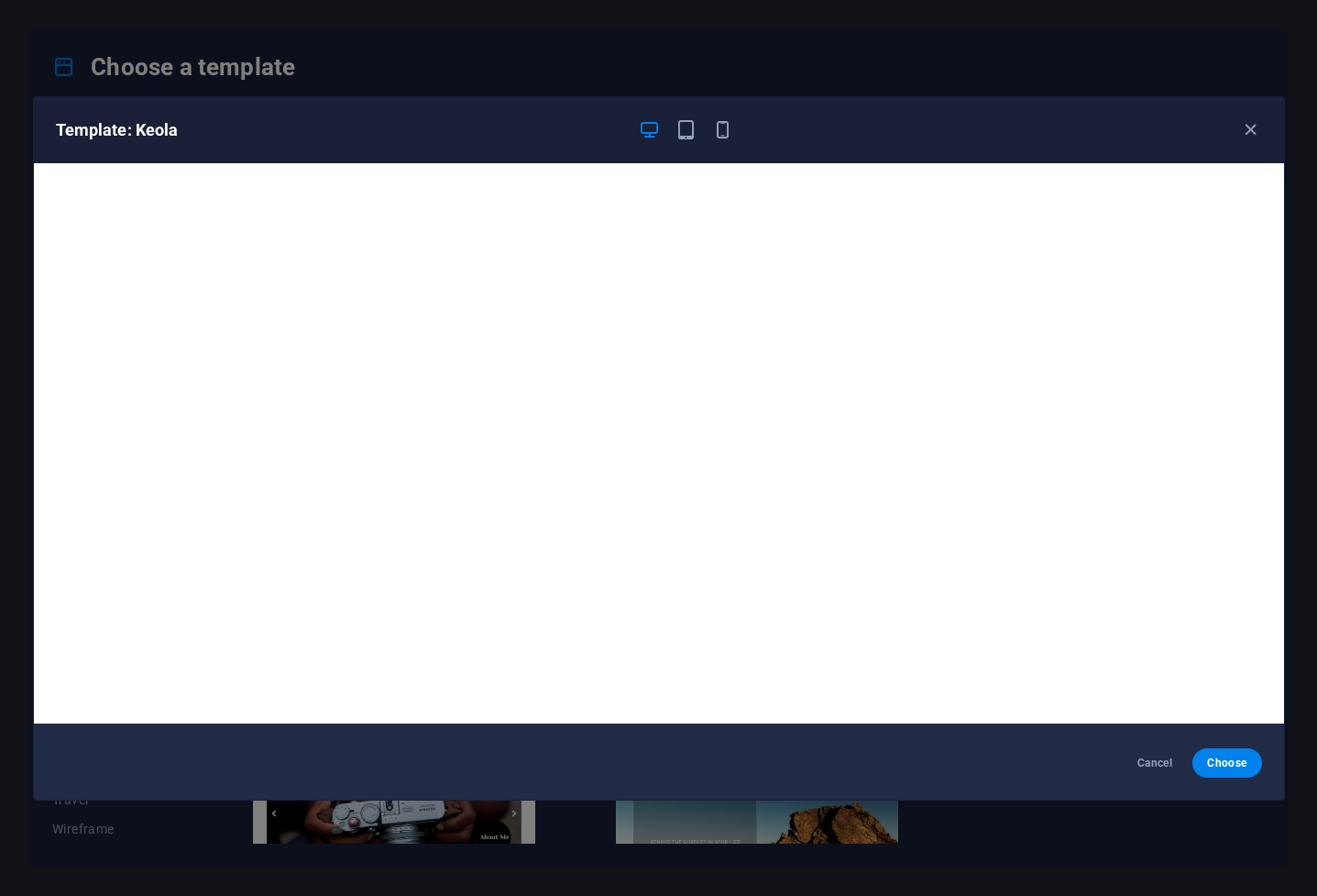
scroll to position [5, 0]
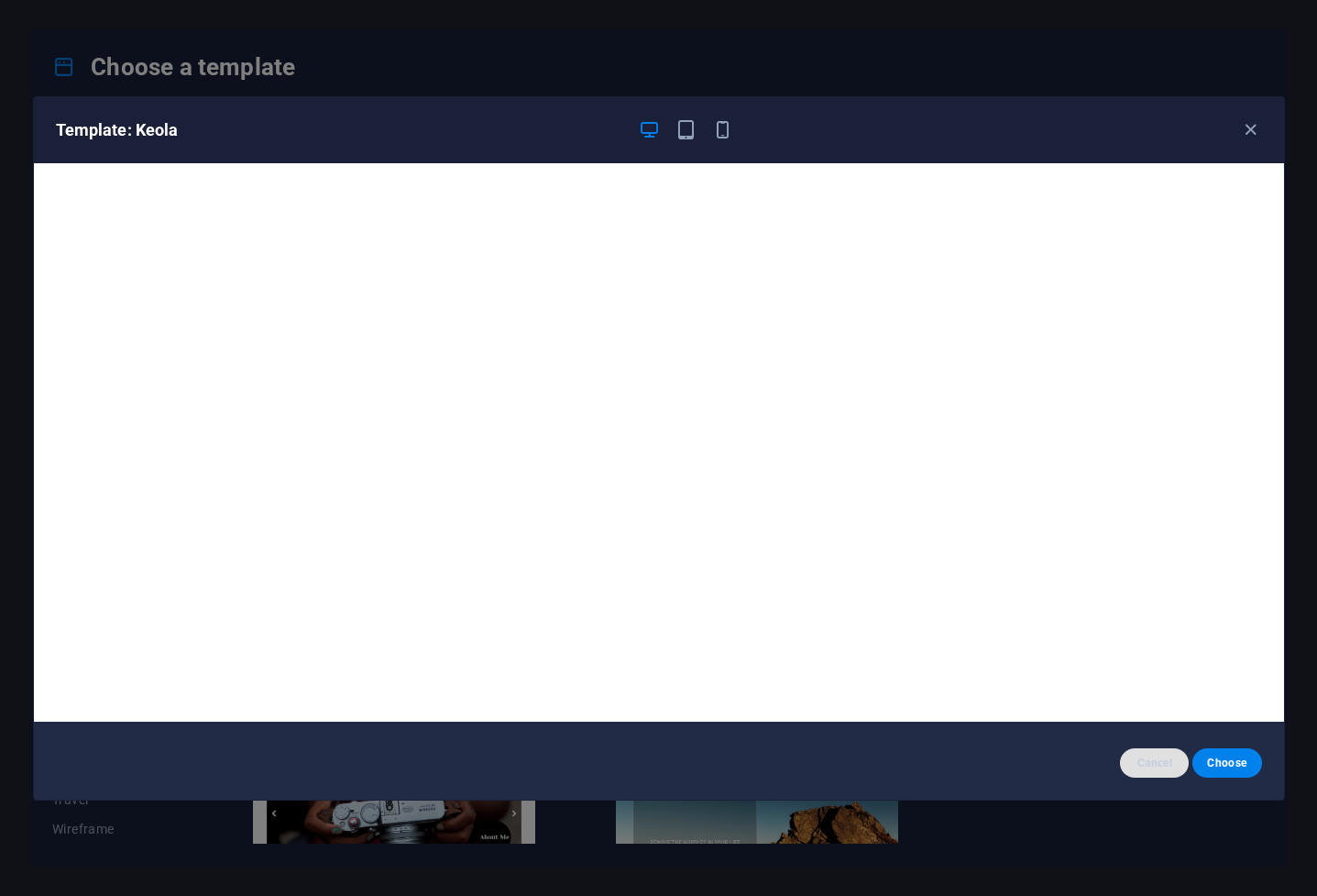
click at [878, 596] on span "Cancel" at bounding box center [1155, 762] width 40 height 14
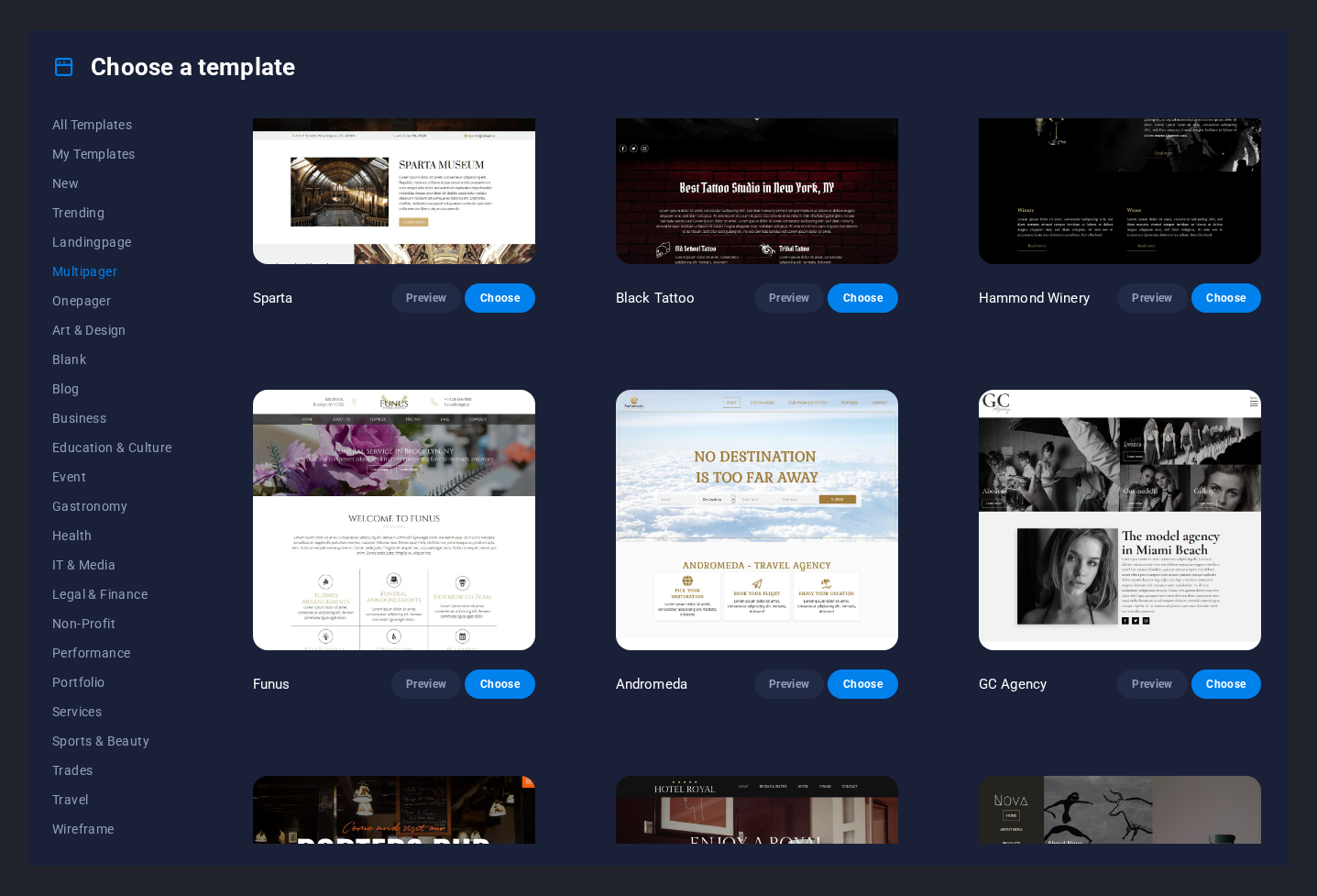
scroll to position [6598, 0]
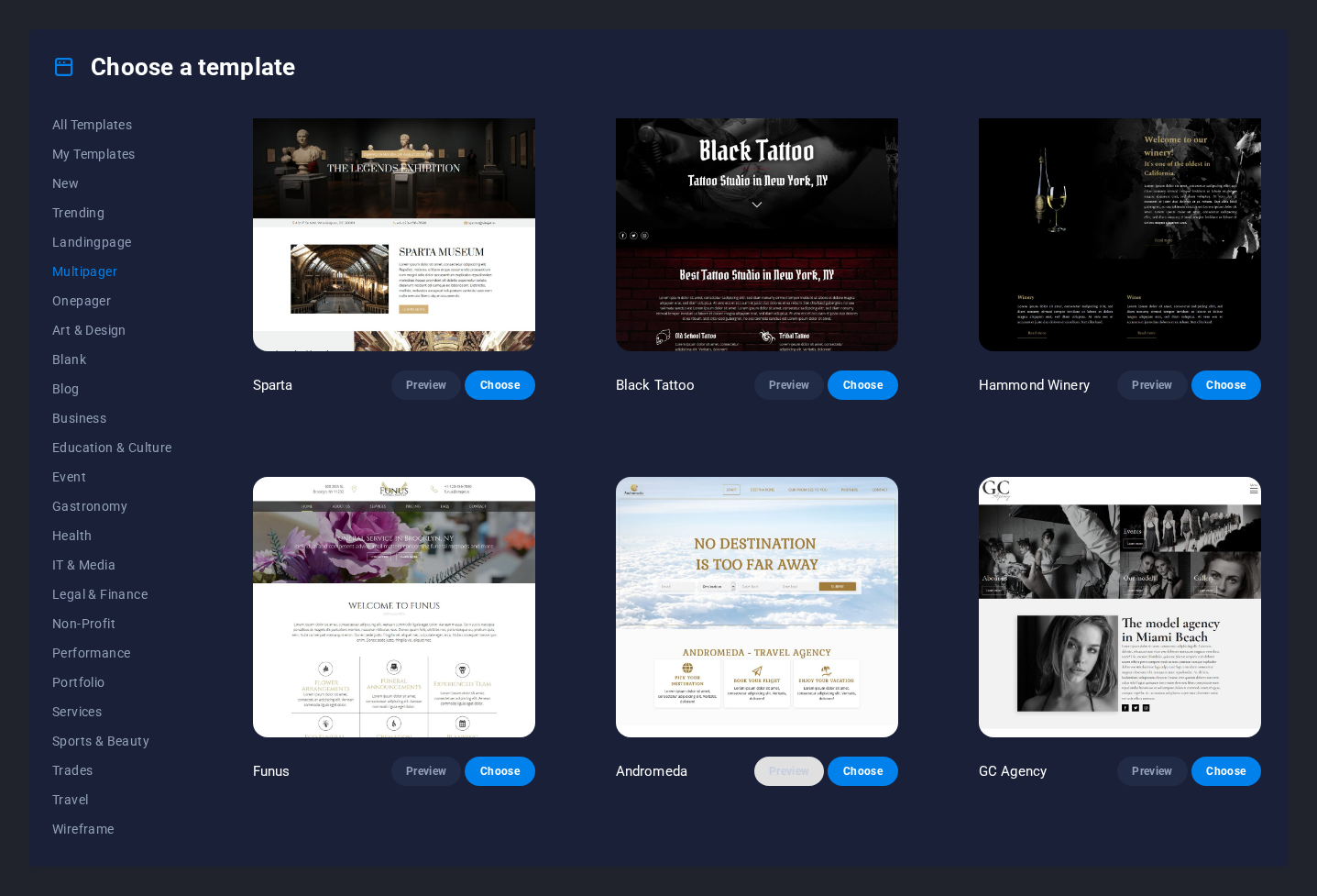
click at [778, 596] on span "Preview" at bounding box center [790, 770] width 41 height 14
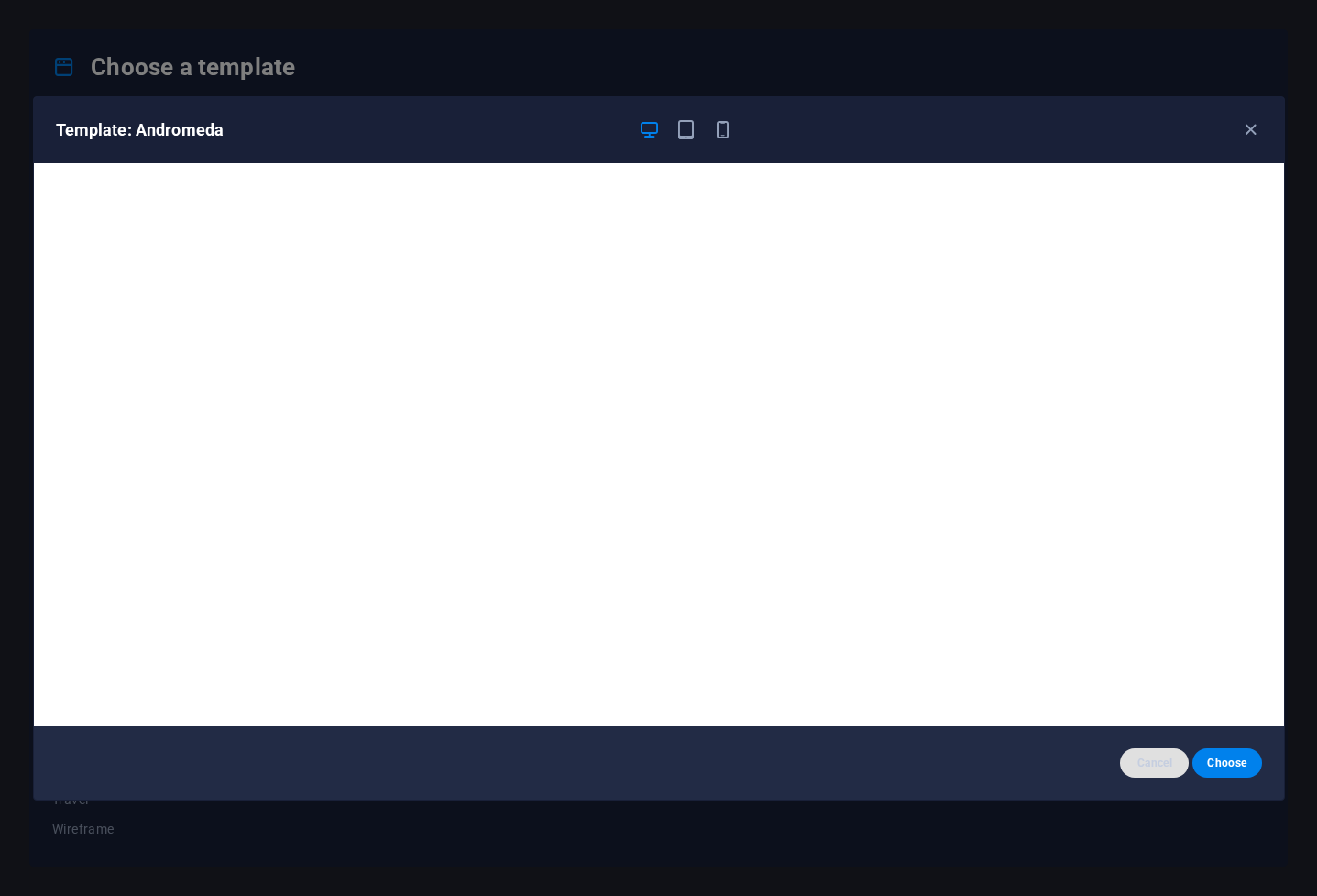
click at [878, 596] on span "Cancel" at bounding box center [1155, 762] width 40 height 14
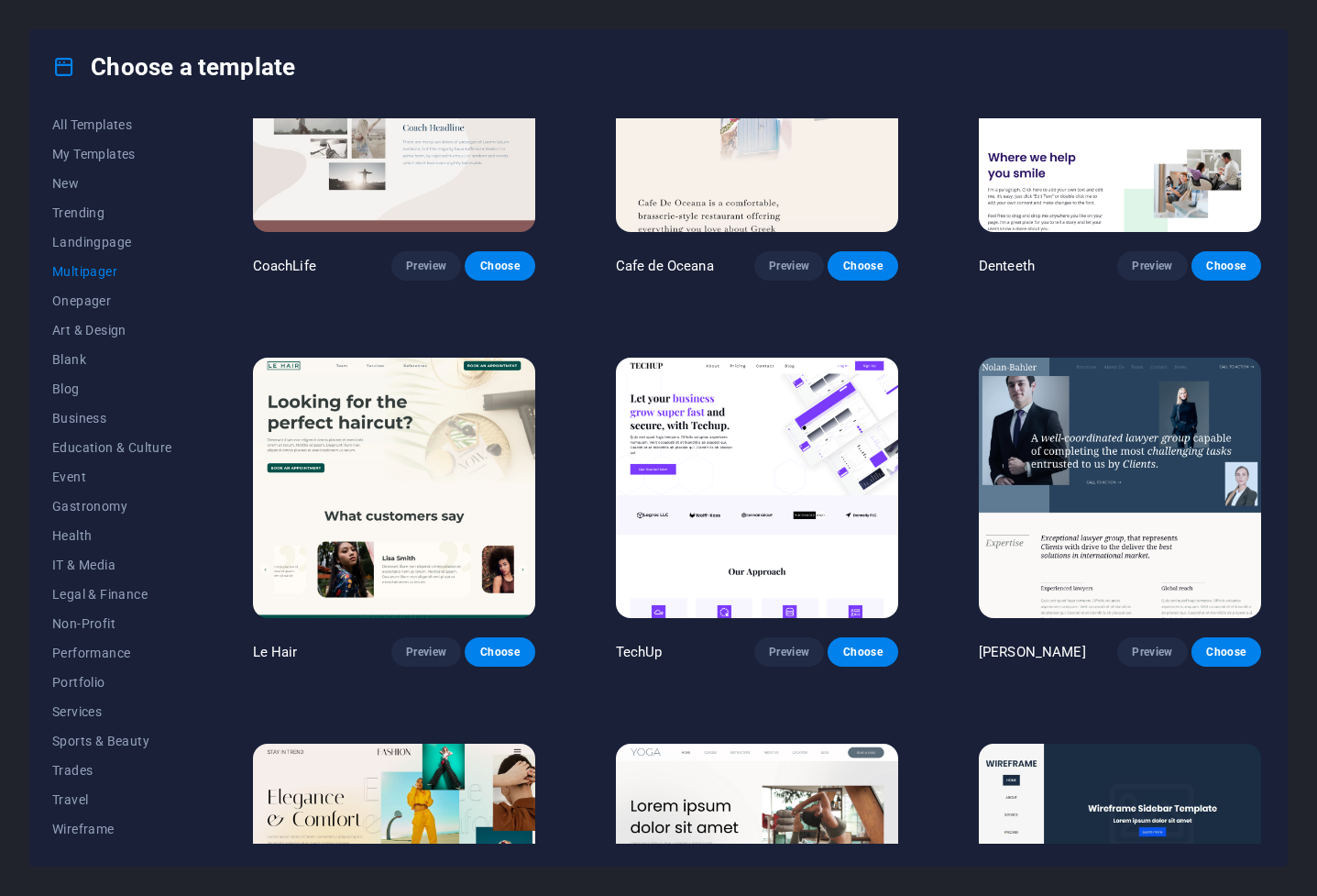
scroll to position [3133, 0]
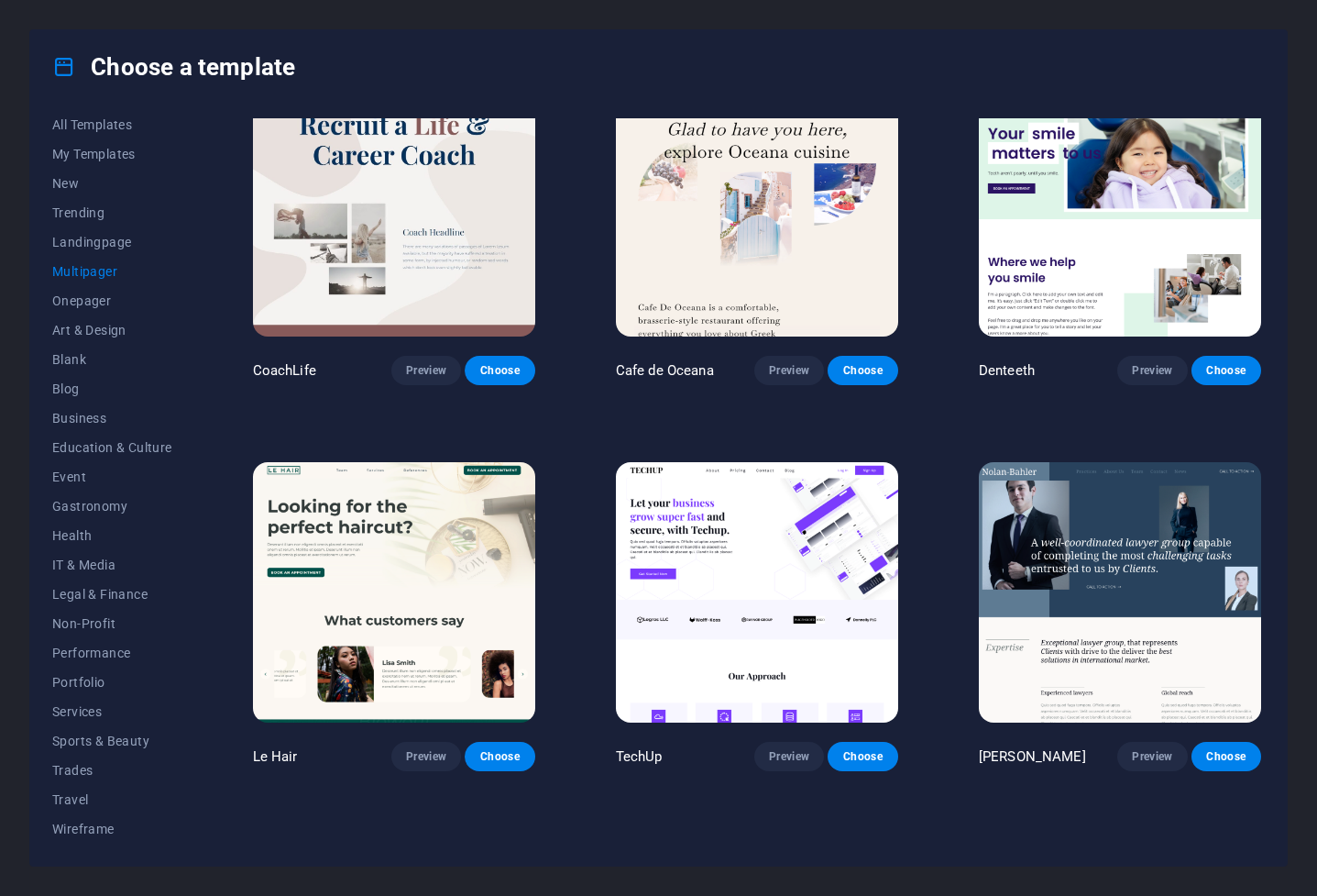
click at [758, 576] on img at bounding box center [757, 593] width 282 height 261
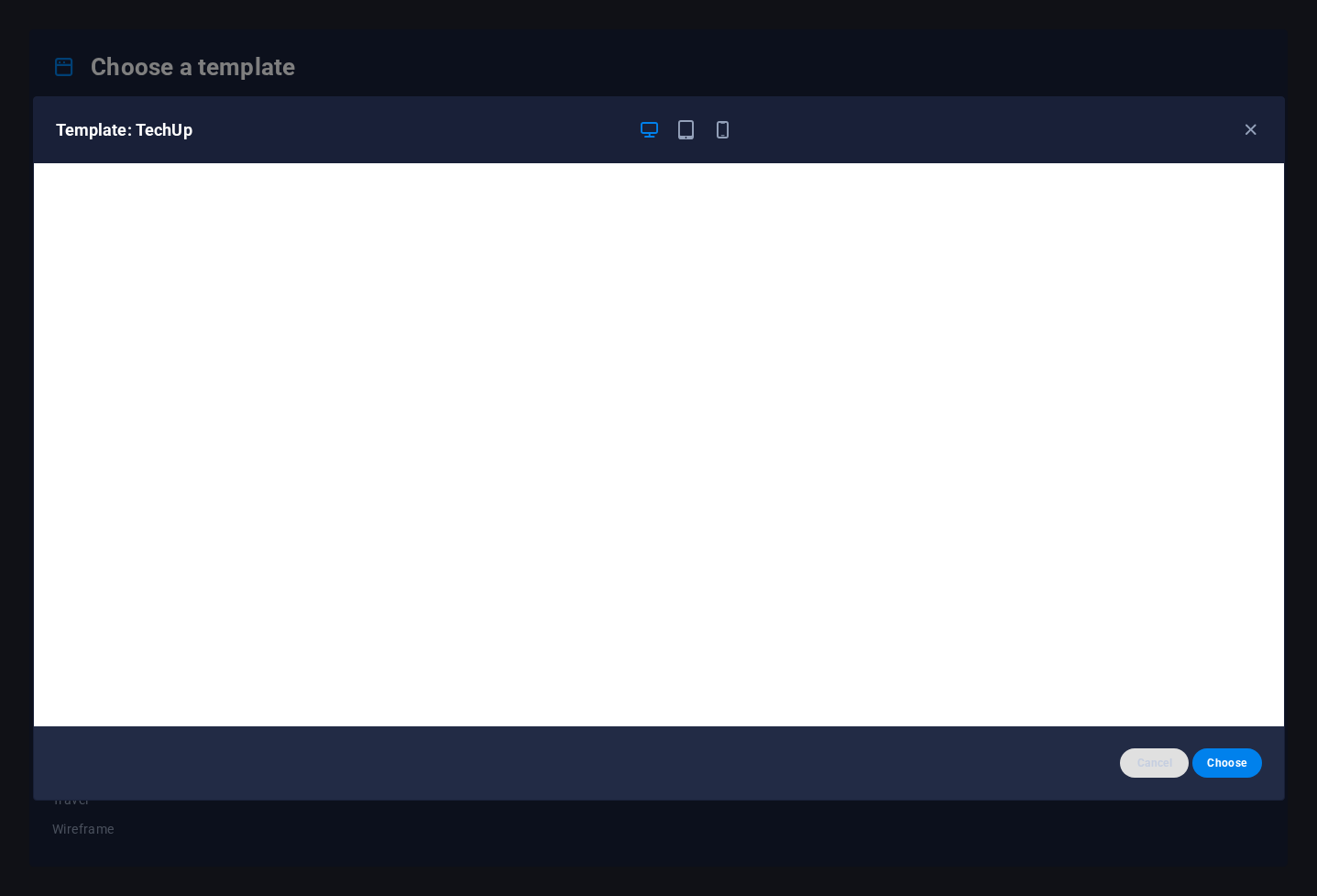
click at [878, 596] on button "Cancel" at bounding box center [1154, 763] width 69 height 29
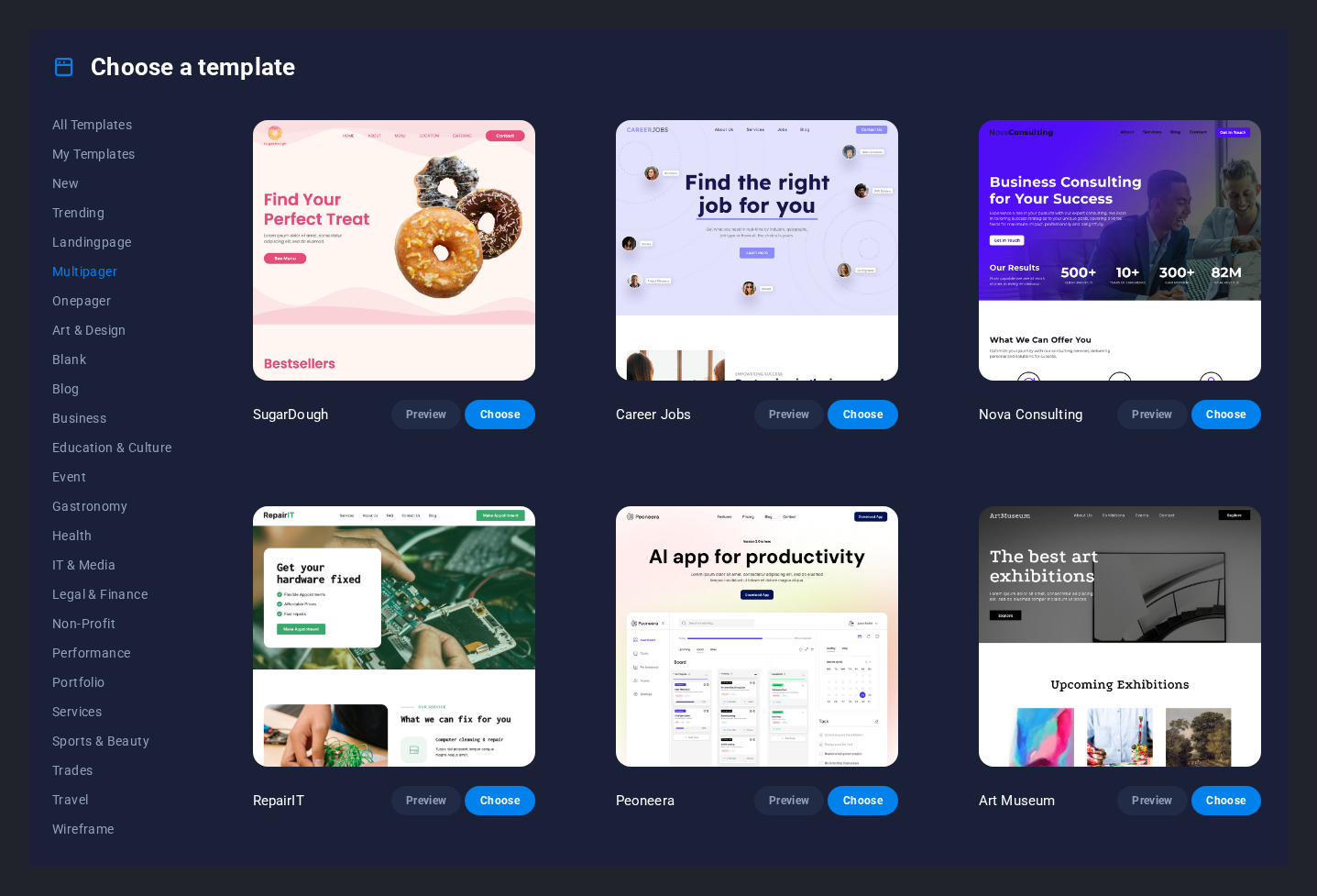
scroll to position [0, 0]
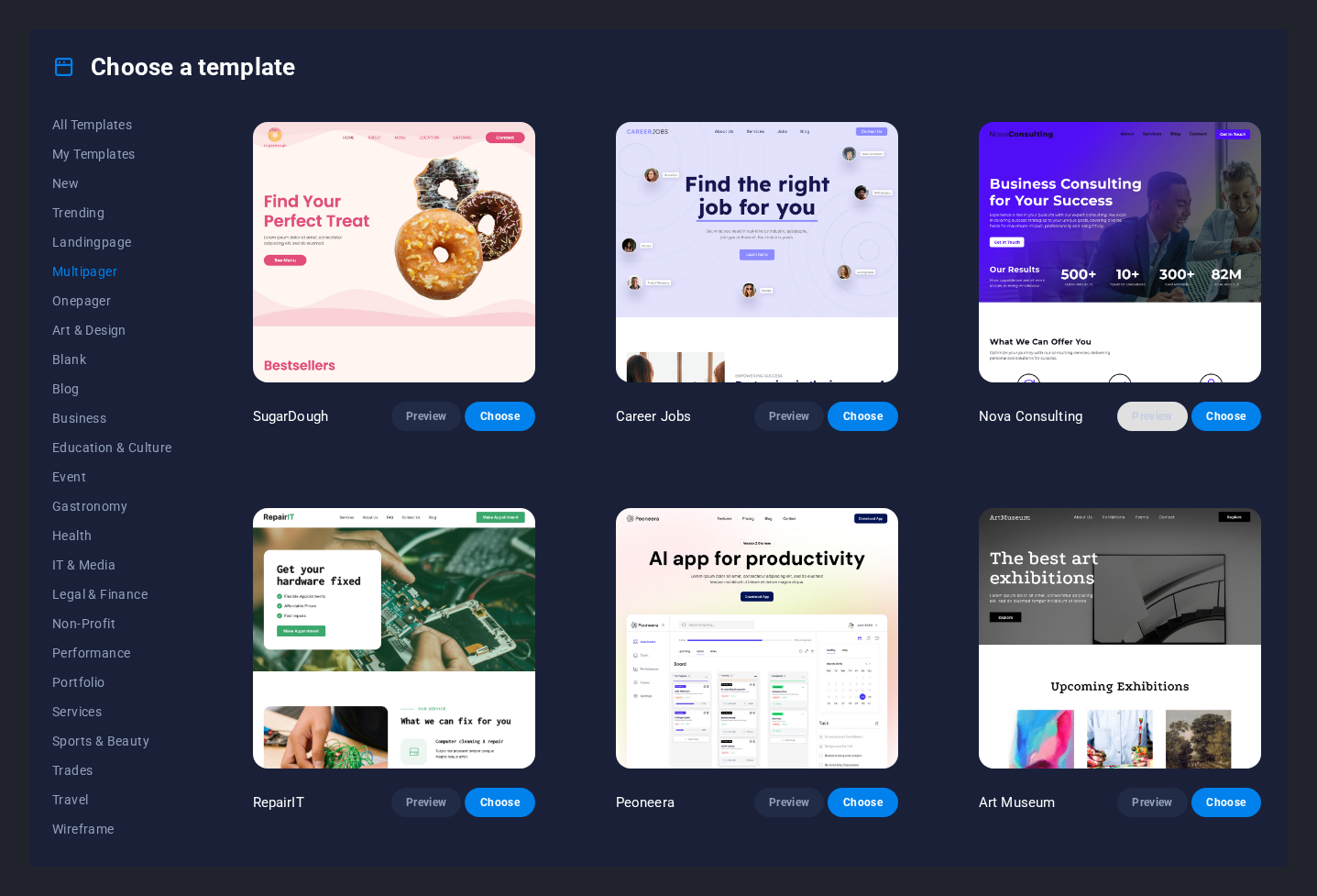
click at [878, 417] on span "Preview" at bounding box center [1153, 415] width 41 height 14
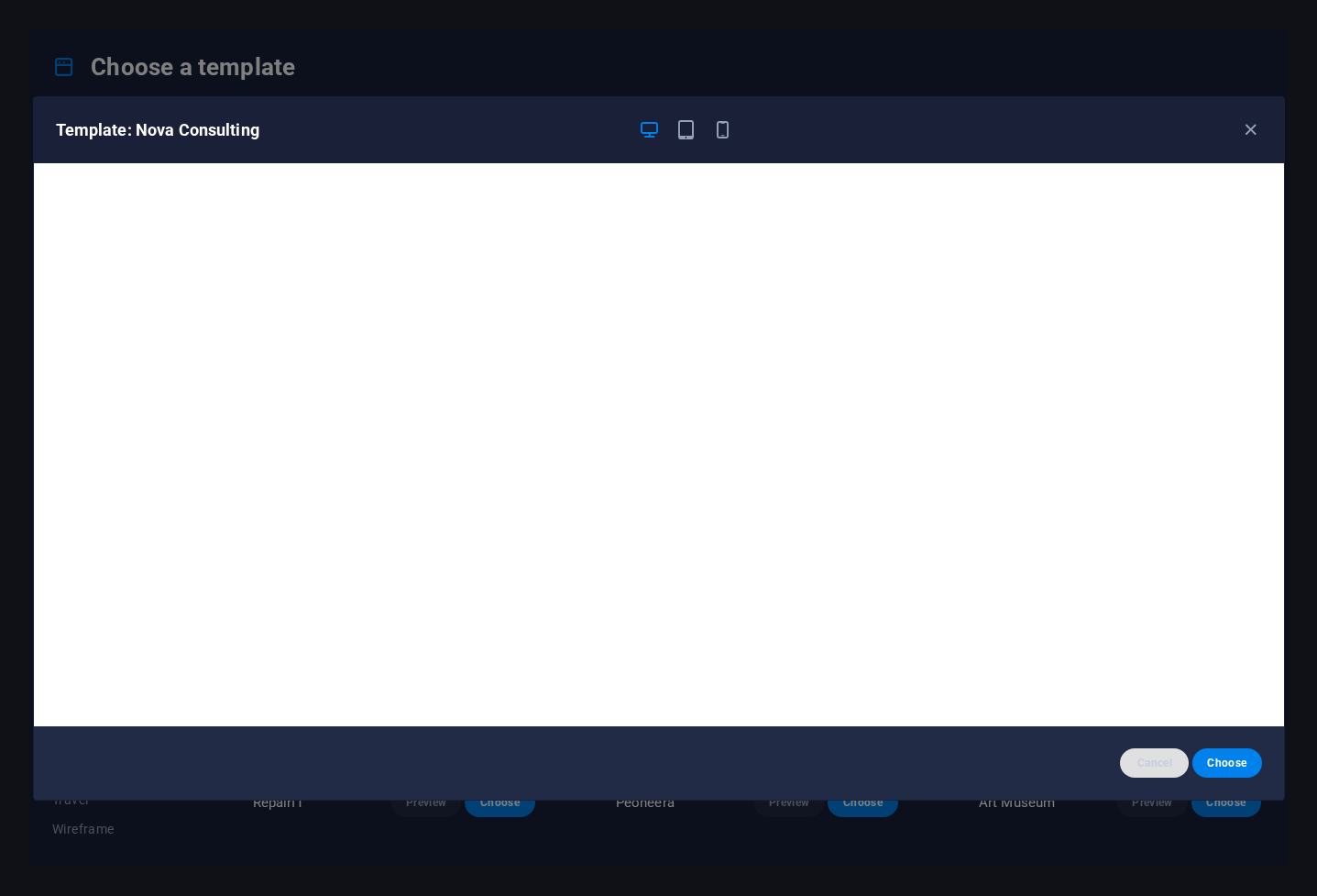
click at [878, 596] on span "Cancel" at bounding box center [1155, 762] width 40 height 14
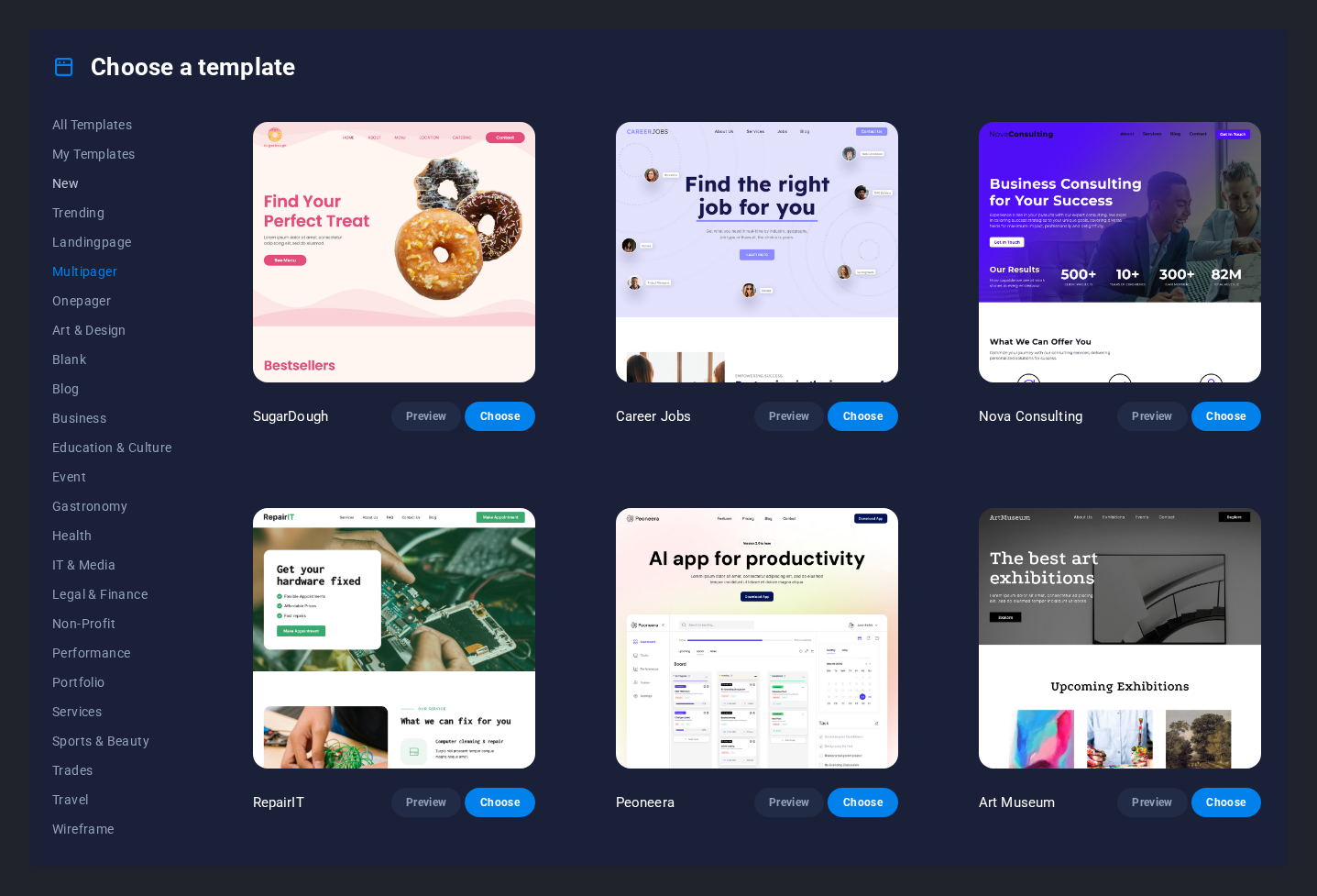
click at [76, 184] on span "New" at bounding box center [112, 182] width 120 height 14
